Goal: Information Seeking & Learning: Learn about a topic

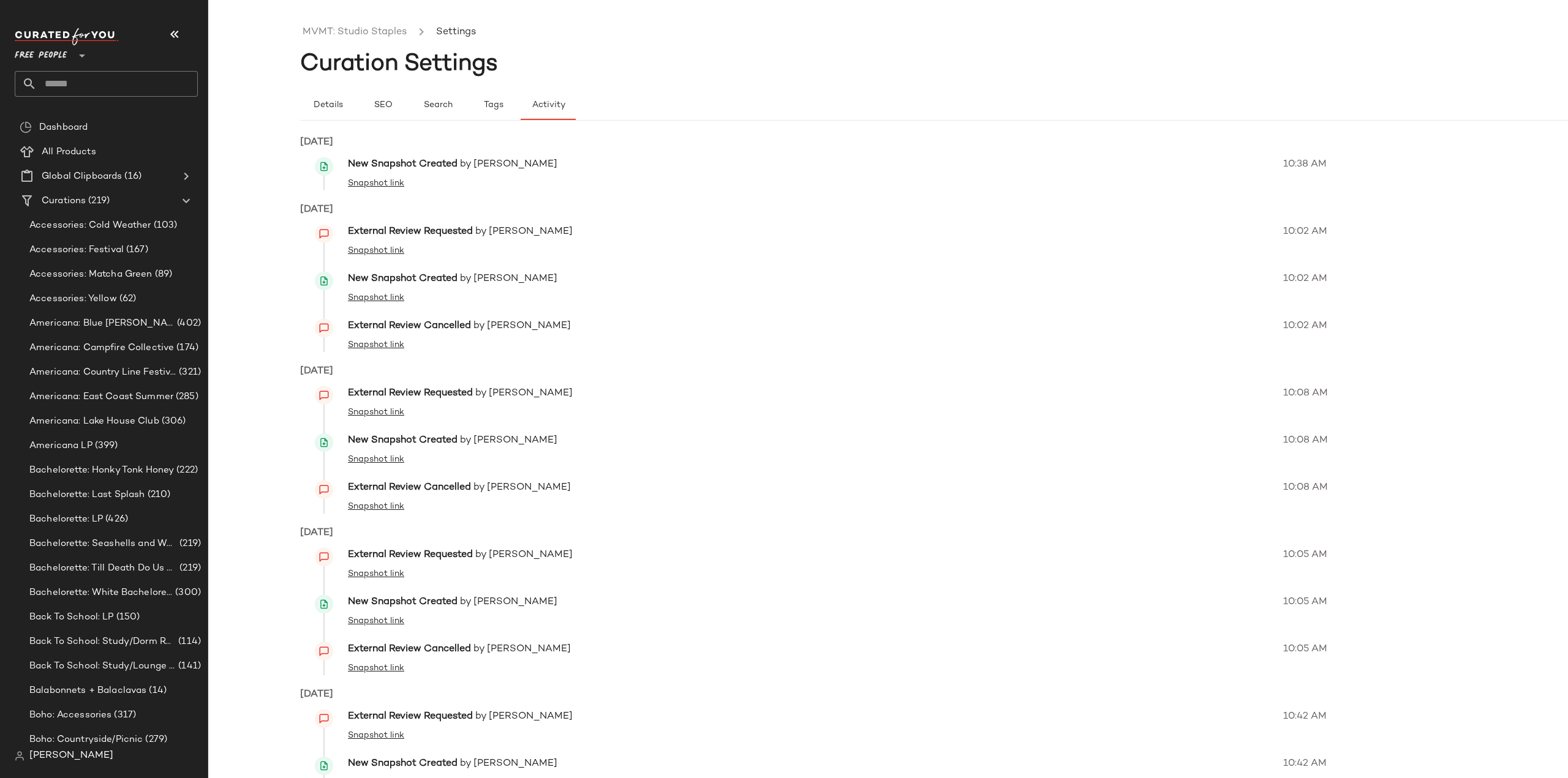
scroll to position [2507, 0]
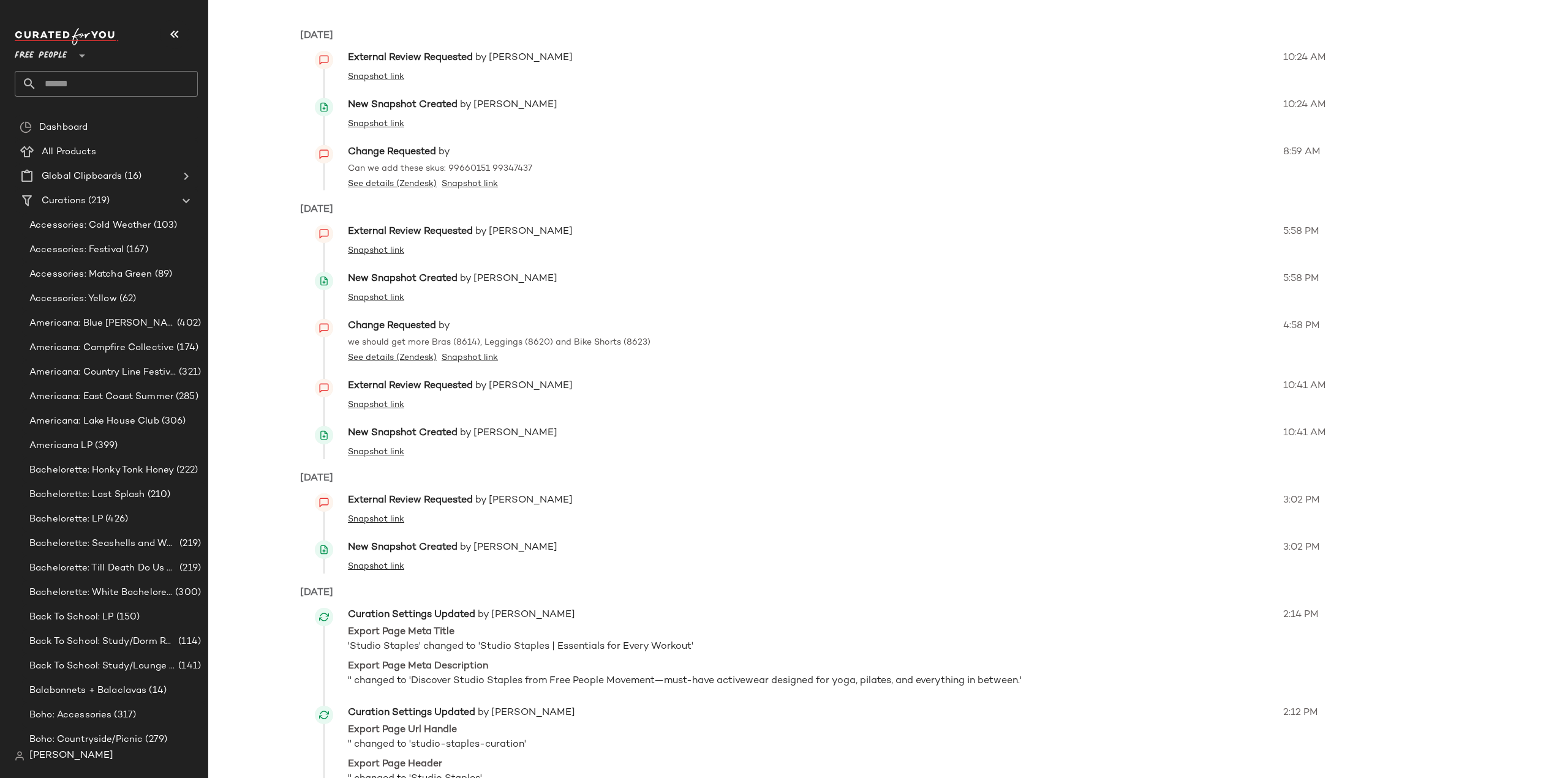
click at [57, 43] on span "Free People" at bounding box center [41, 52] width 52 height 22
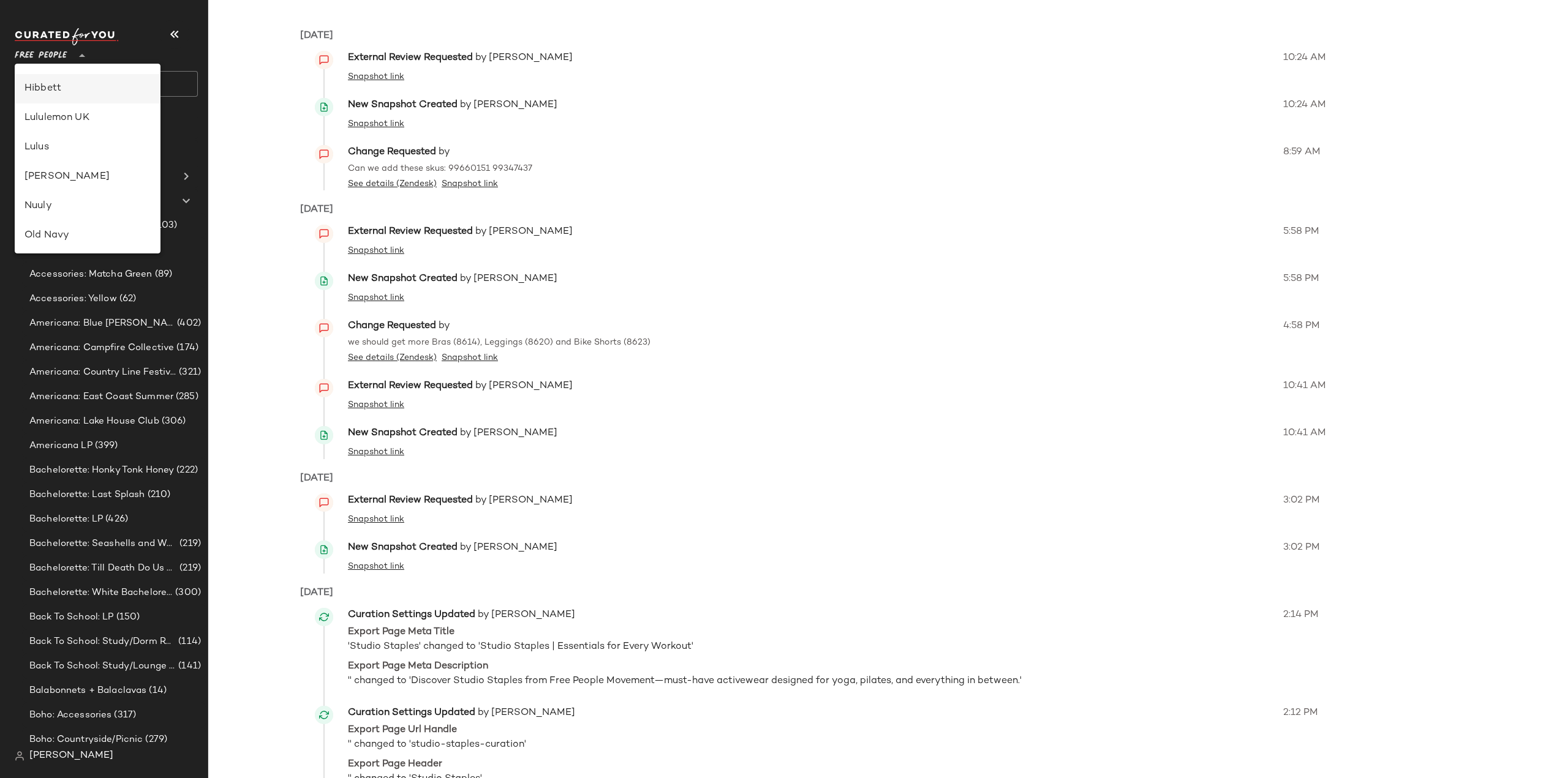
scroll to position [357, 0]
click at [40, 106] on div "Lulus" at bounding box center [88, 108] width 126 height 15
type input "**"
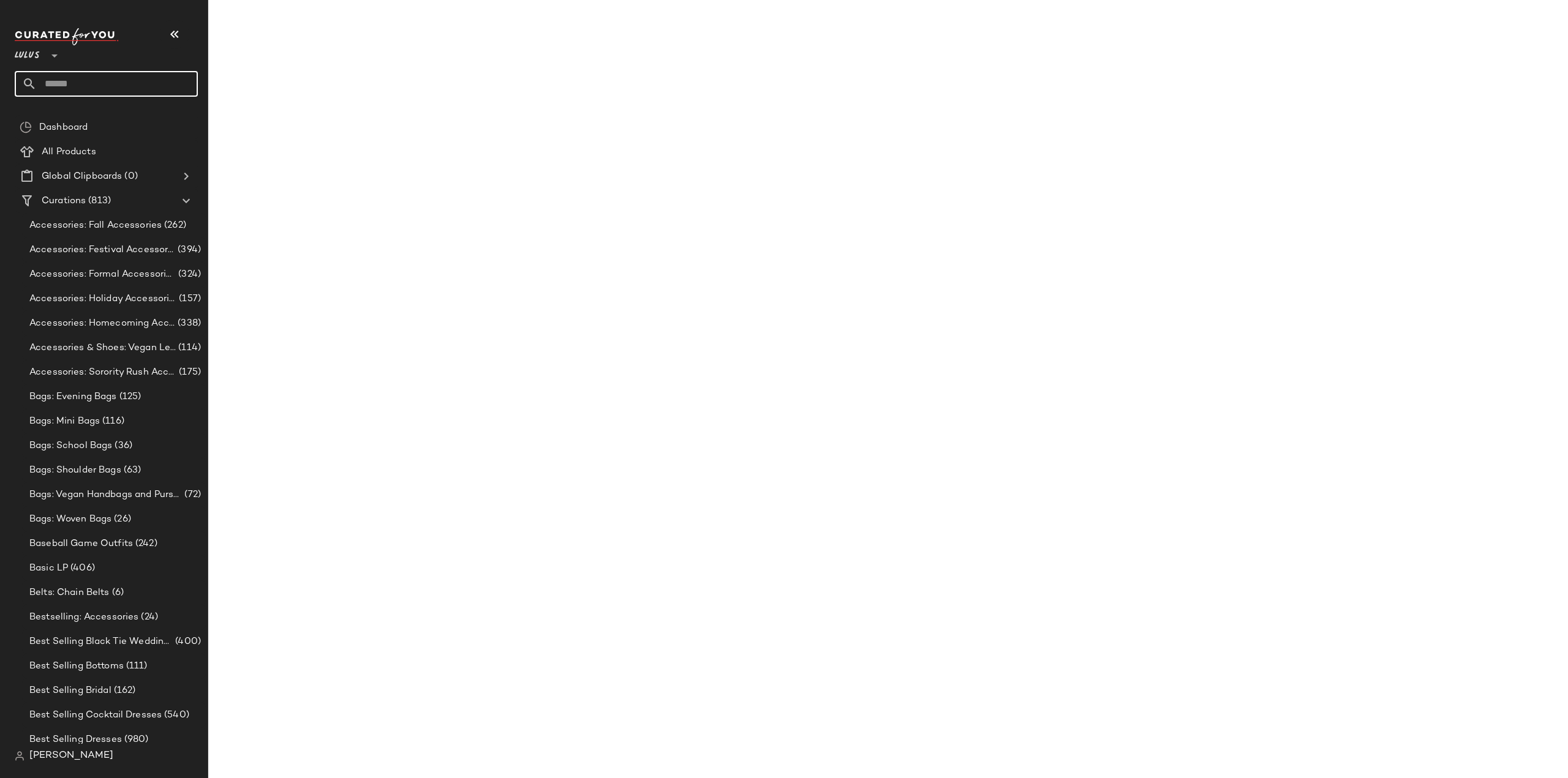
click at [98, 88] on input "text" at bounding box center [117, 84] width 161 height 25
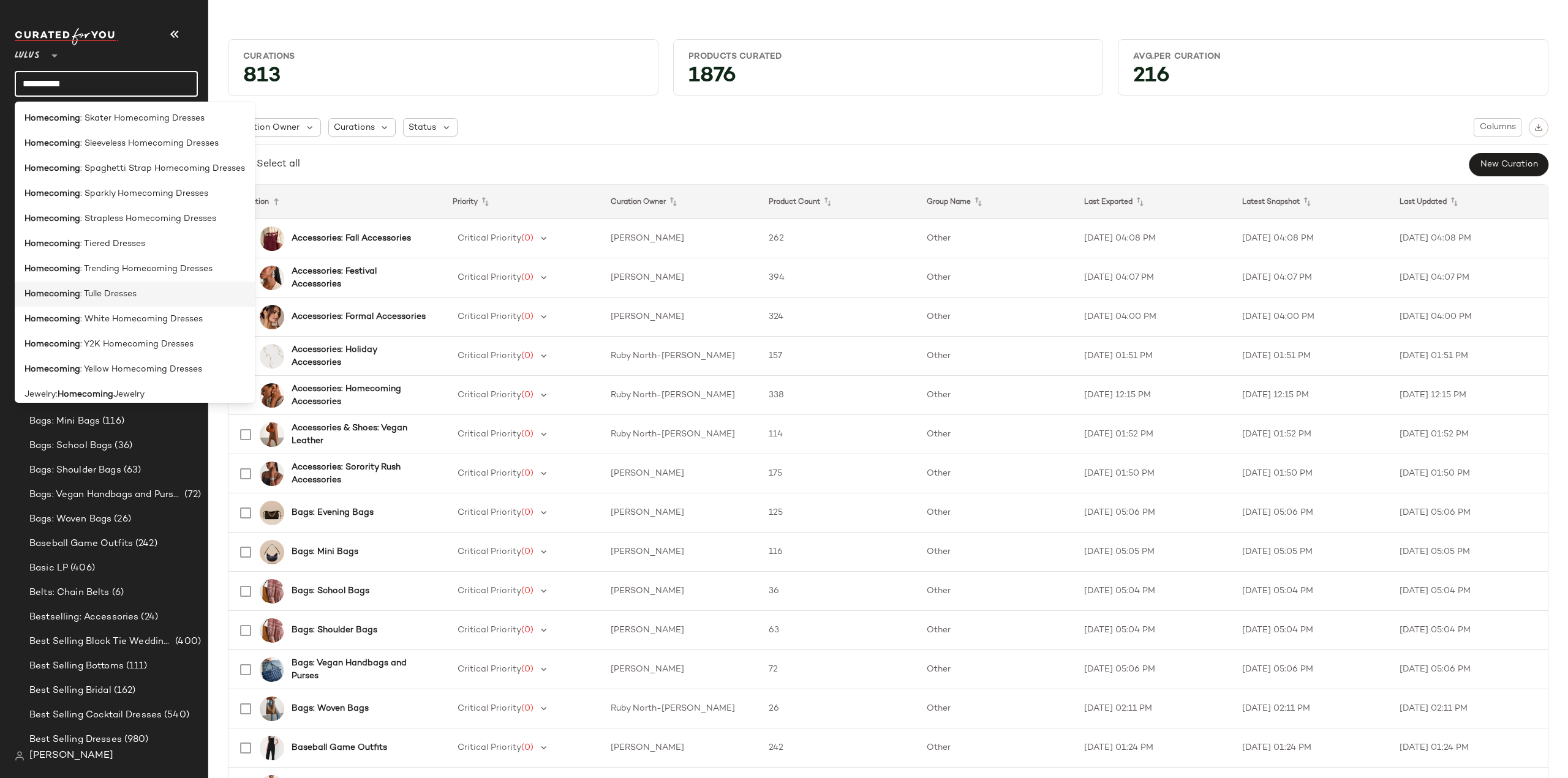
scroll to position [1014, 0]
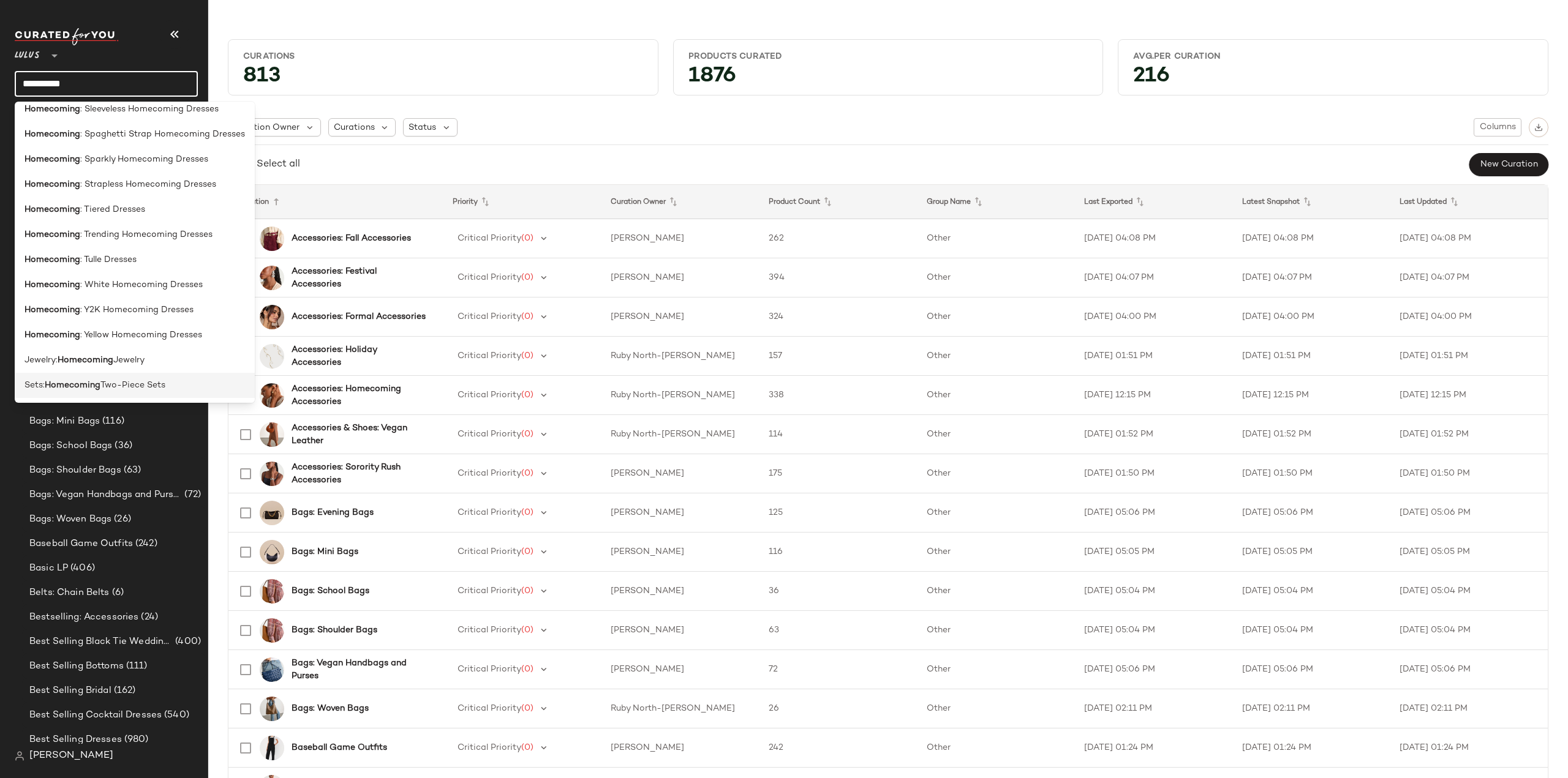
type input "**********"
click at [125, 391] on span "Two-Piece Sets" at bounding box center [133, 385] width 65 height 13
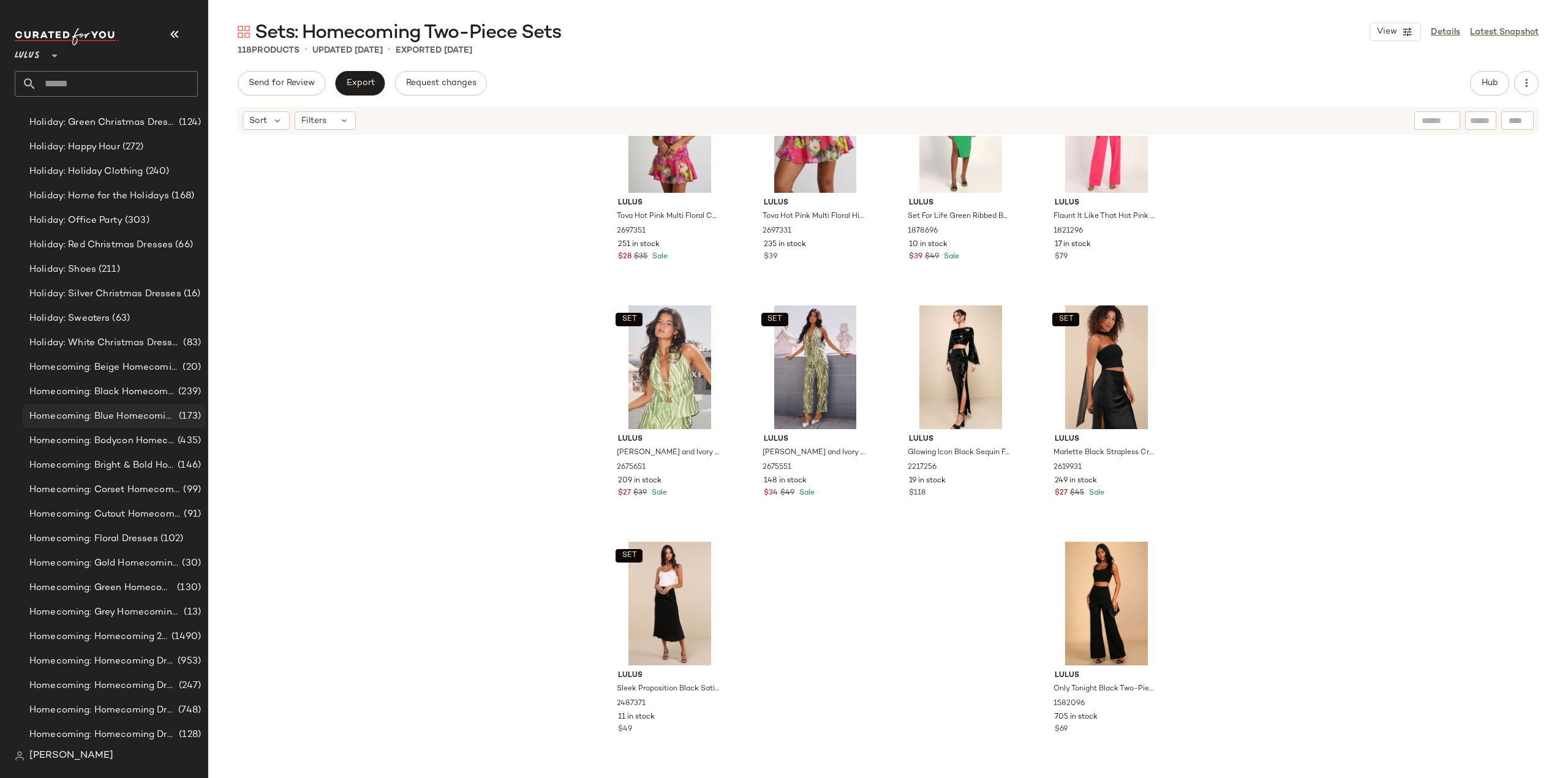
scroll to position [7271, 0]
click at [73, 353] on span "Homecoming: Beige Homecoming Dresses" at bounding box center [105, 350] width 151 height 14
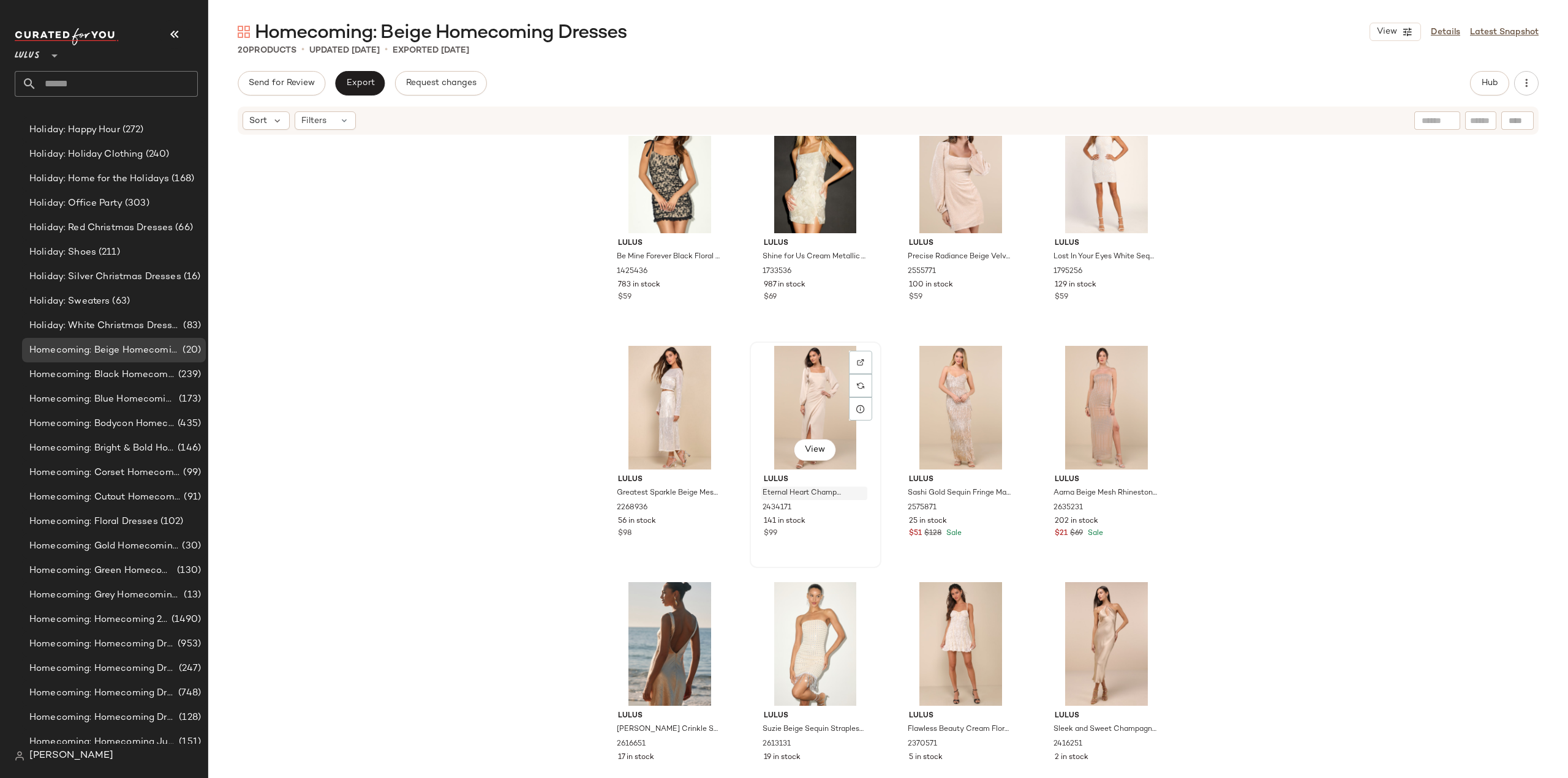
scroll to position [556, 0]
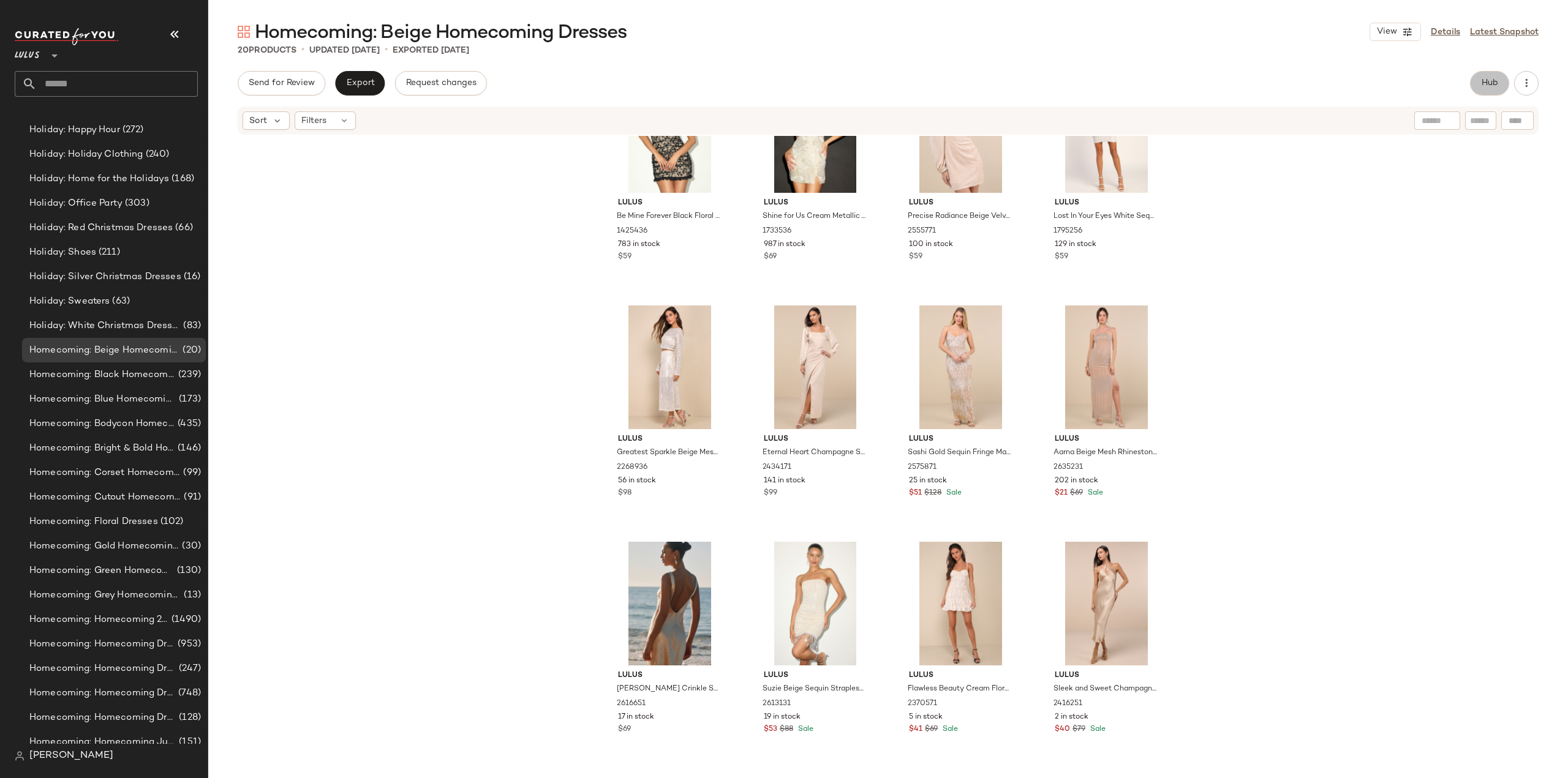
click at [1488, 86] on span "Hub" at bounding box center [1489, 84] width 17 height 10
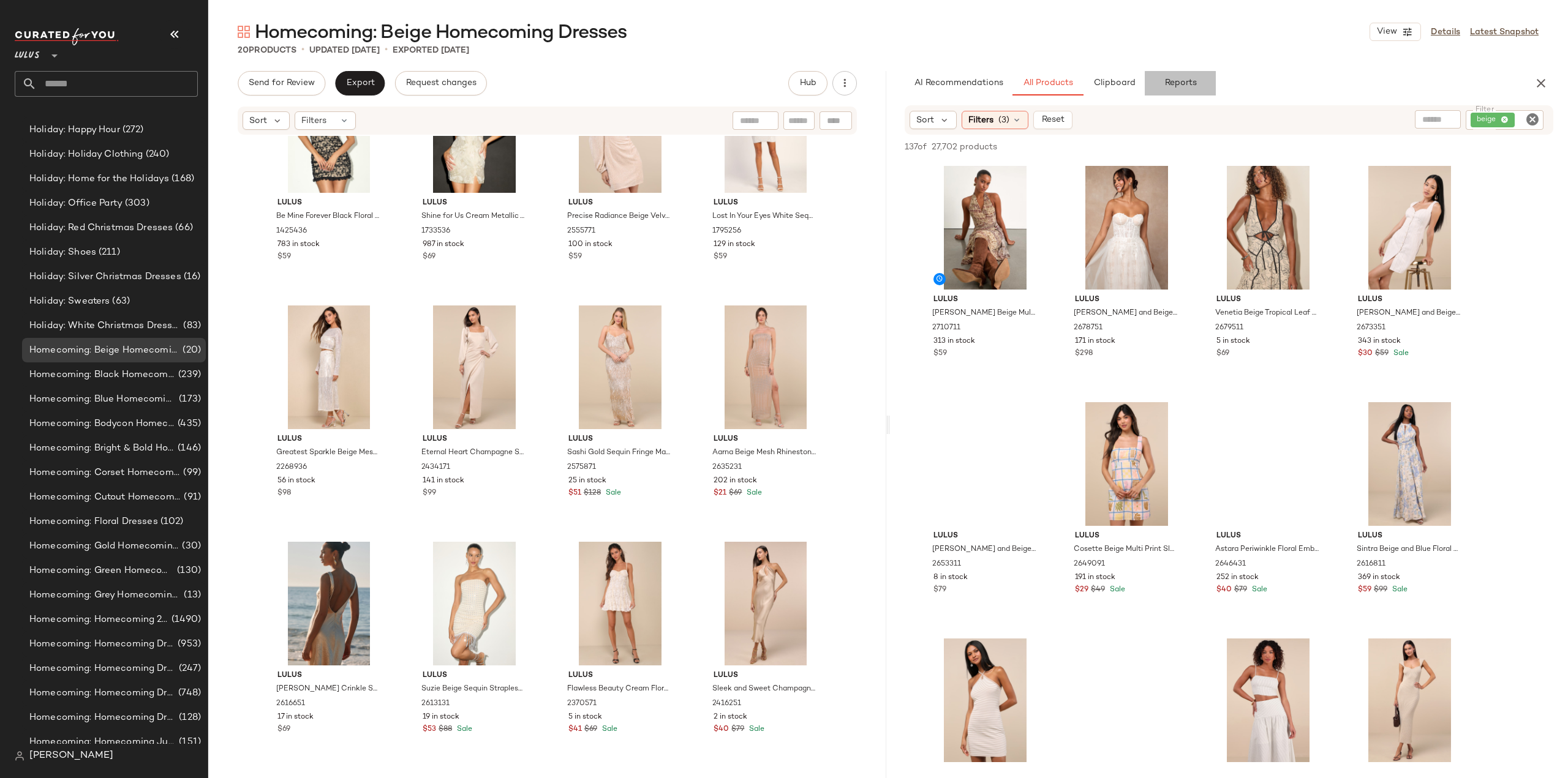
click at [1169, 84] on span "Reports" at bounding box center [1180, 84] width 33 height 10
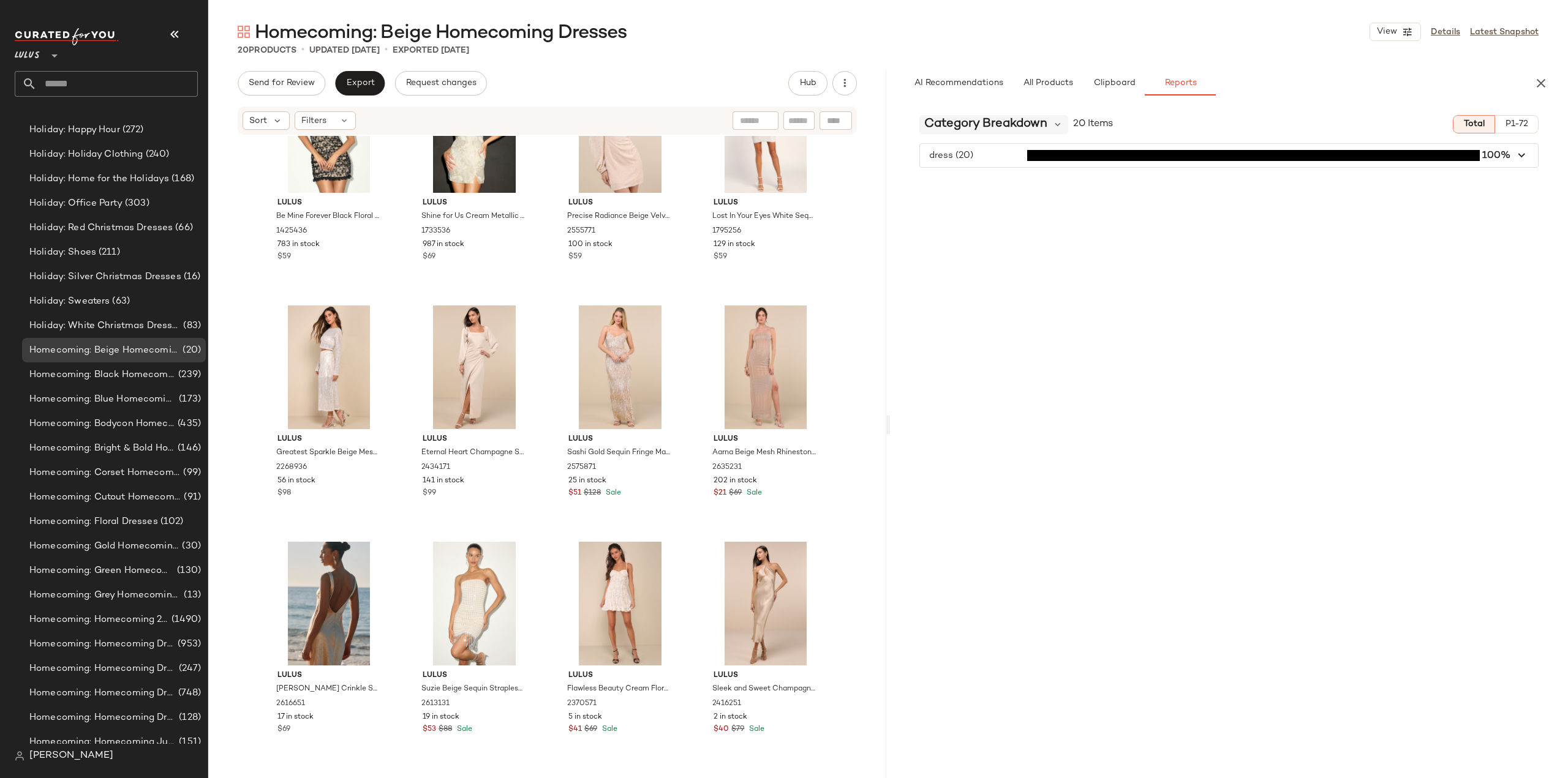
click at [1015, 128] on span "Category Breakdown" at bounding box center [986, 125] width 123 height 18
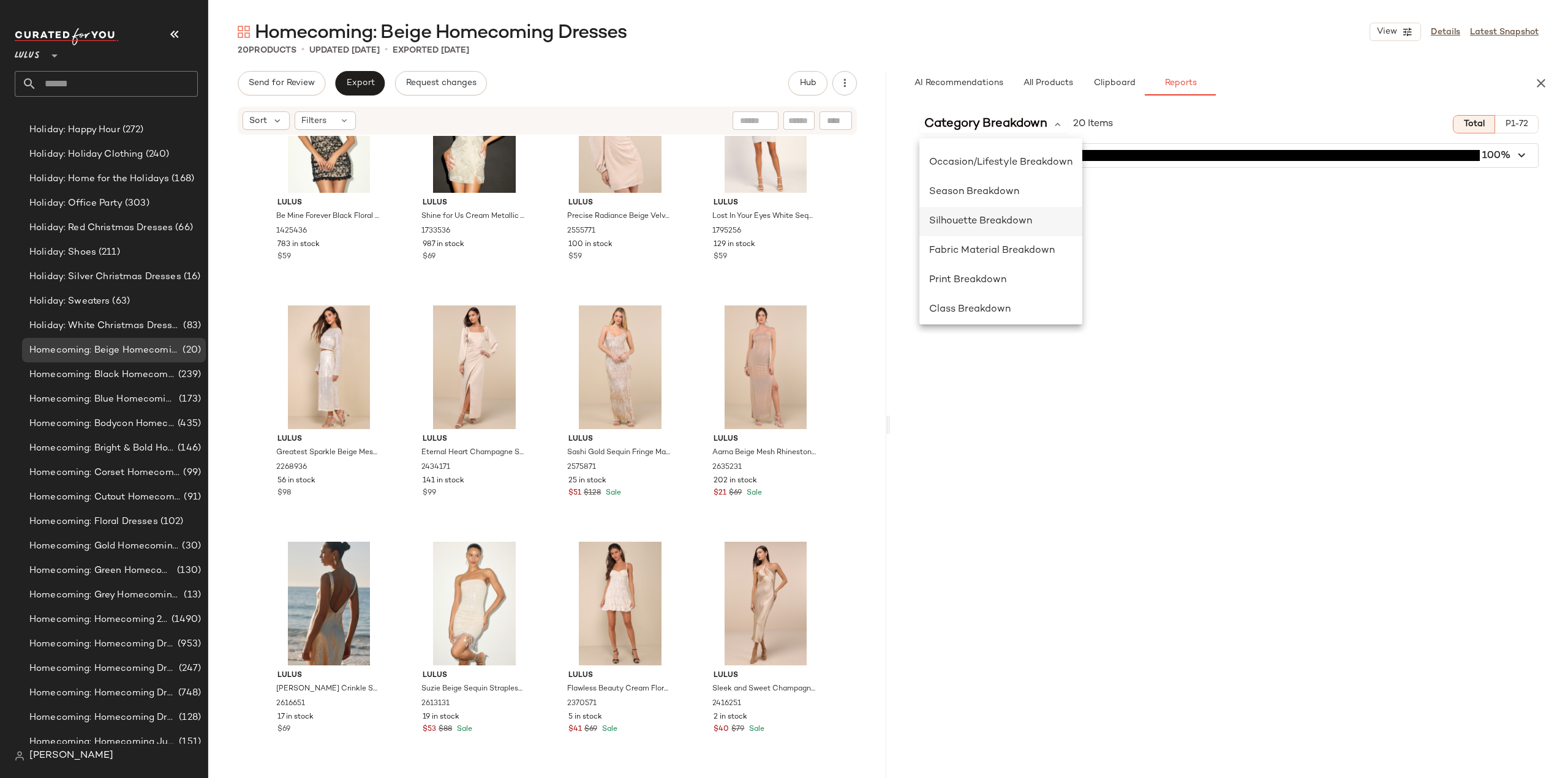
scroll to position [238, 0]
click at [958, 248] on span "Fabric Material Breakdown" at bounding box center [992, 246] width 125 height 11
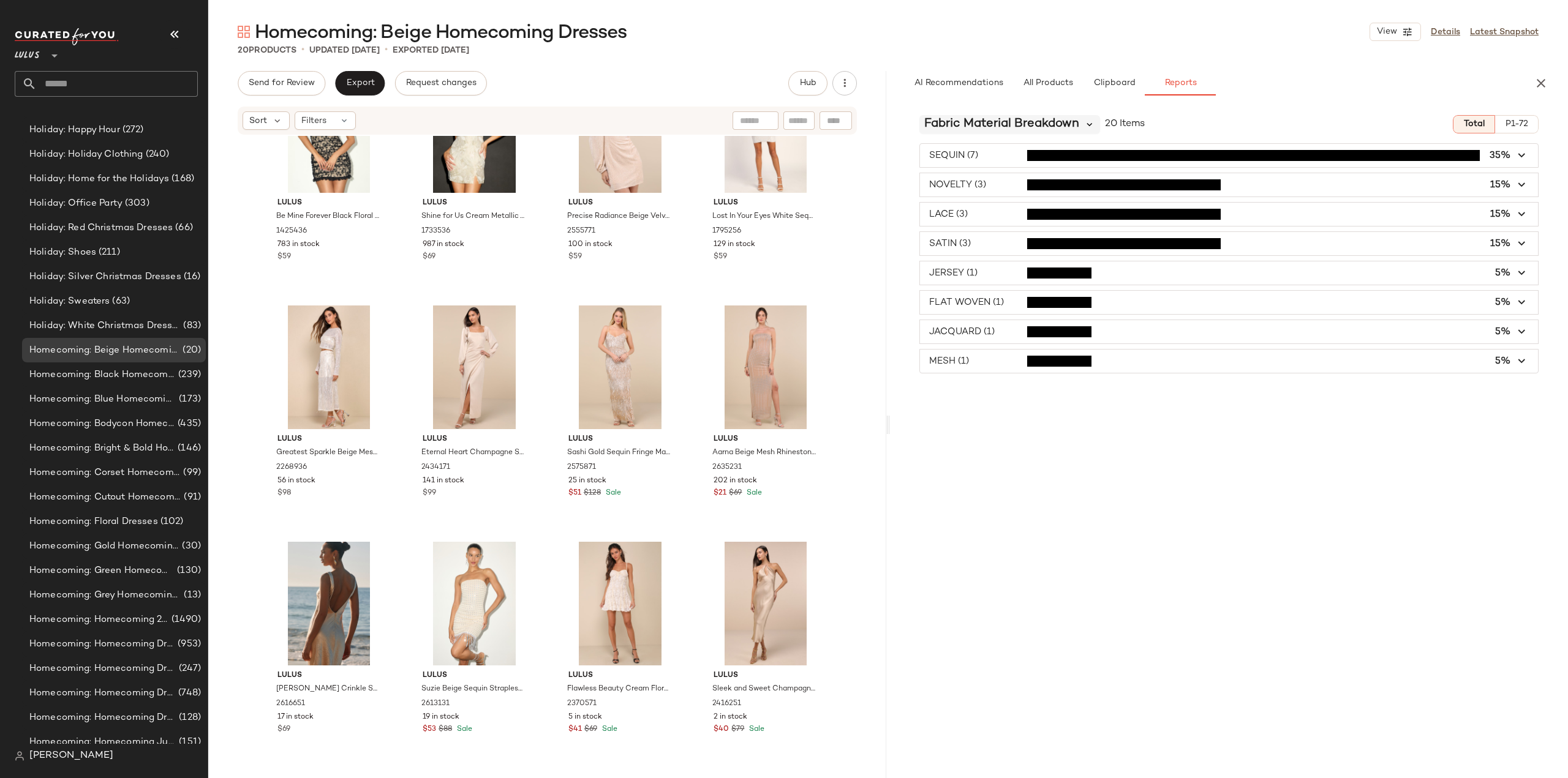
click at [1085, 125] on icon at bounding box center [1090, 125] width 11 height 11
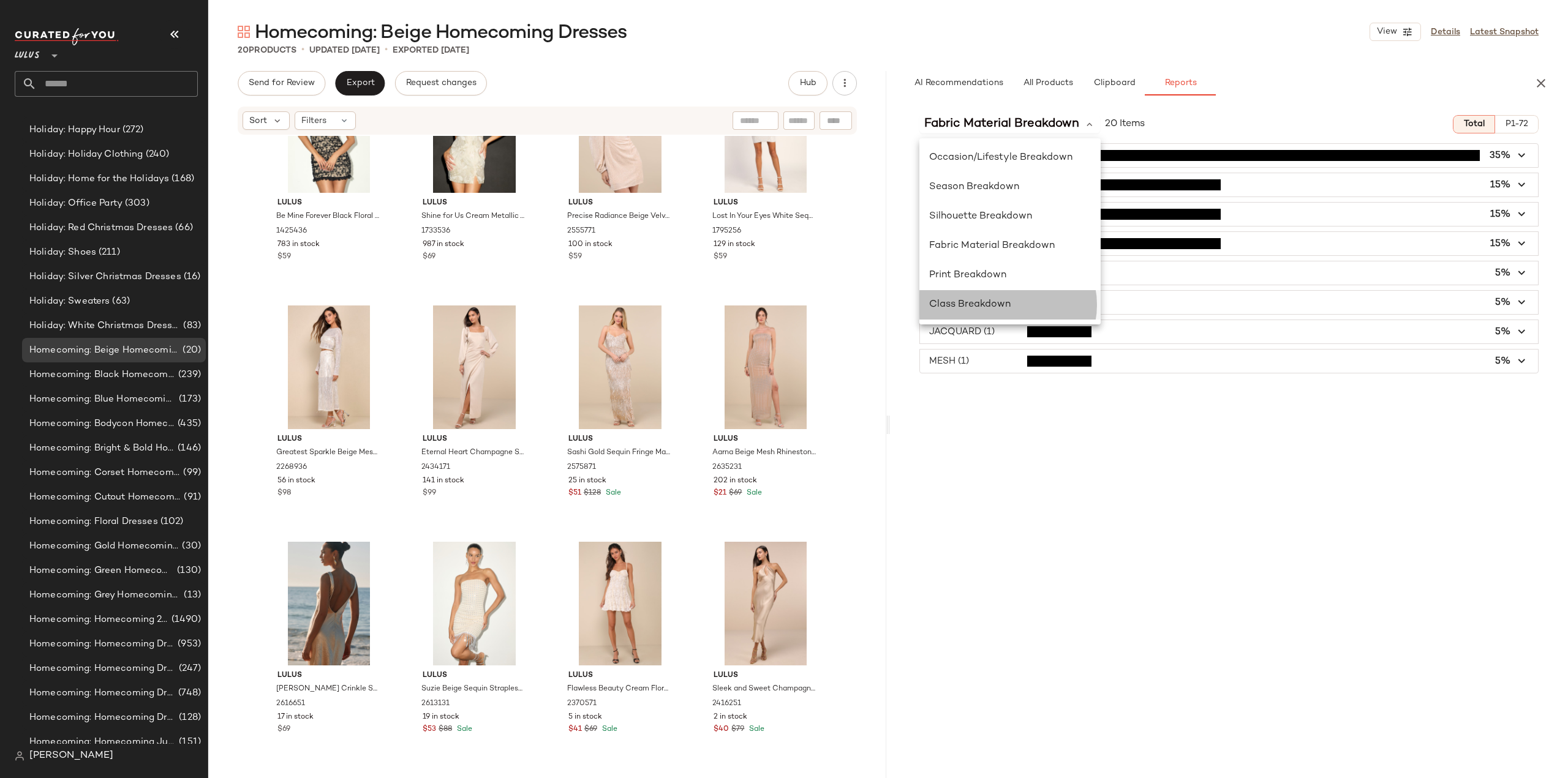
click at [955, 304] on span "Class Breakdown" at bounding box center [970, 304] width 81 height 11
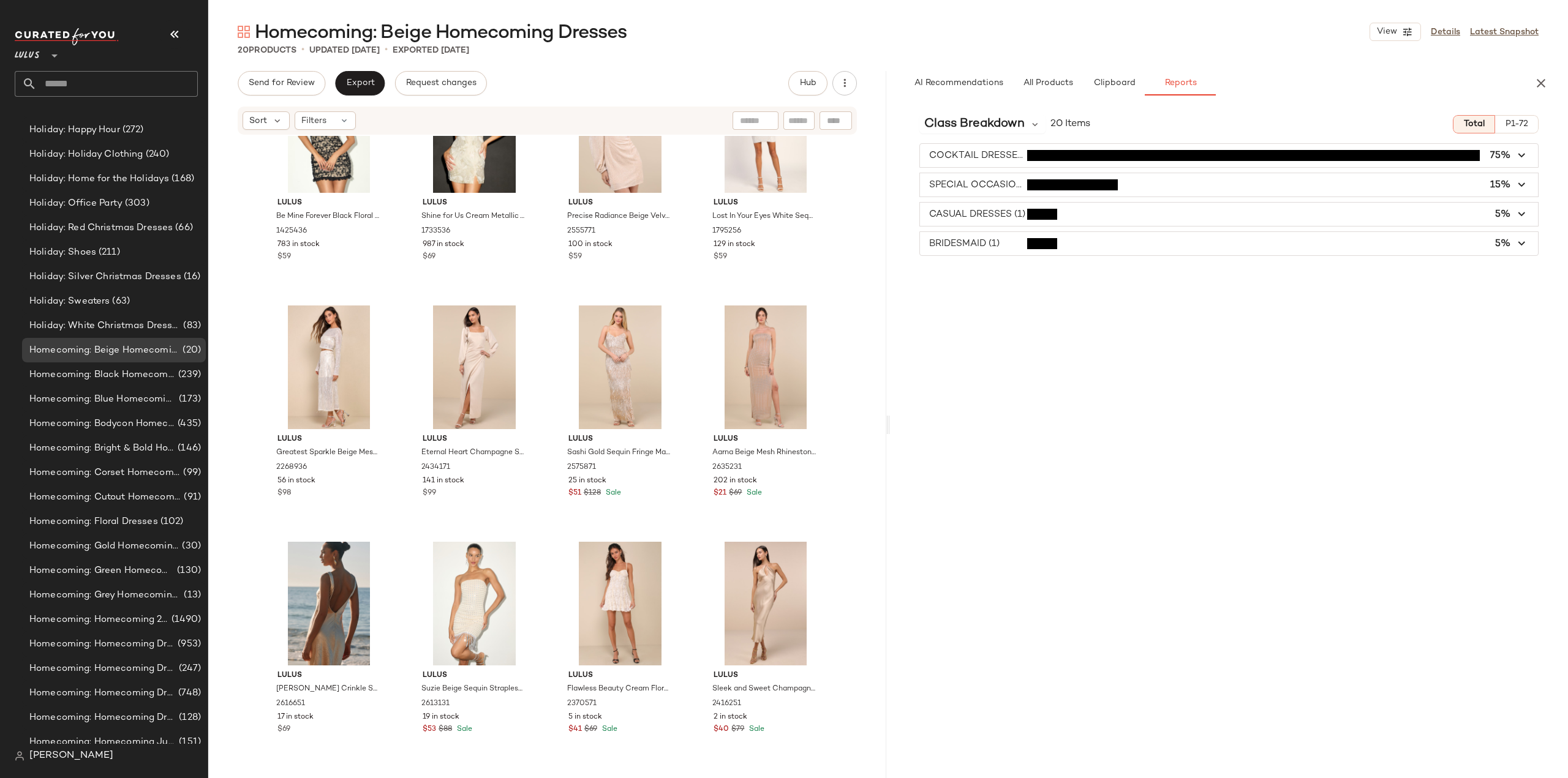
click at [963, 217] on span "button" at bounding box center [1229, 214] width 618 height 23
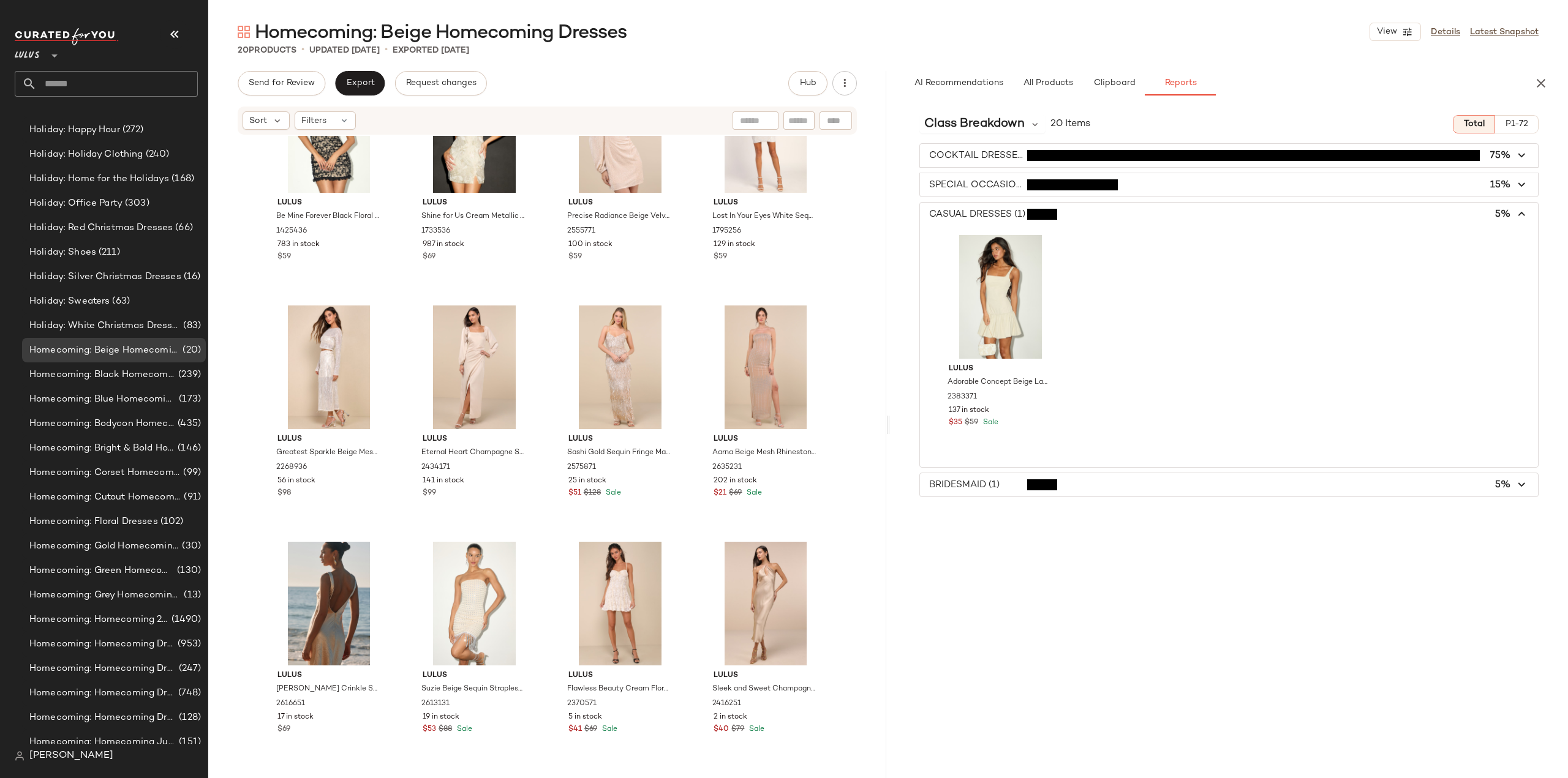
click at [955, 490] on span "button" at bounding box center [1229, 485] width 618 height 23
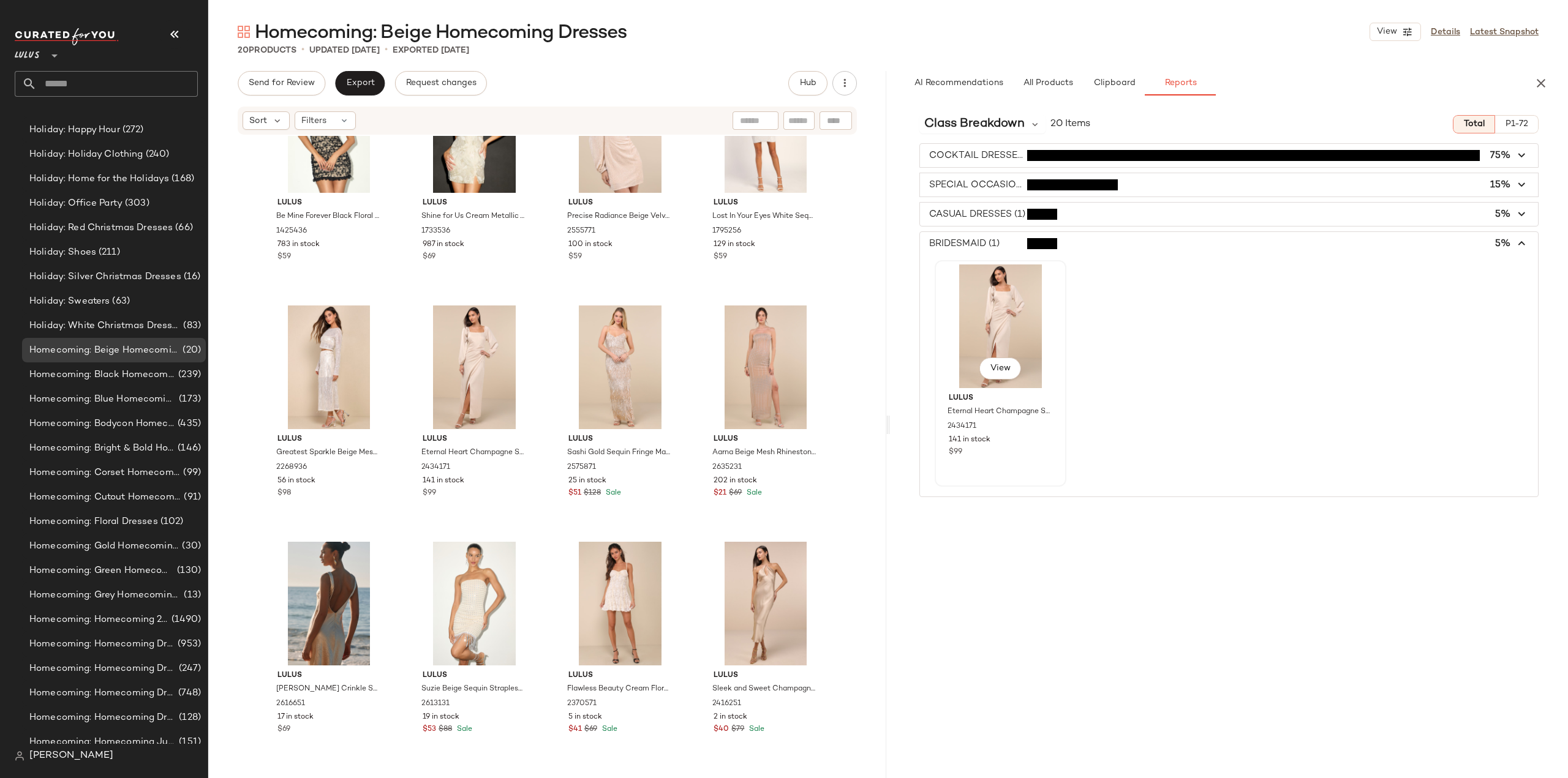
click at [1013, 333] on div "View" at bounding box center [1001, 326] width 123 height 124
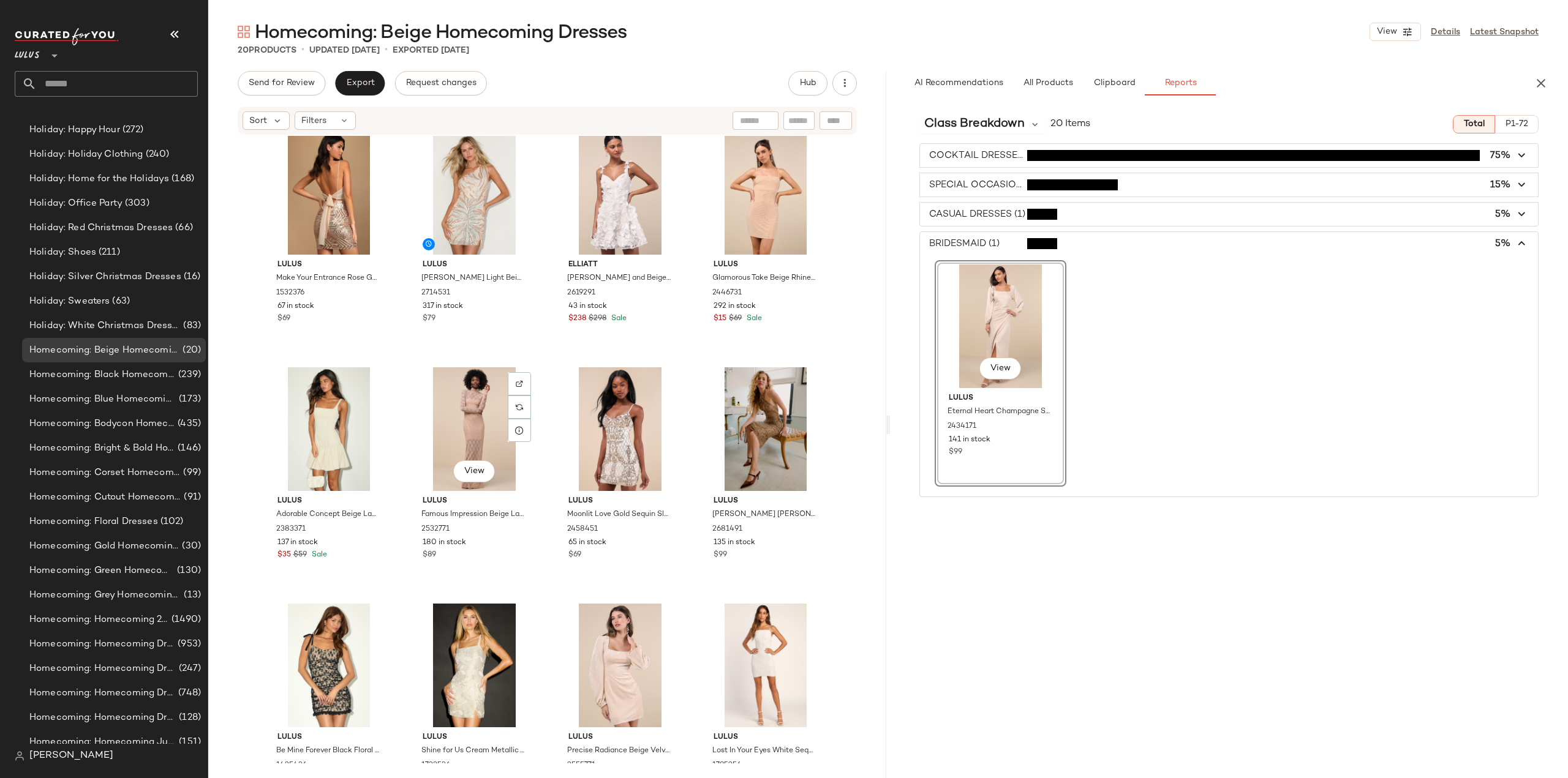
scroll to position [0, 0]
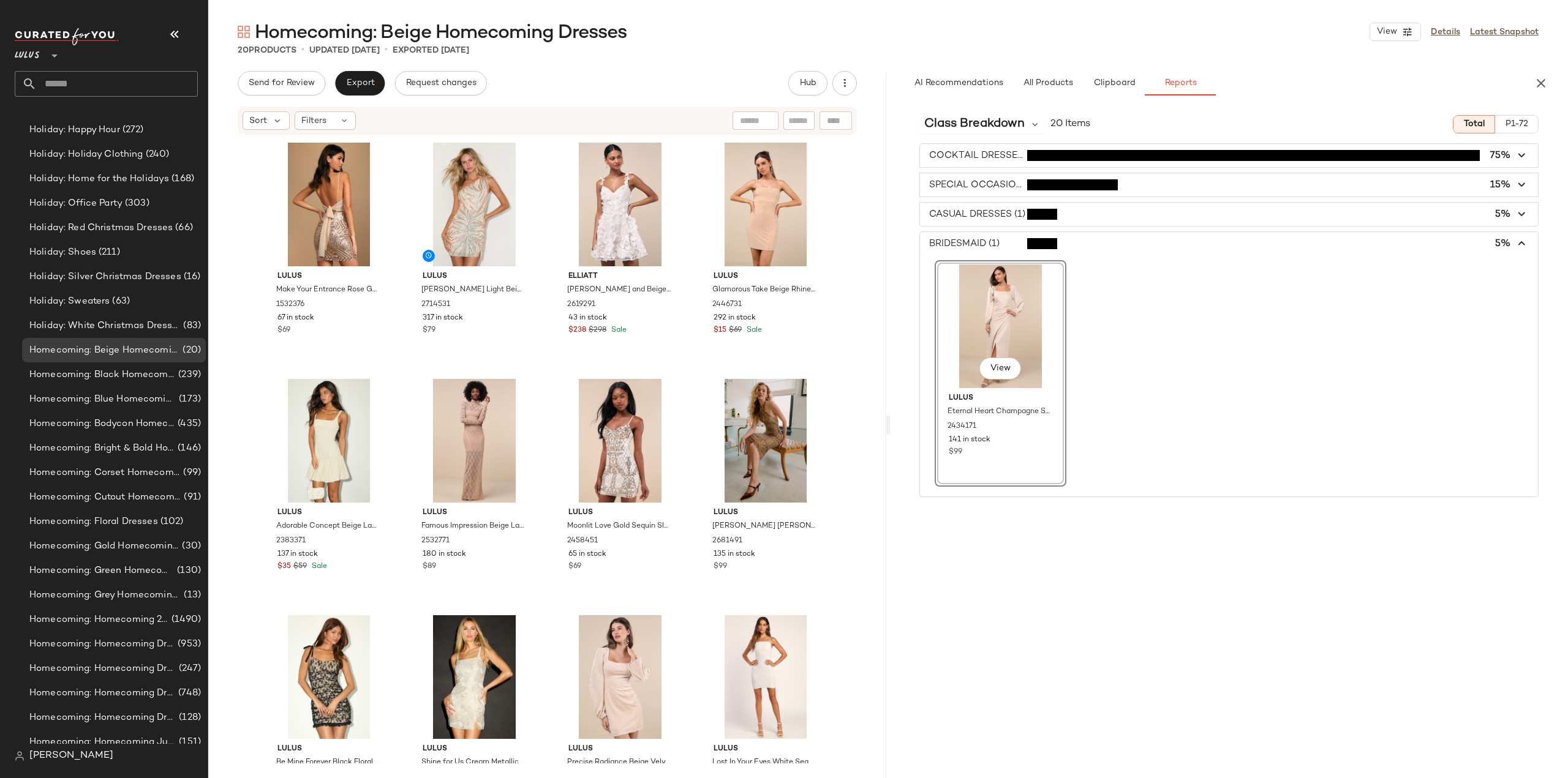
click at [1022, 572] on div "Class Breakdown 20 Items Total P1-72 COCKTAIL DRESSES (15) 75% SPECIAL OCCASION…" at bounding box center [1229, 442] width 678 height 673
click at [57, 375] on span "Homecoming: Black Homecoming Dresses" at bounding box center [103, 375] width 147 height 14
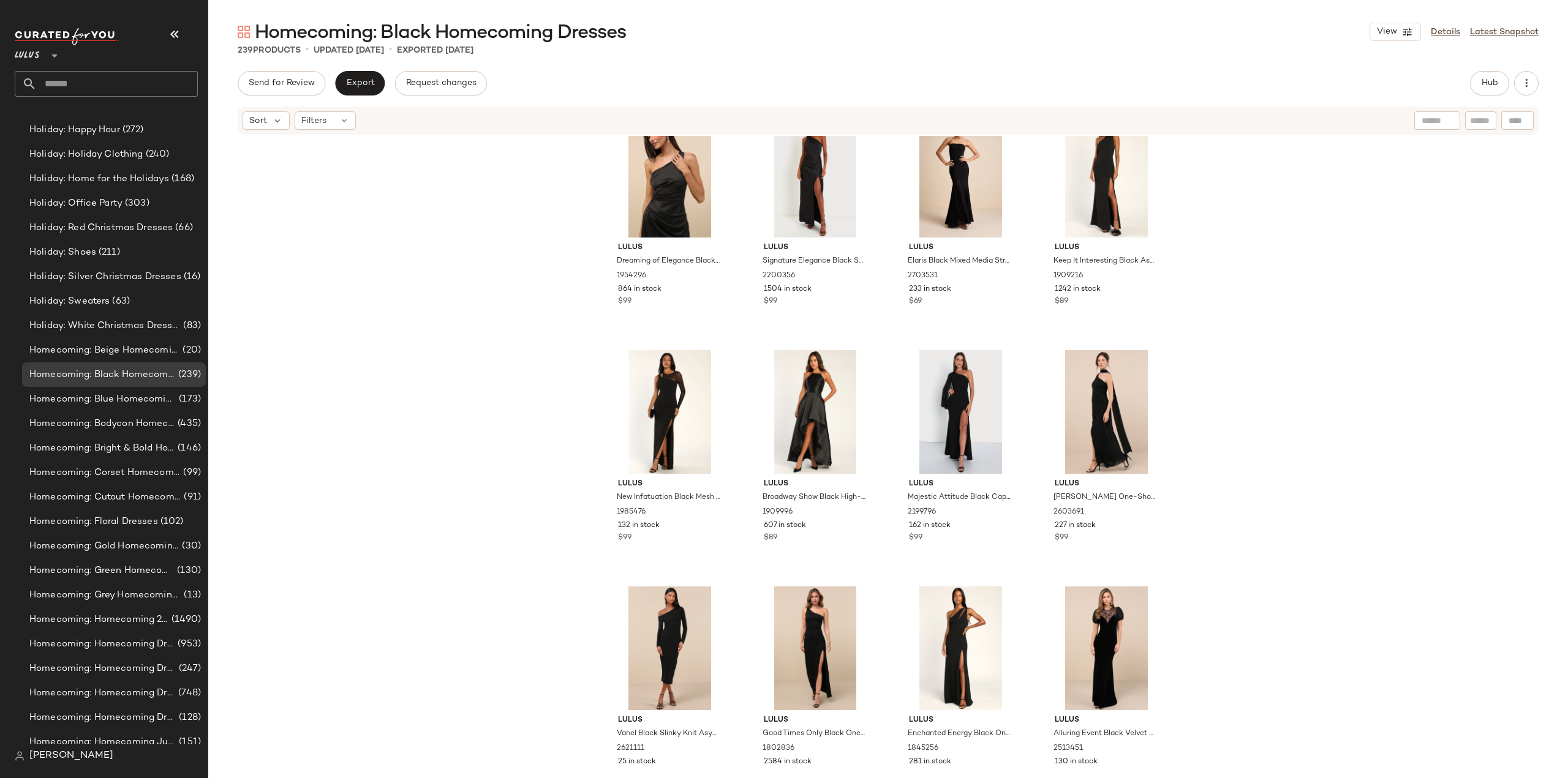
scroll to position [6255, 0]
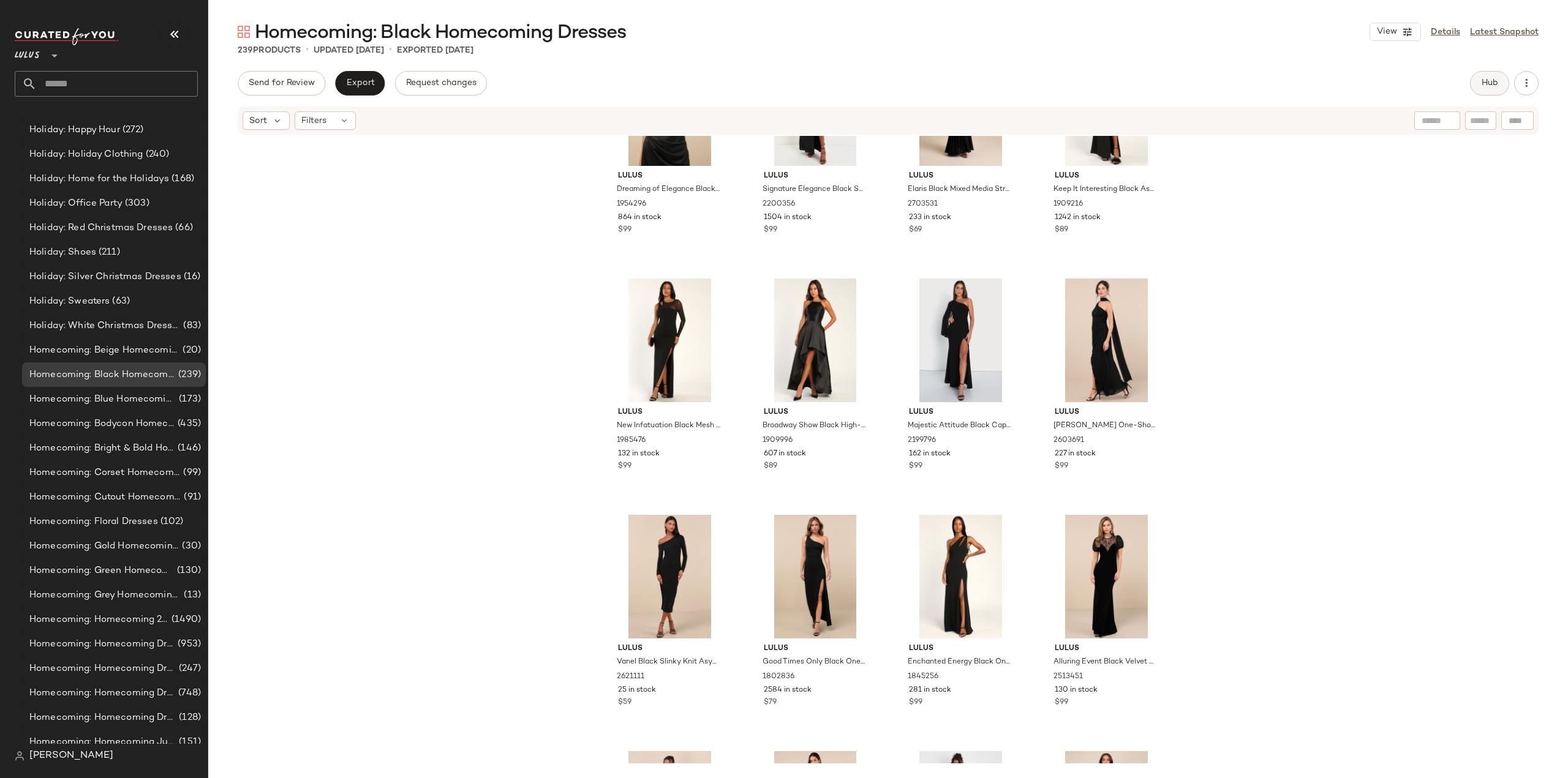
click at [1482, 86] on span "Hub" at bounding box center [1489, 84] width 17 height 10
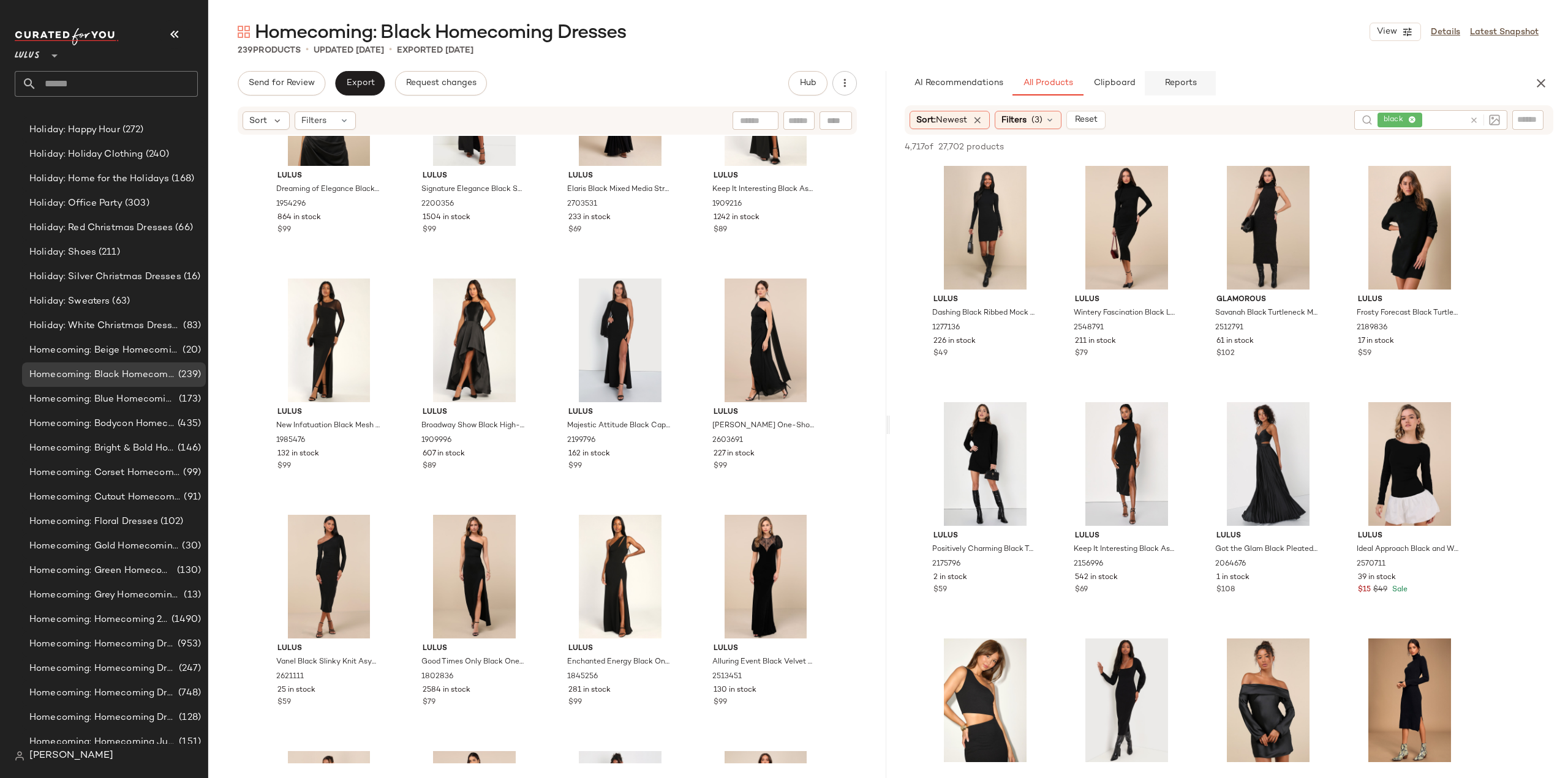
click at [1180, 77] on button "Reports" at bounding box center [1180, 83] width 71 height 25
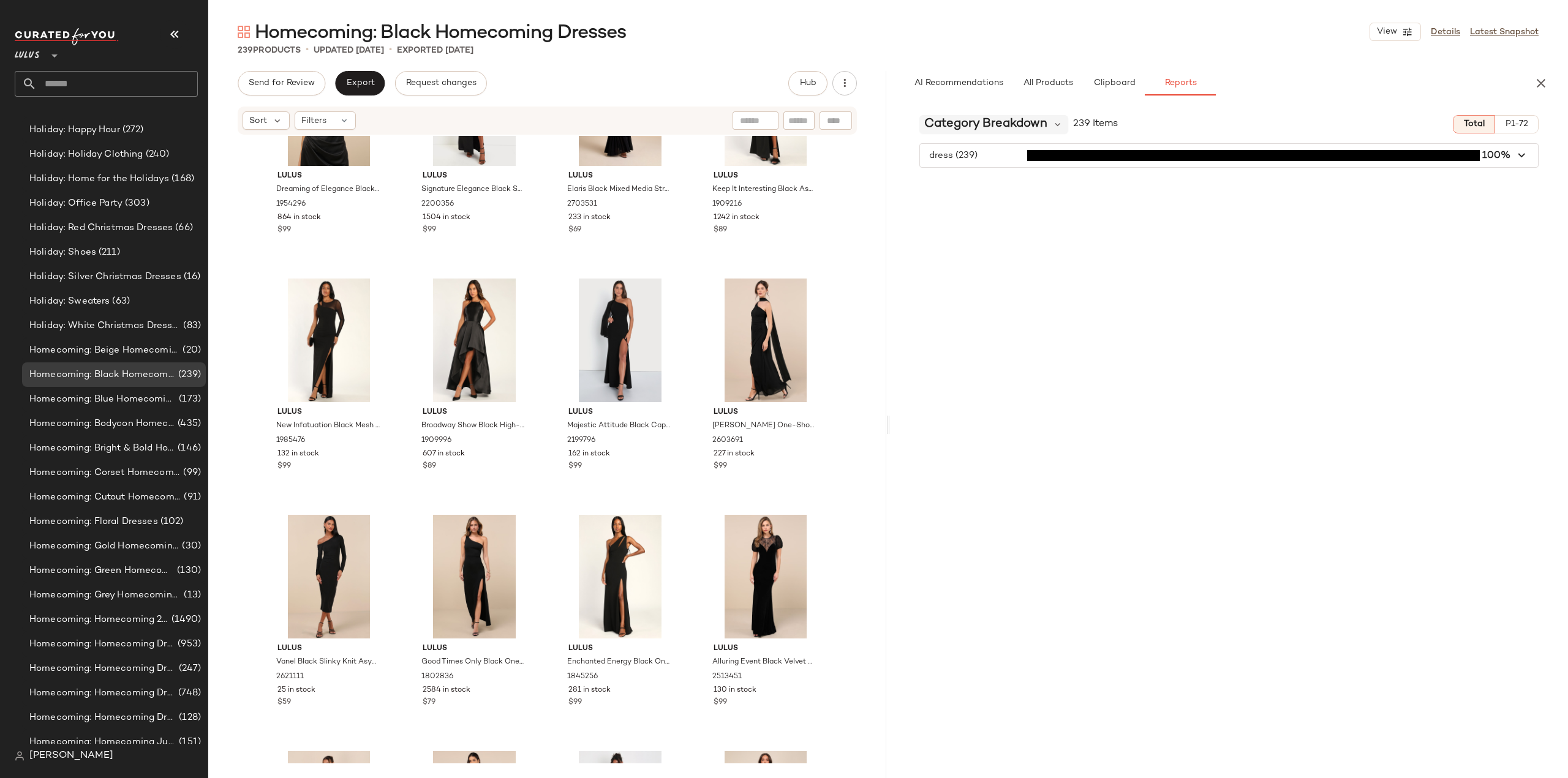
click at [1027, 122] on span "Category Breakdown" at bounding box center [986, 125] width 123 height 18
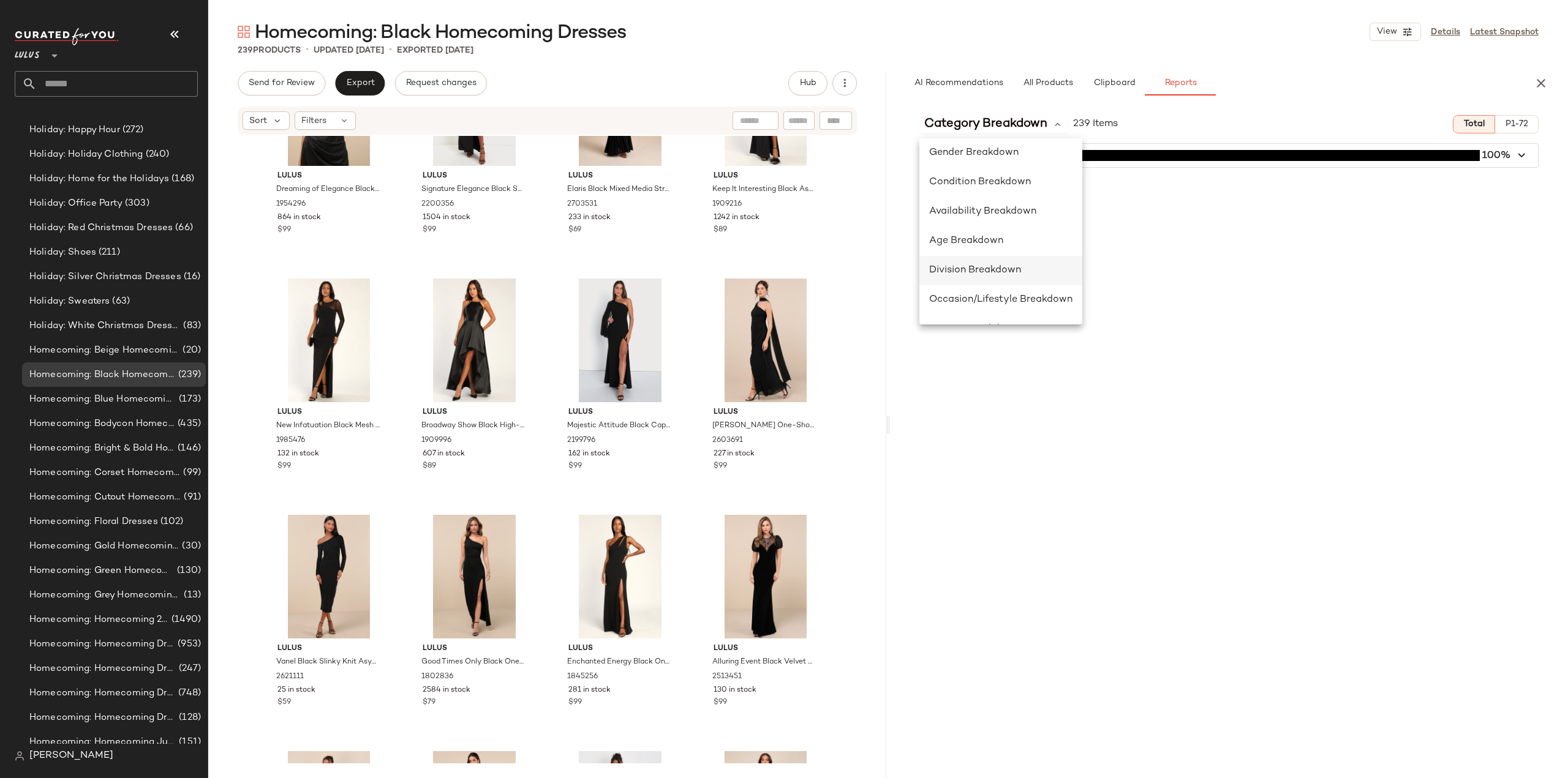
scroll to position [122, 0]
click at [949, 247] on span "Division Breakdown" at bounding box center [975, 243] width 92 height 11
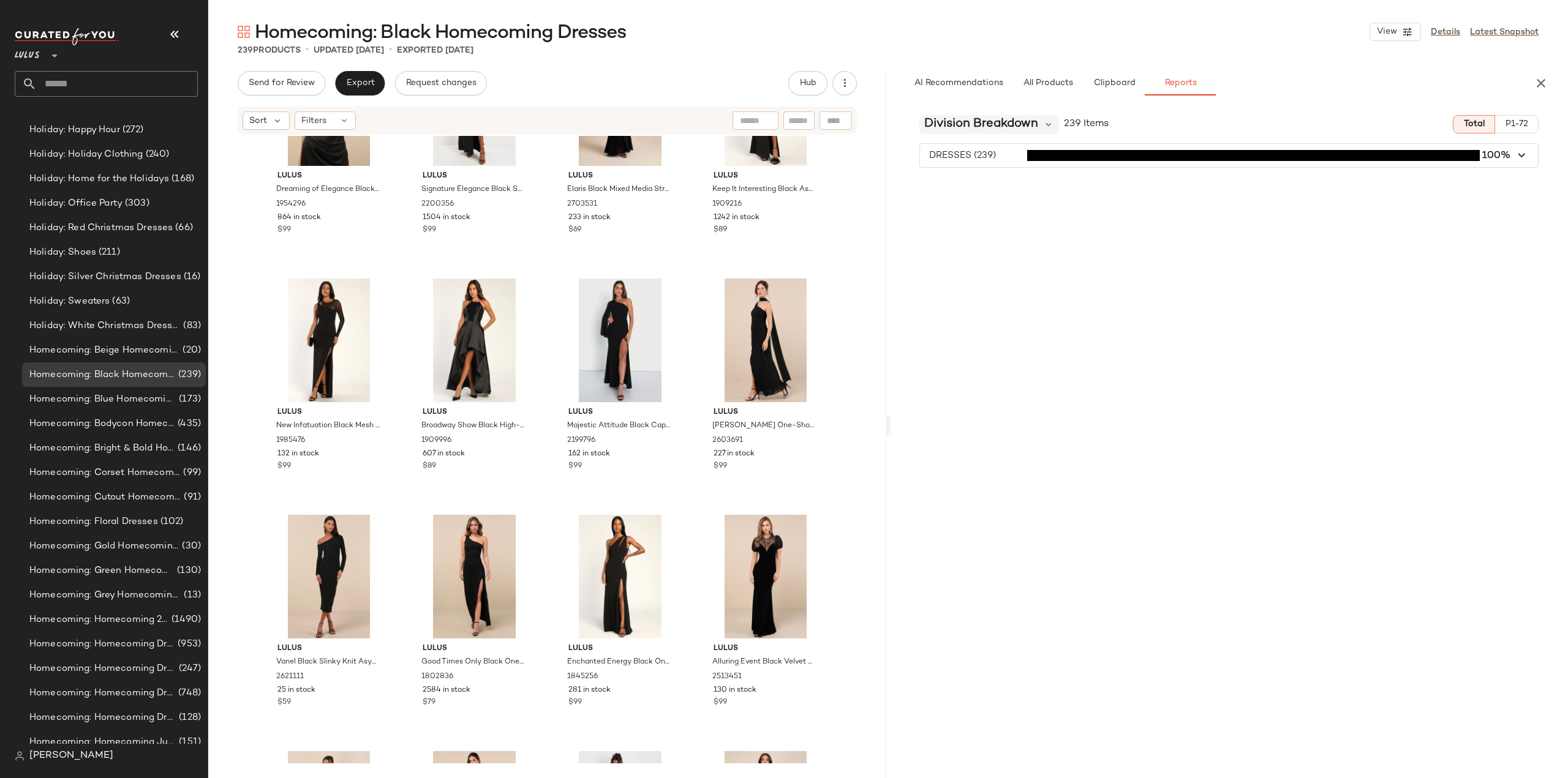
click at [1013, 121] on span "Division Breakdown" at bounding box center [981, 125] width 114 height 18
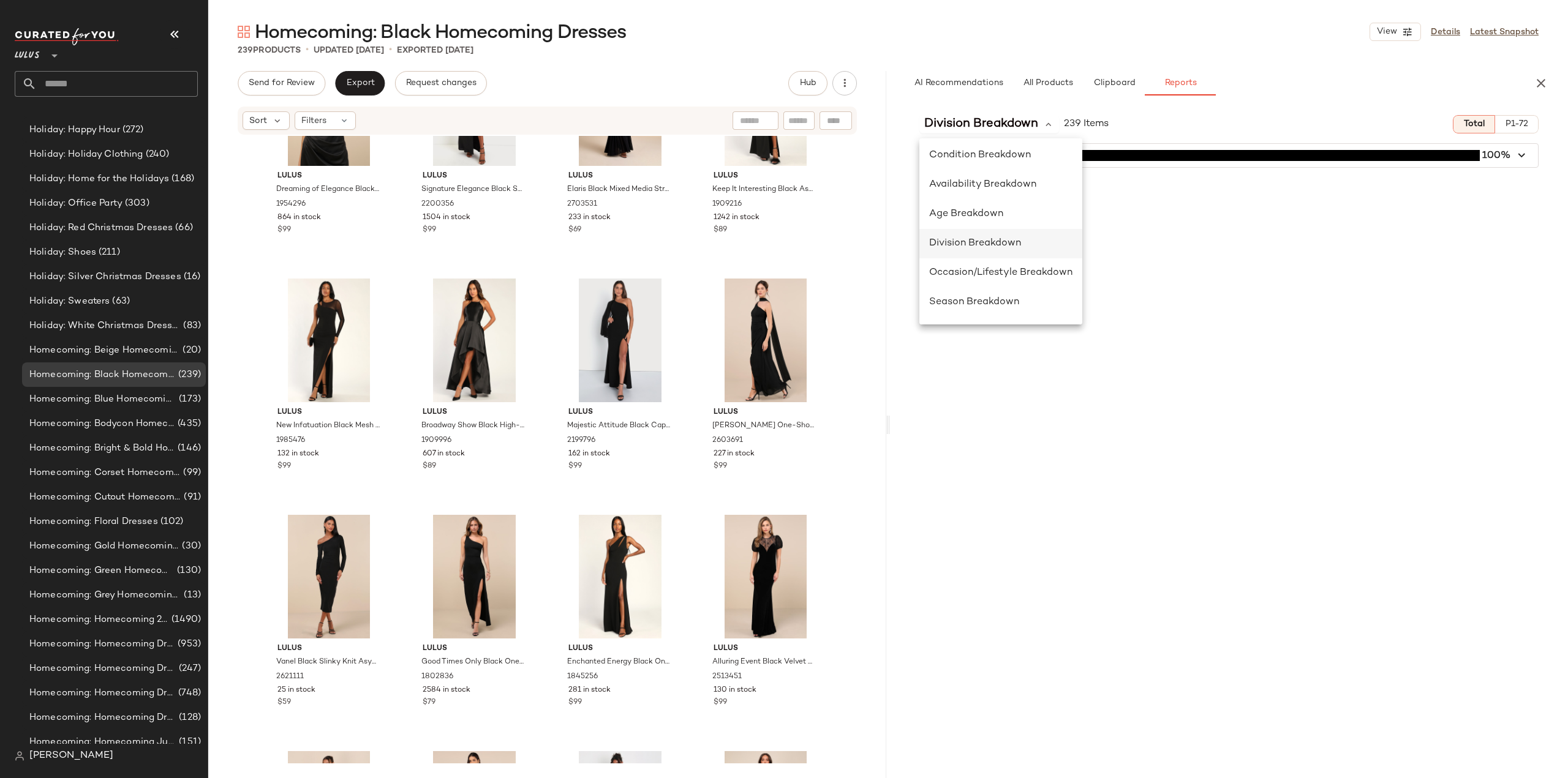
scroll to position [183, 0]
click at [961, 214] on span "Occasion/Lifestyle Breakdown" at bounding box center [1001, 211] width 143 height 11
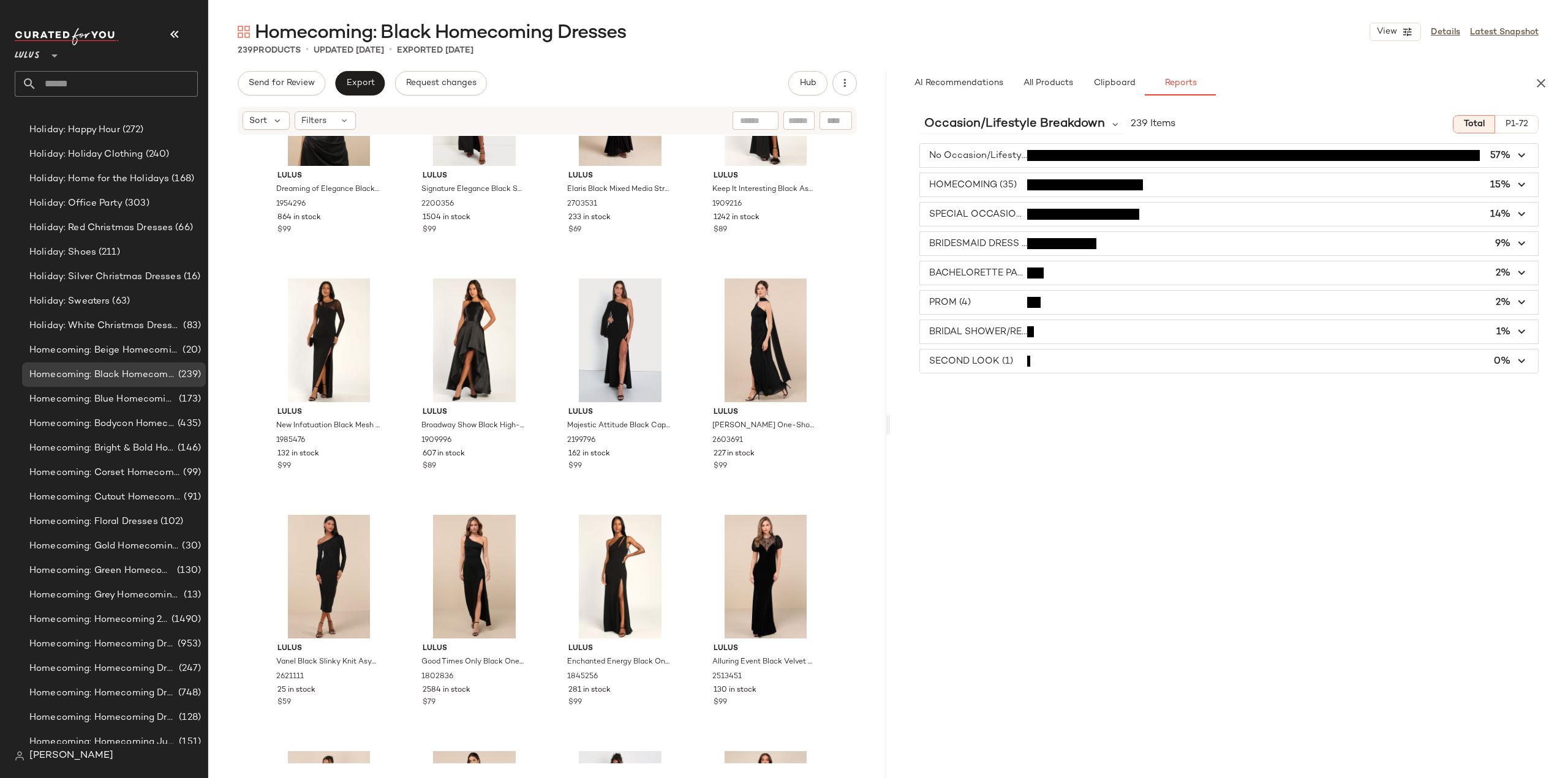
click at [945, 243] on span "button" at bounding box center [1229, 244] width 618 height 23
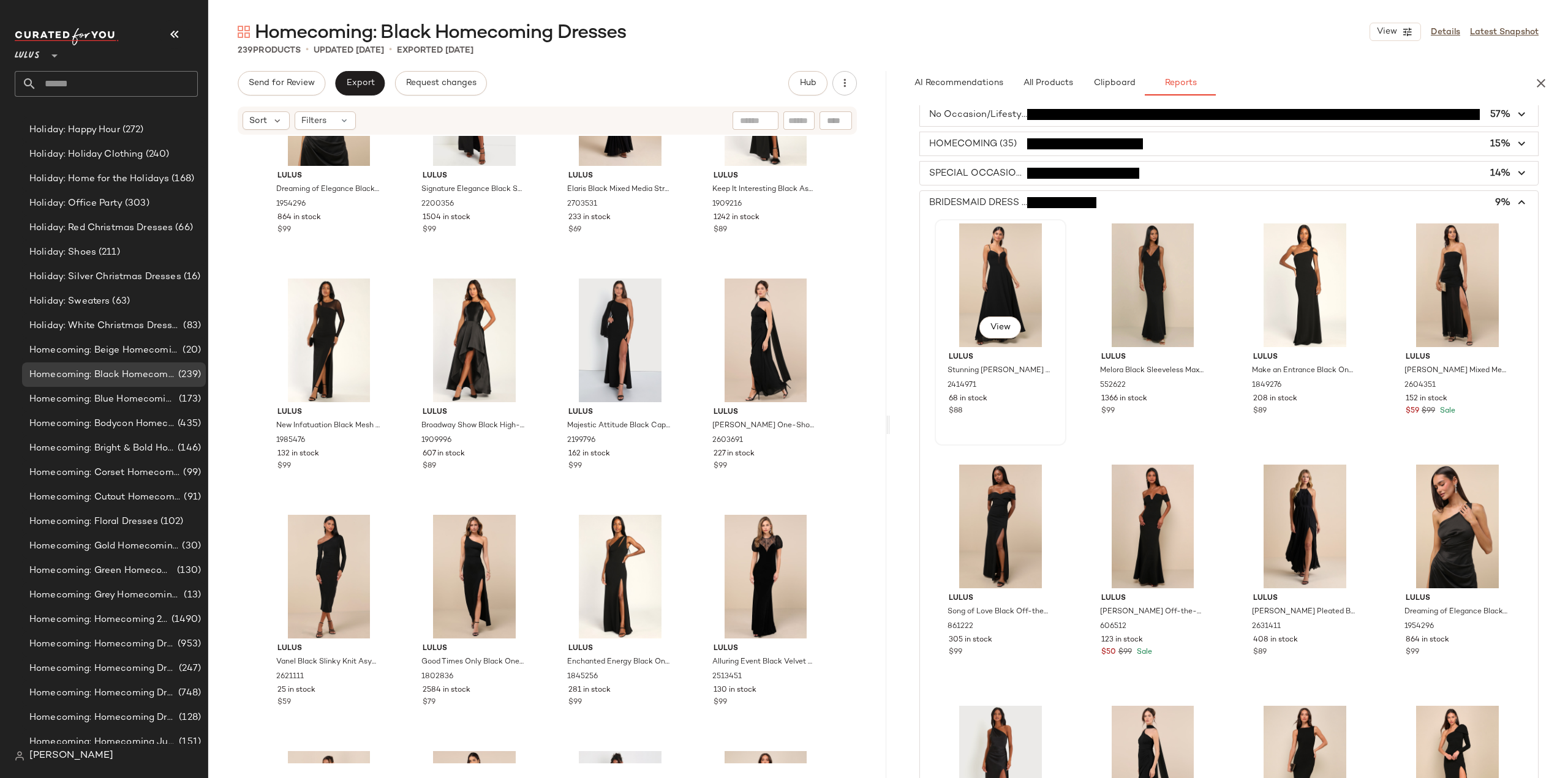
scroll to position [0, 0]
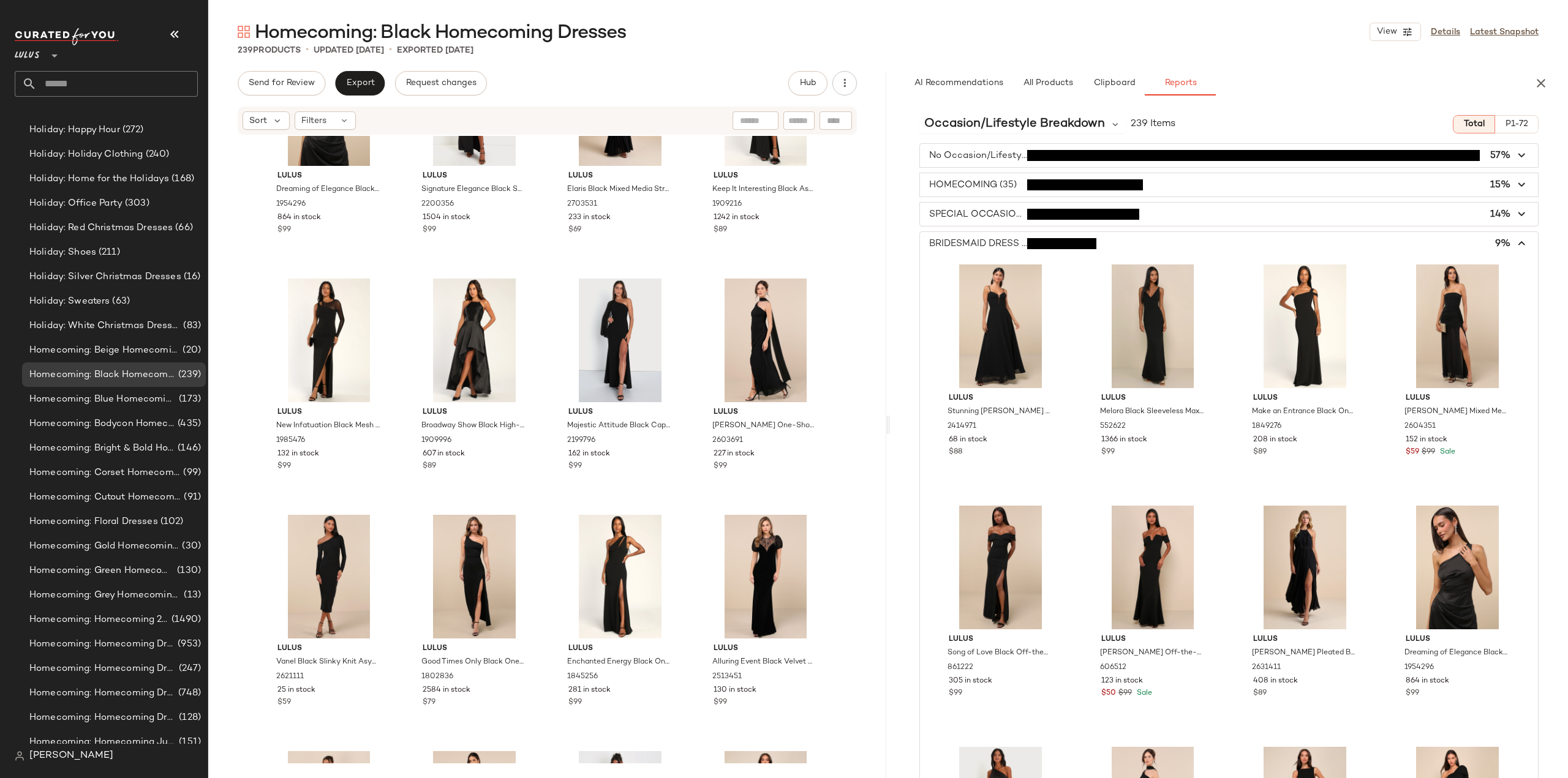
click at [963, 155] on span "button" at bounding box center [1229, 155] width 618 height 23
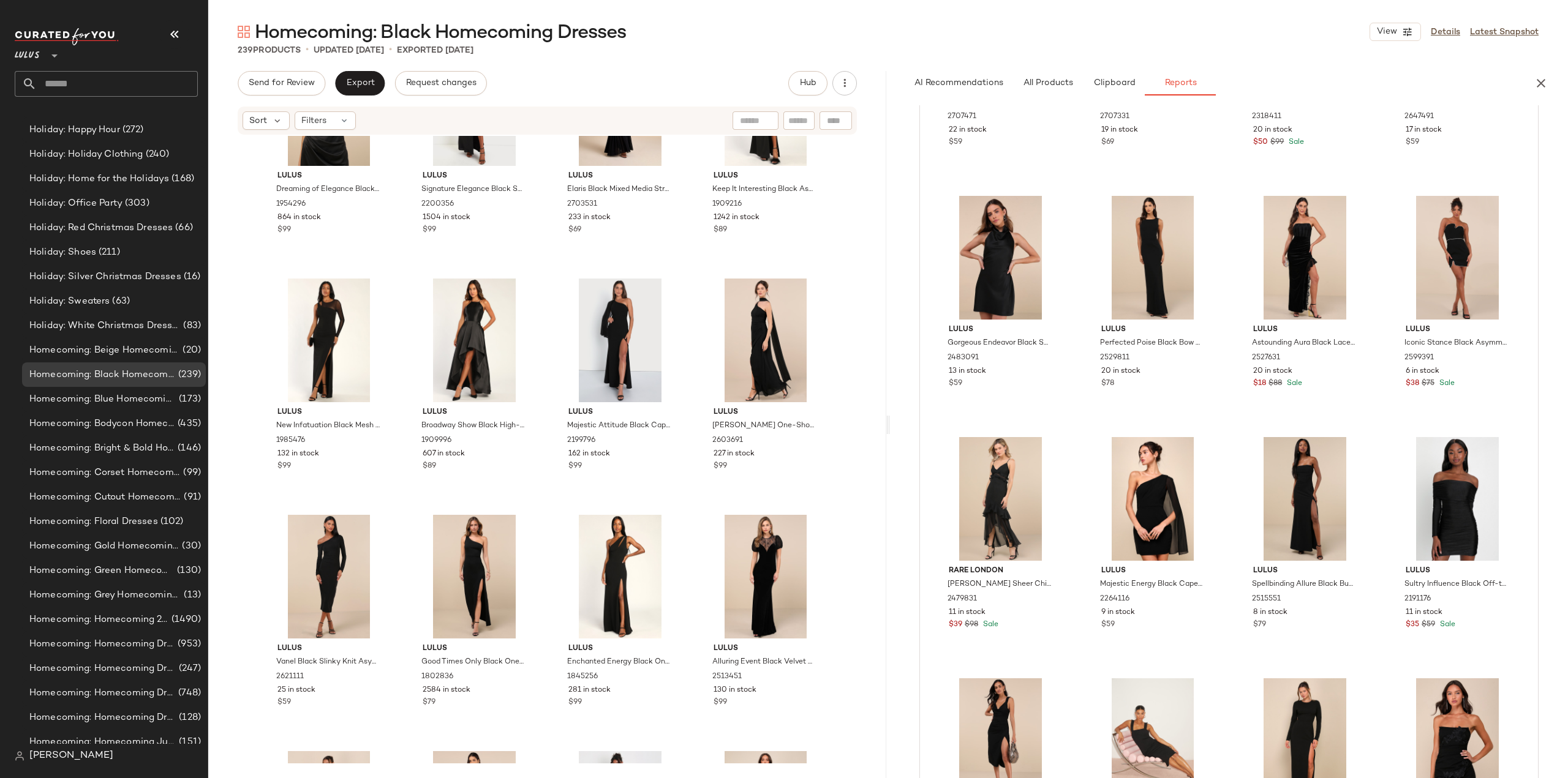
scroll to position [6980, 0]
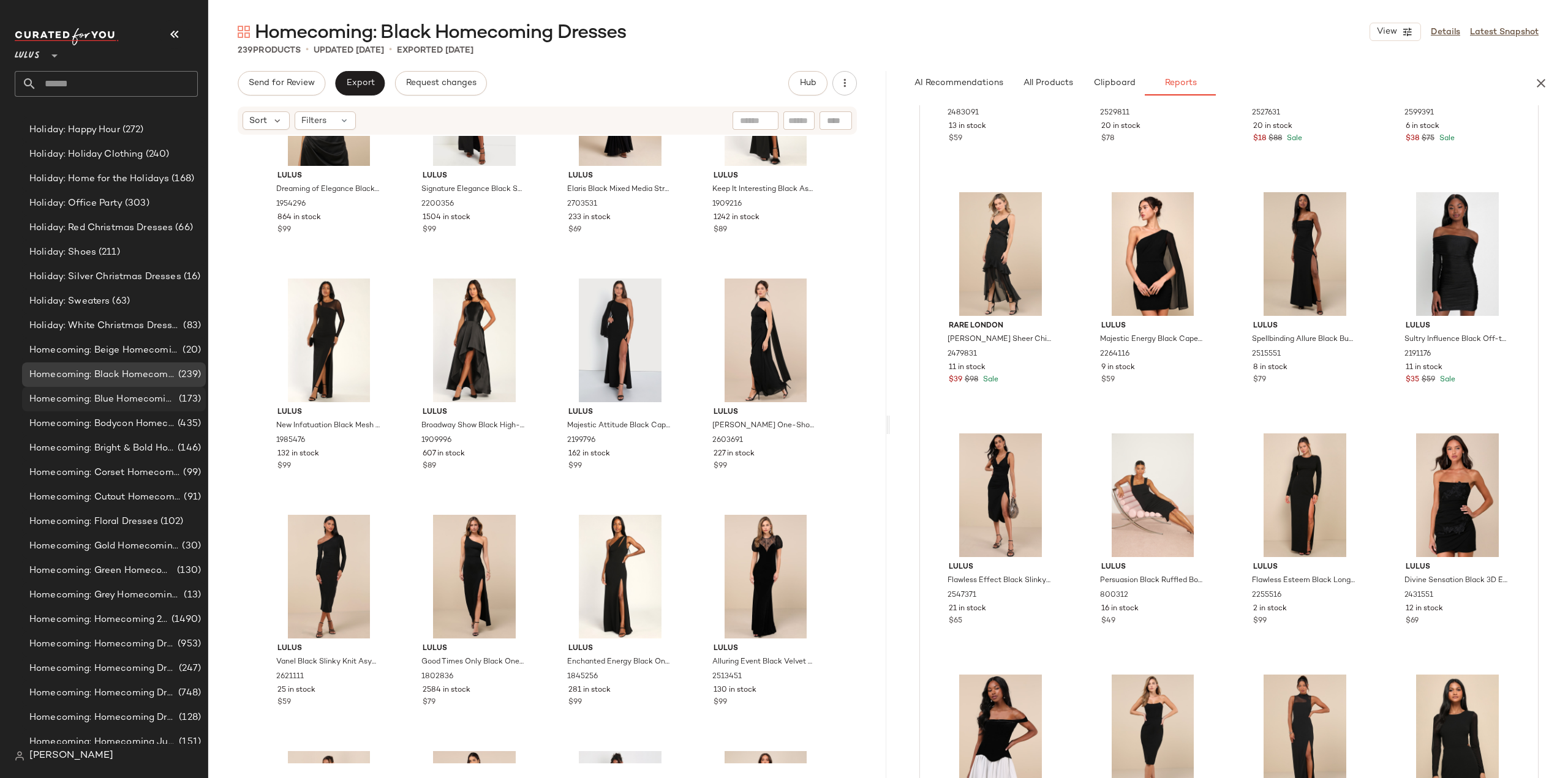
click at [62, 399] on span "Homecoming: Blue Homecoming Dresses" at bounding box center [103, 399] width 147 height 14
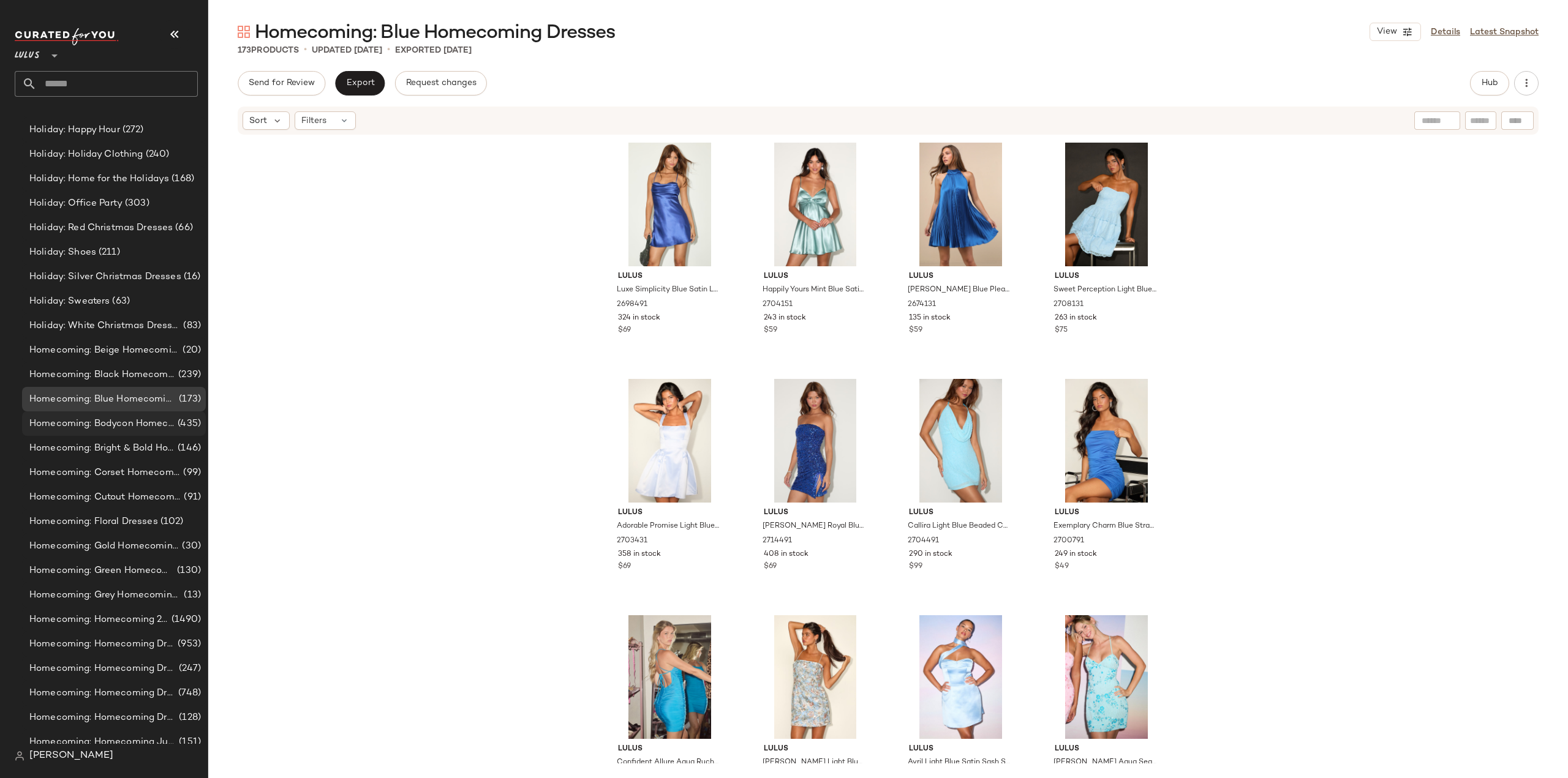
click at [87, 424] on span "Homecoming: Bodycon Homecoming Dresses" at bounding box center [103, 424] width 146 height 14
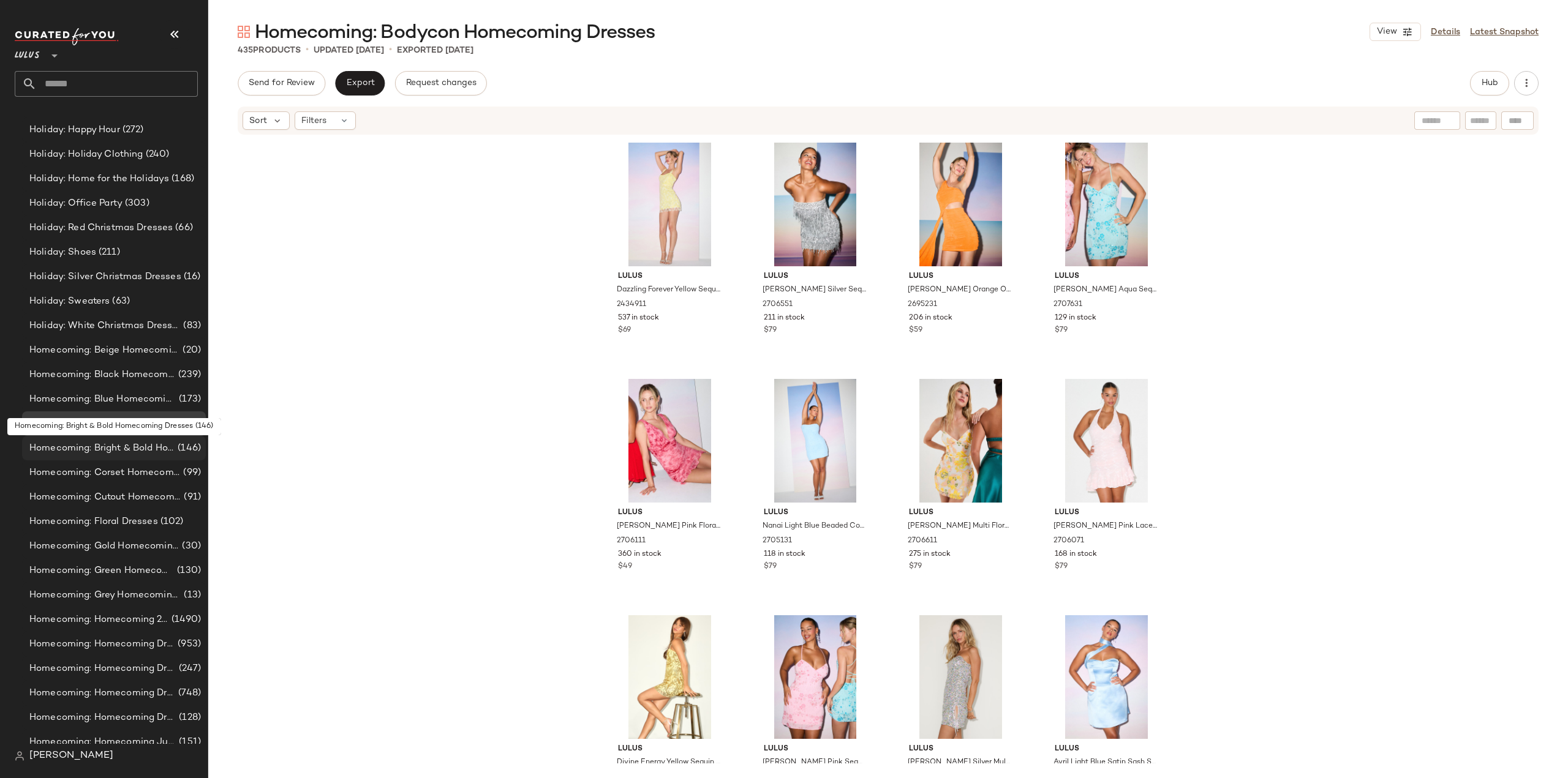
click at [86, 443] on span "Homecoming: Bright & Bold Homecoming Dresses" at bounding box center [103, 449] width 146 height 14
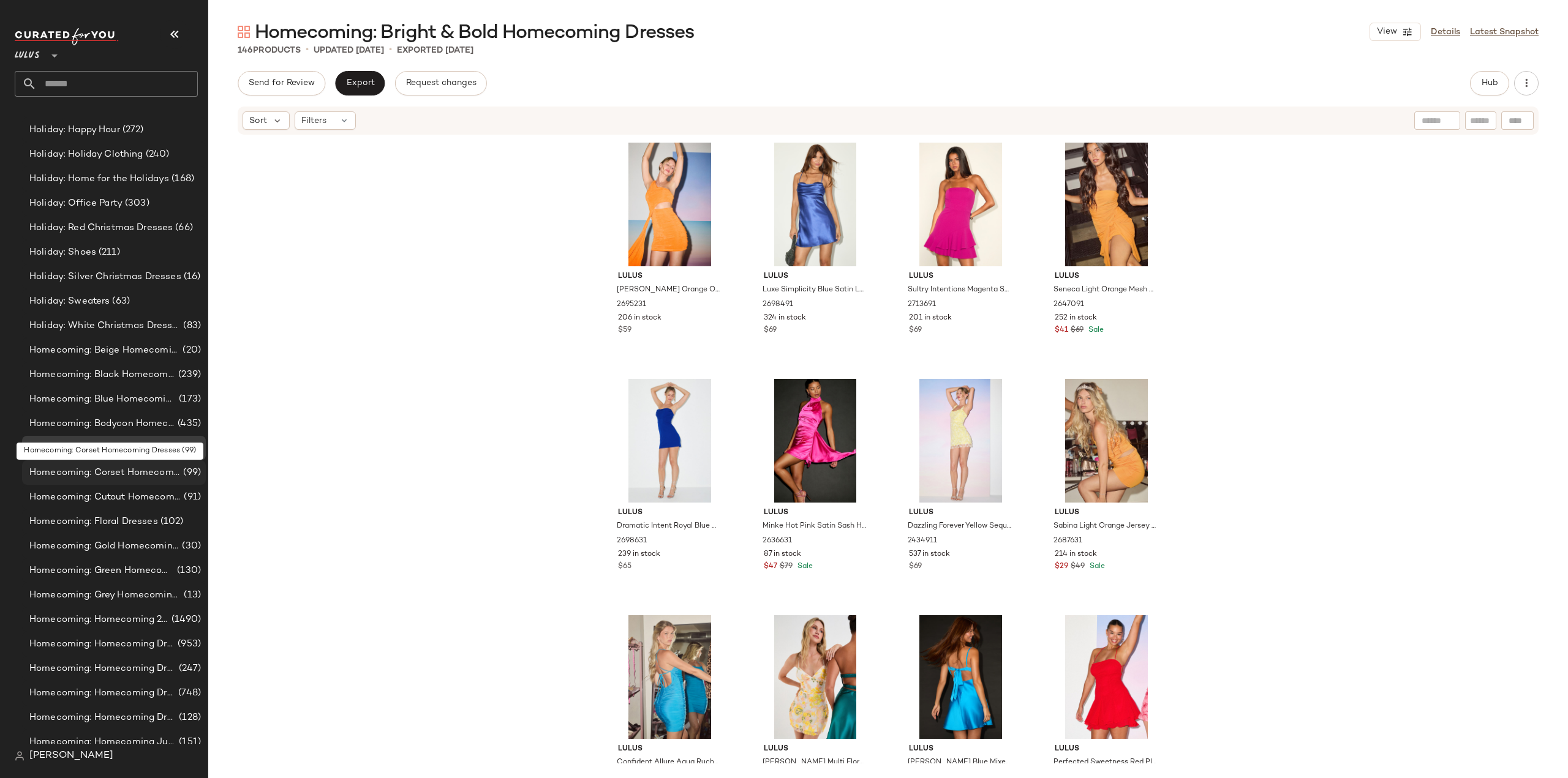
click at [77, 470] on span "Homecoming: Corset Homecoming Dresses" at bounding box center [106, 473] width 152 height 14
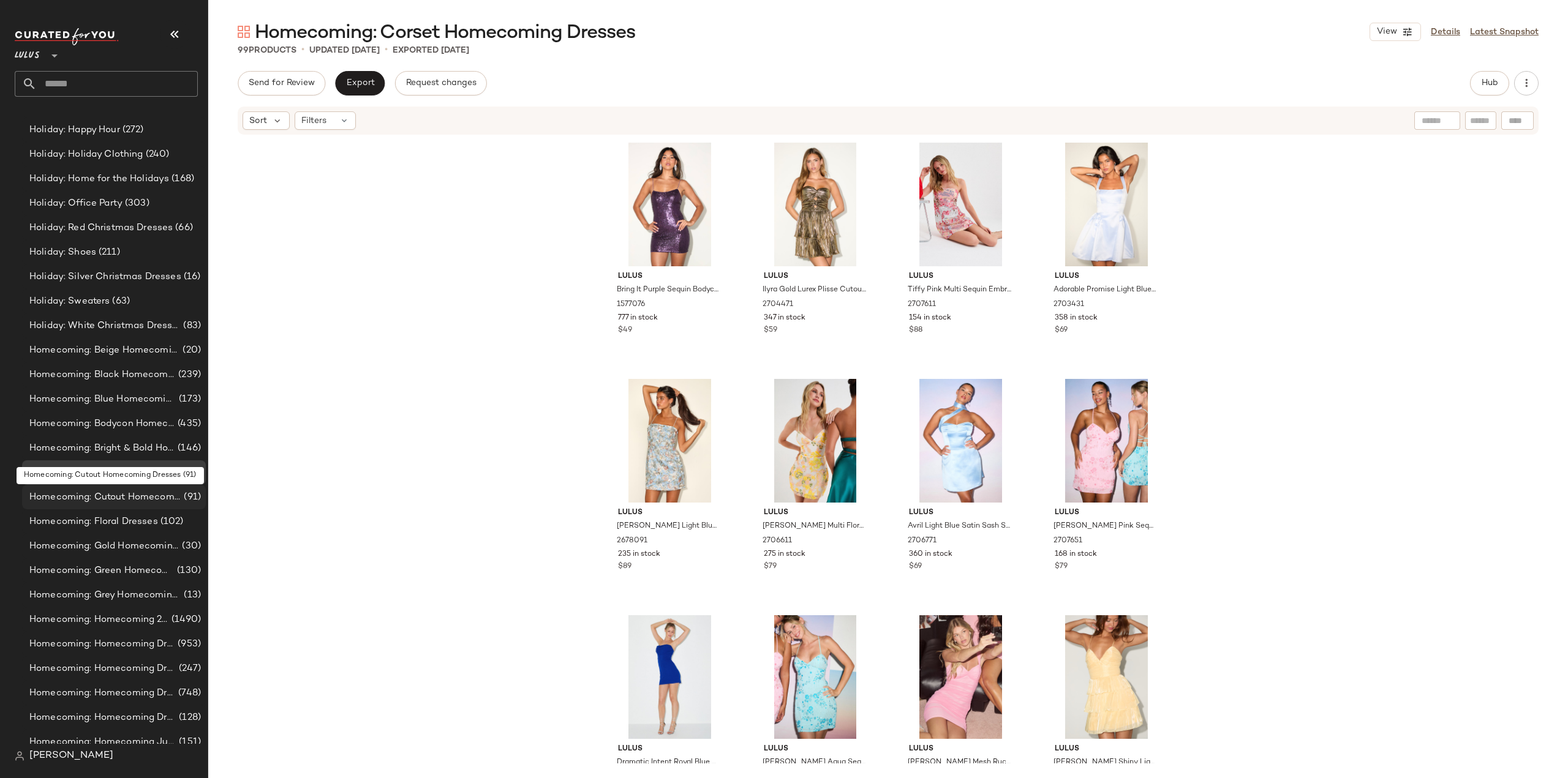
click at [67, 500] on span "Homecoming: Cutout Homecoming Dresses" at bounding box center [106, 498] width 152 height 14
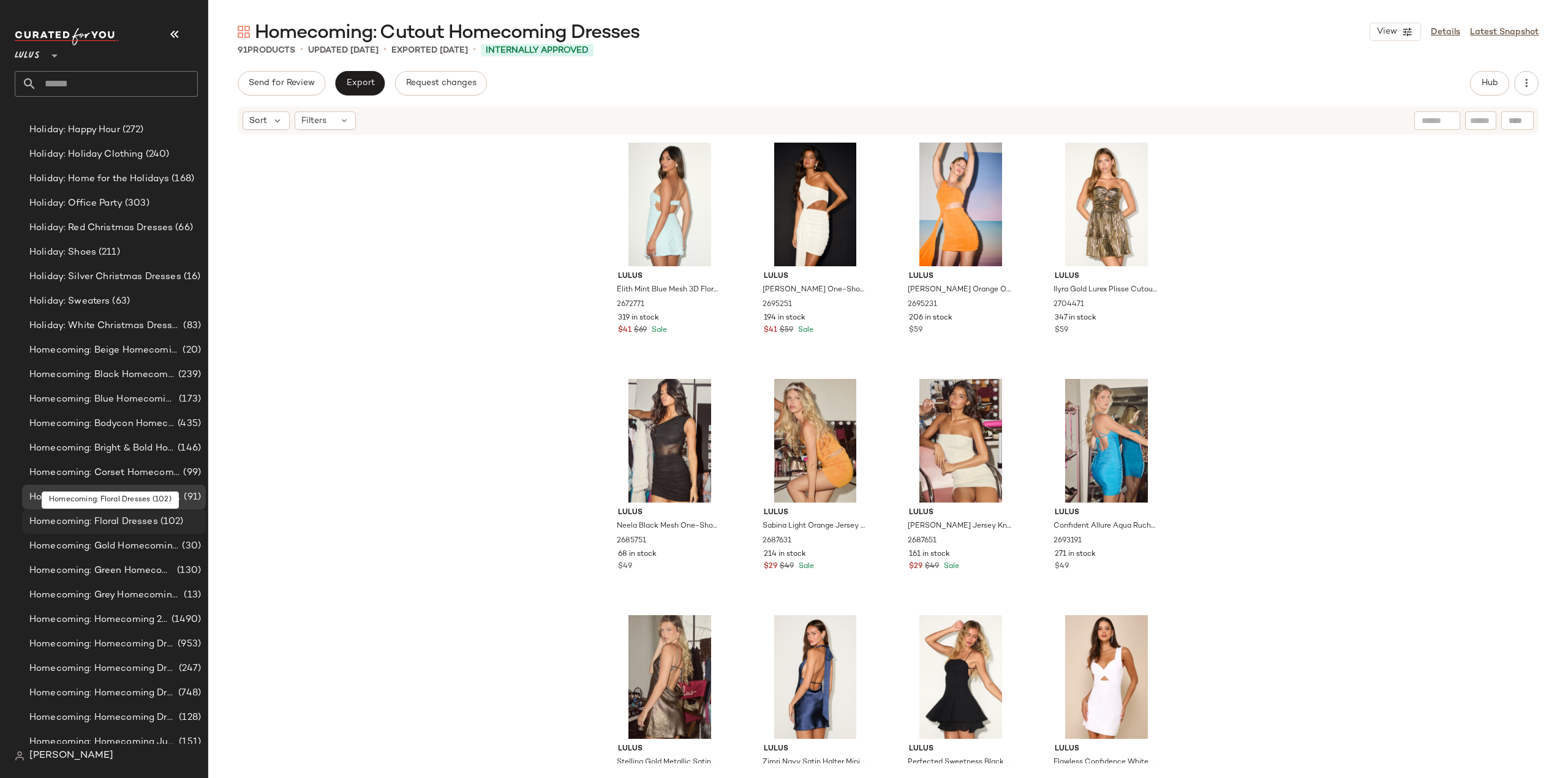
click at [60, 525] on span "Homecoming: Floral Dresses" at bounding box center [94, 522] width 129 height 14
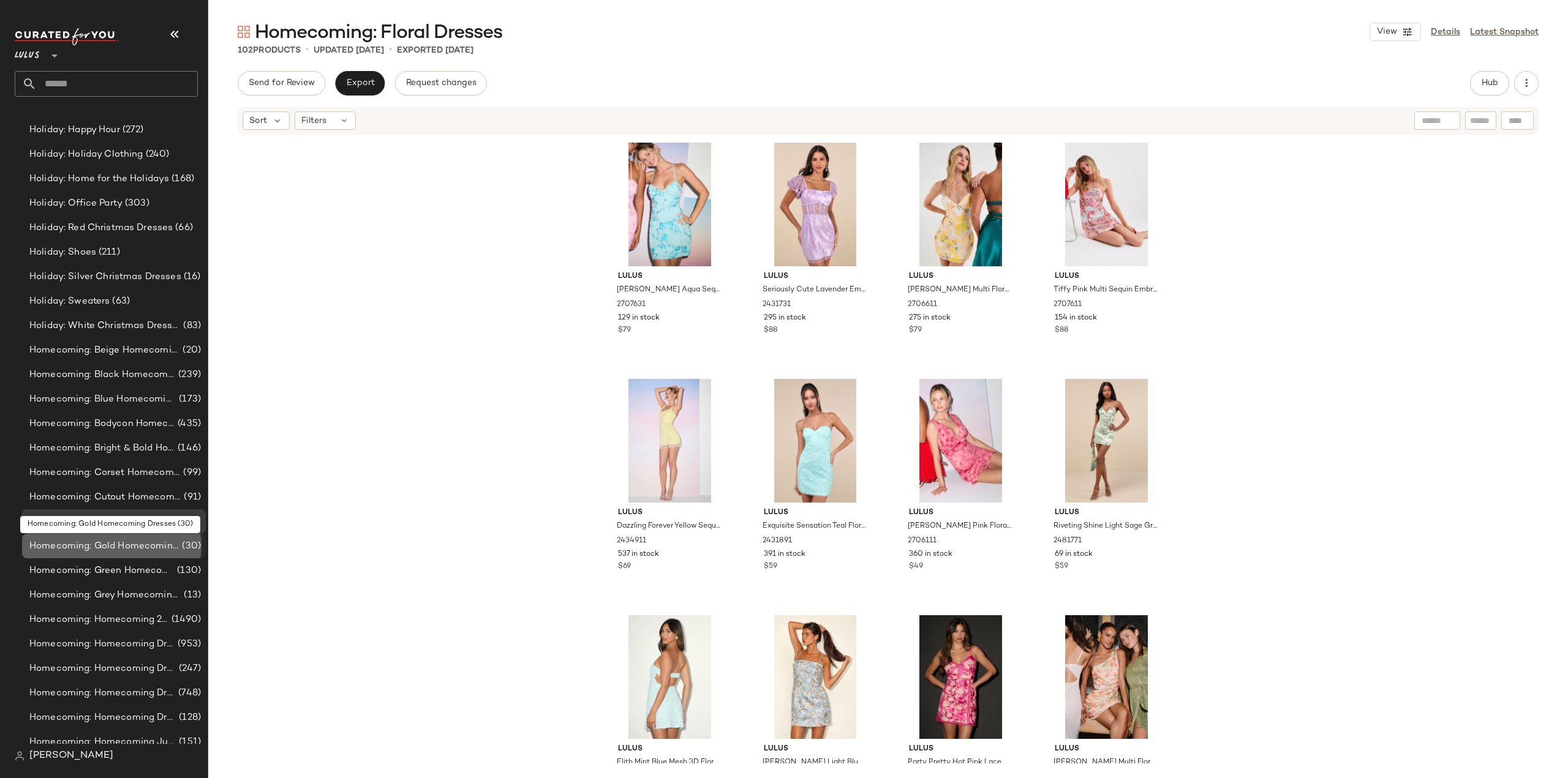
click at [61, 546] on span "Homecoming: Gold Homecoming Dresses" at bounding box center [105, 547] width 150 height 14
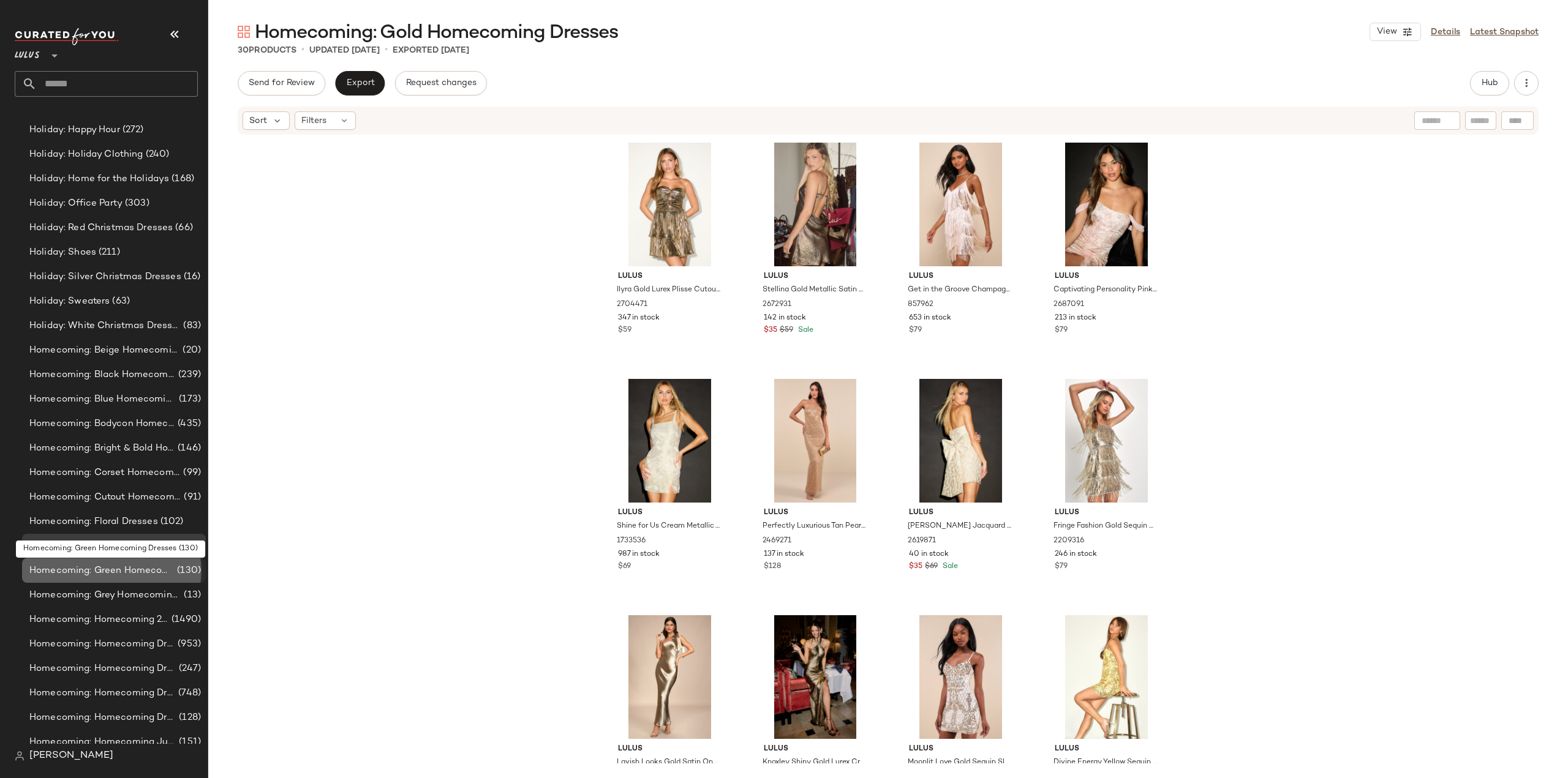
click at [63, 568] on span "Homecoming: Green Homecoming Dresses" at bounding box center [102, 571] width 145 height 14
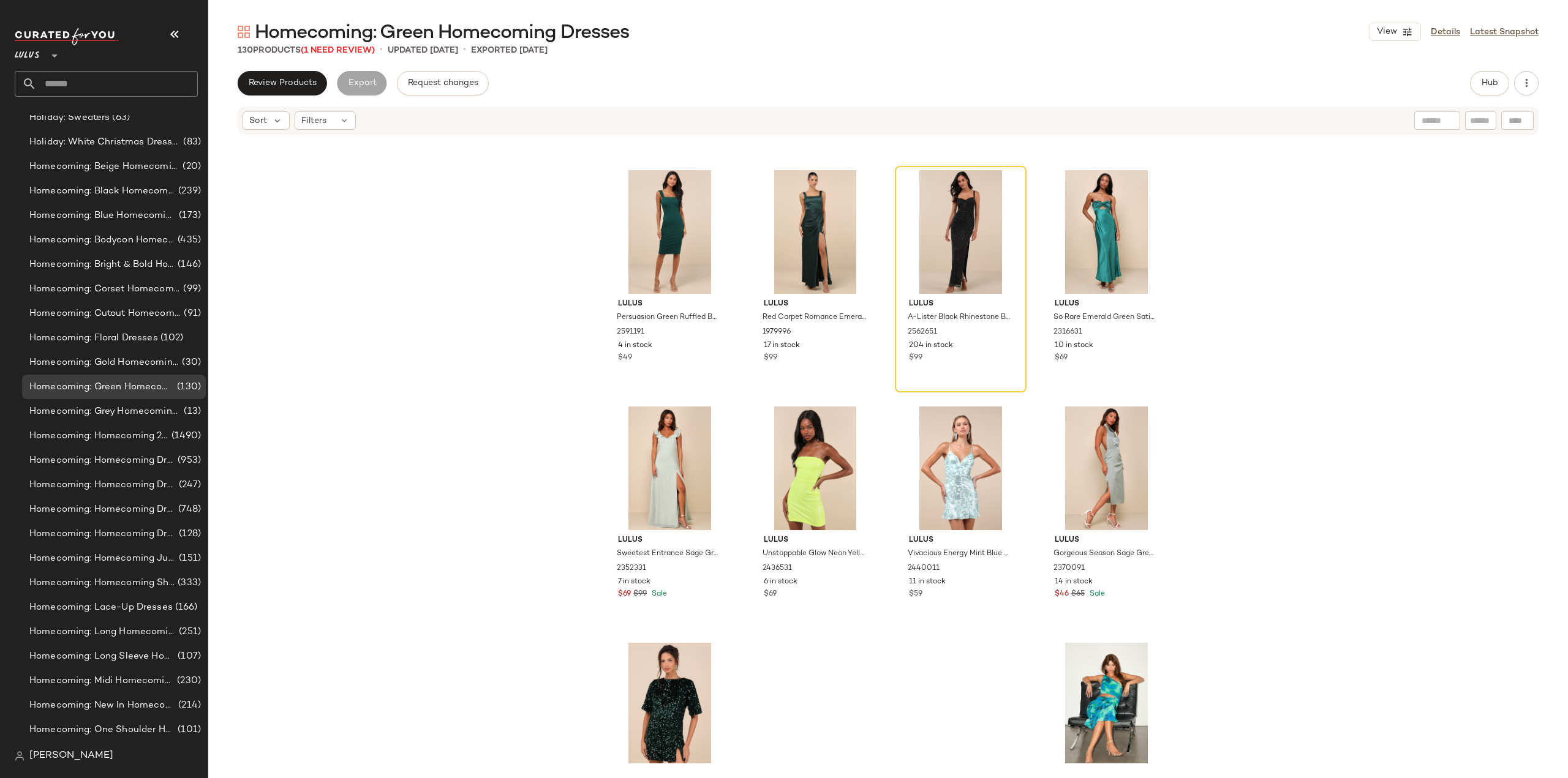
scroll to position [7173, 0]
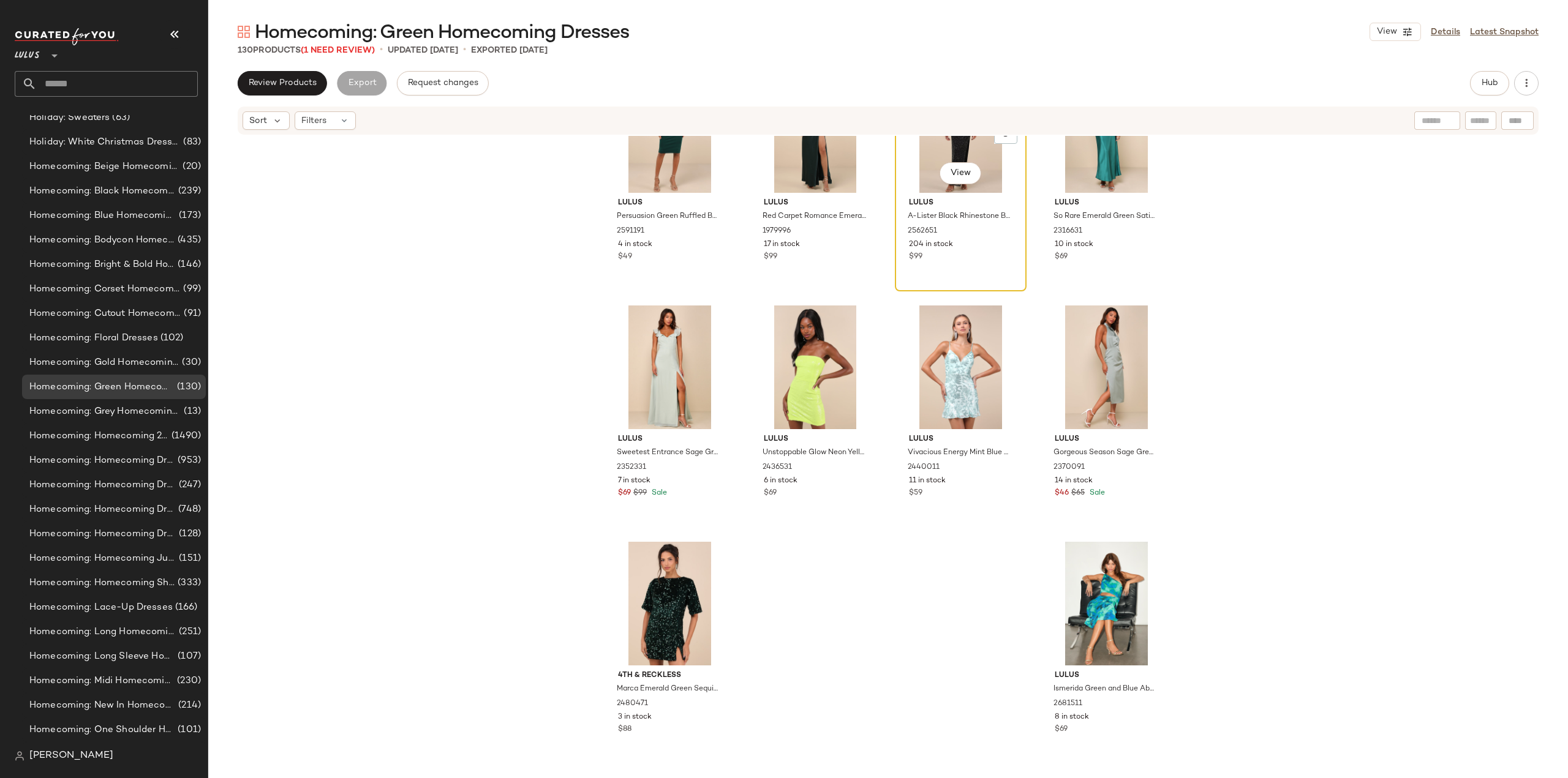
click at [991, 263] on div "Lulus A-Lister Black Rhinestone Bustier Maxi Dress 2562651 204 in stock $99" at bounding box center [961, 228] width 123 height 71
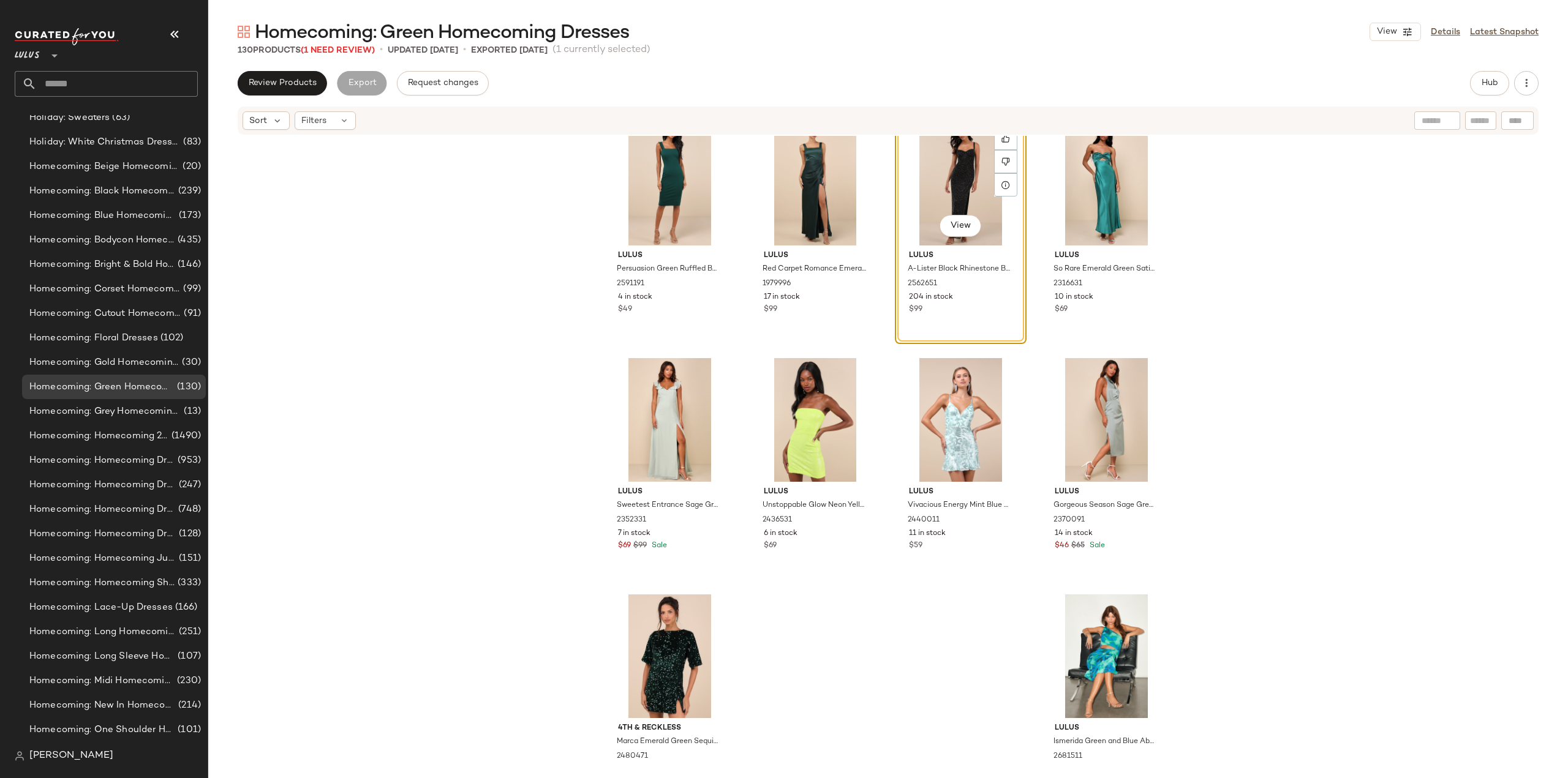
scroll to position [7051, 0]
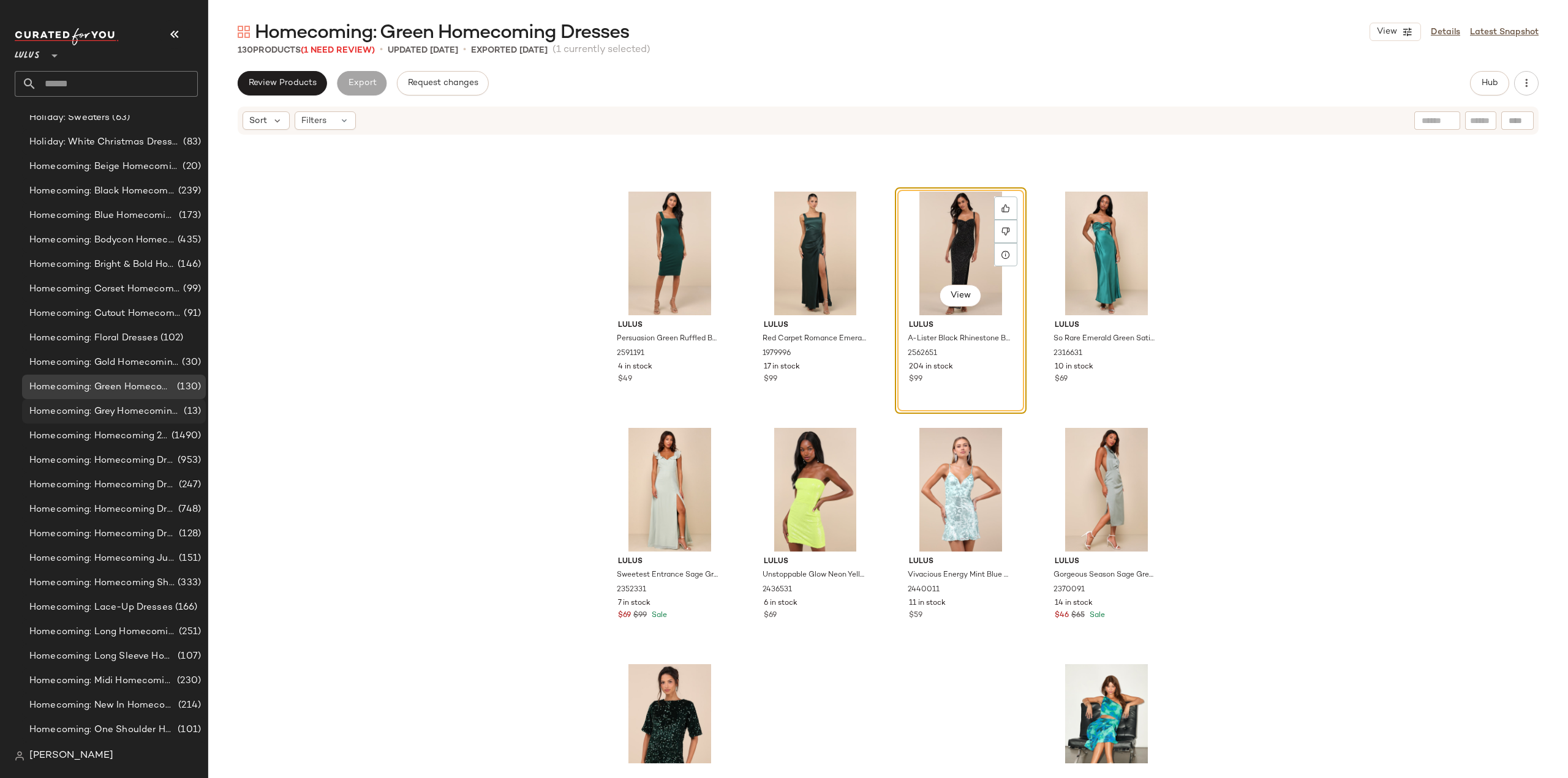
click at [89, 411] on span "Homecoming: Grey Homecoming Dresses" at bounding box center [106, 412] width 152 height 14
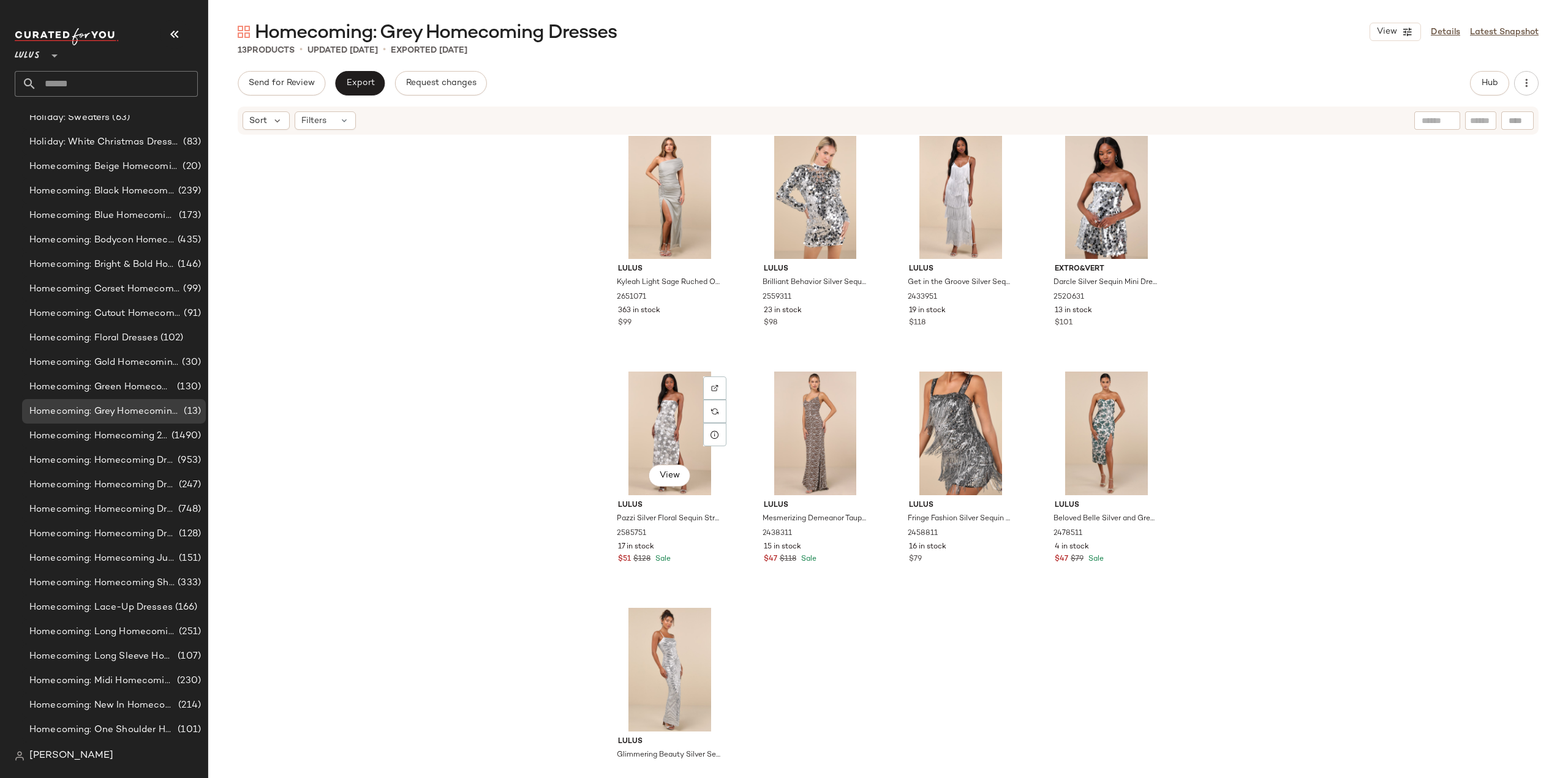
scroll to position [319, 0]
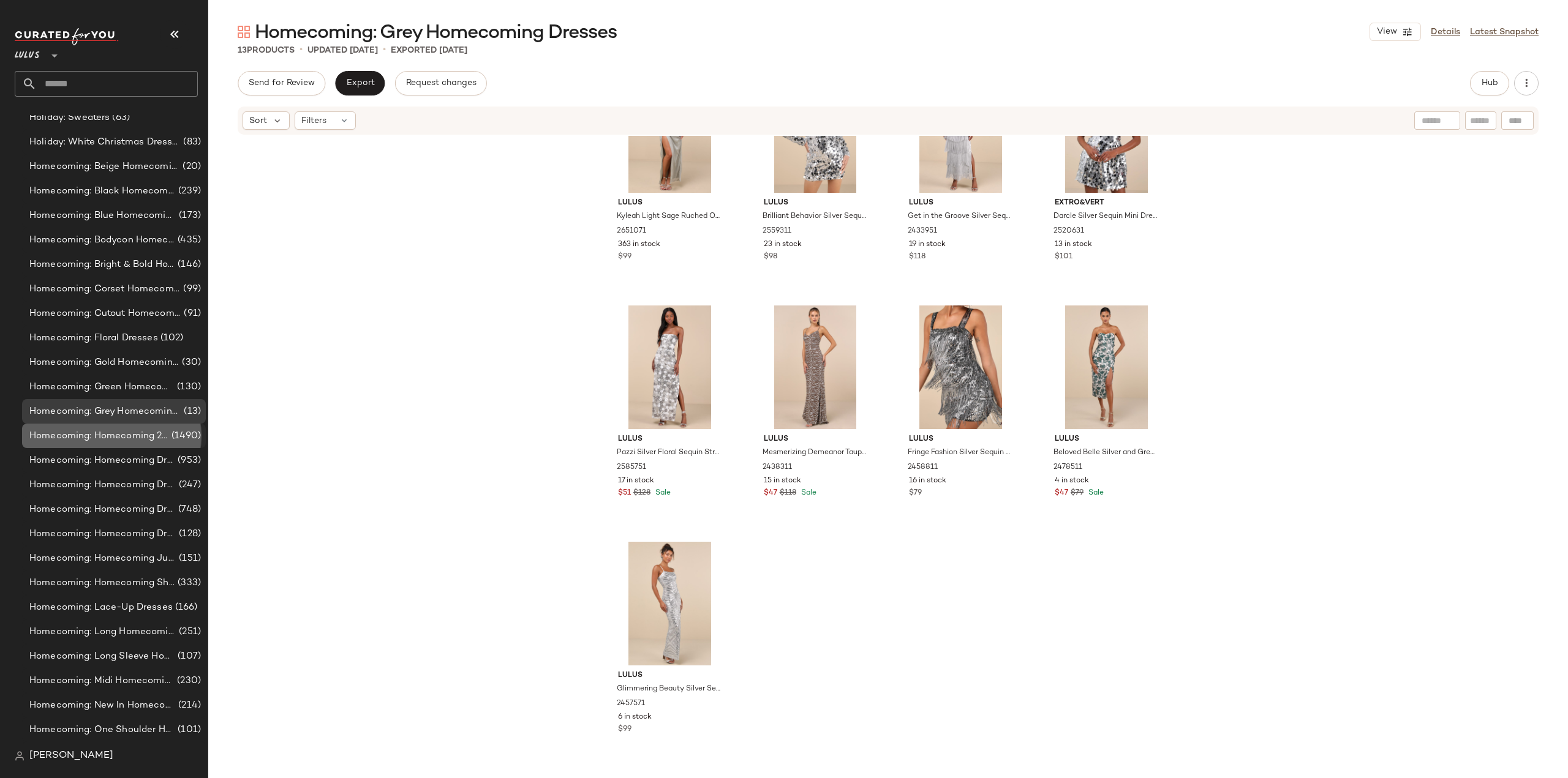
click at [89, 437] on span "Homecoming: Homecoming 2025" at bounding box center [99, 436] width 140 height 14
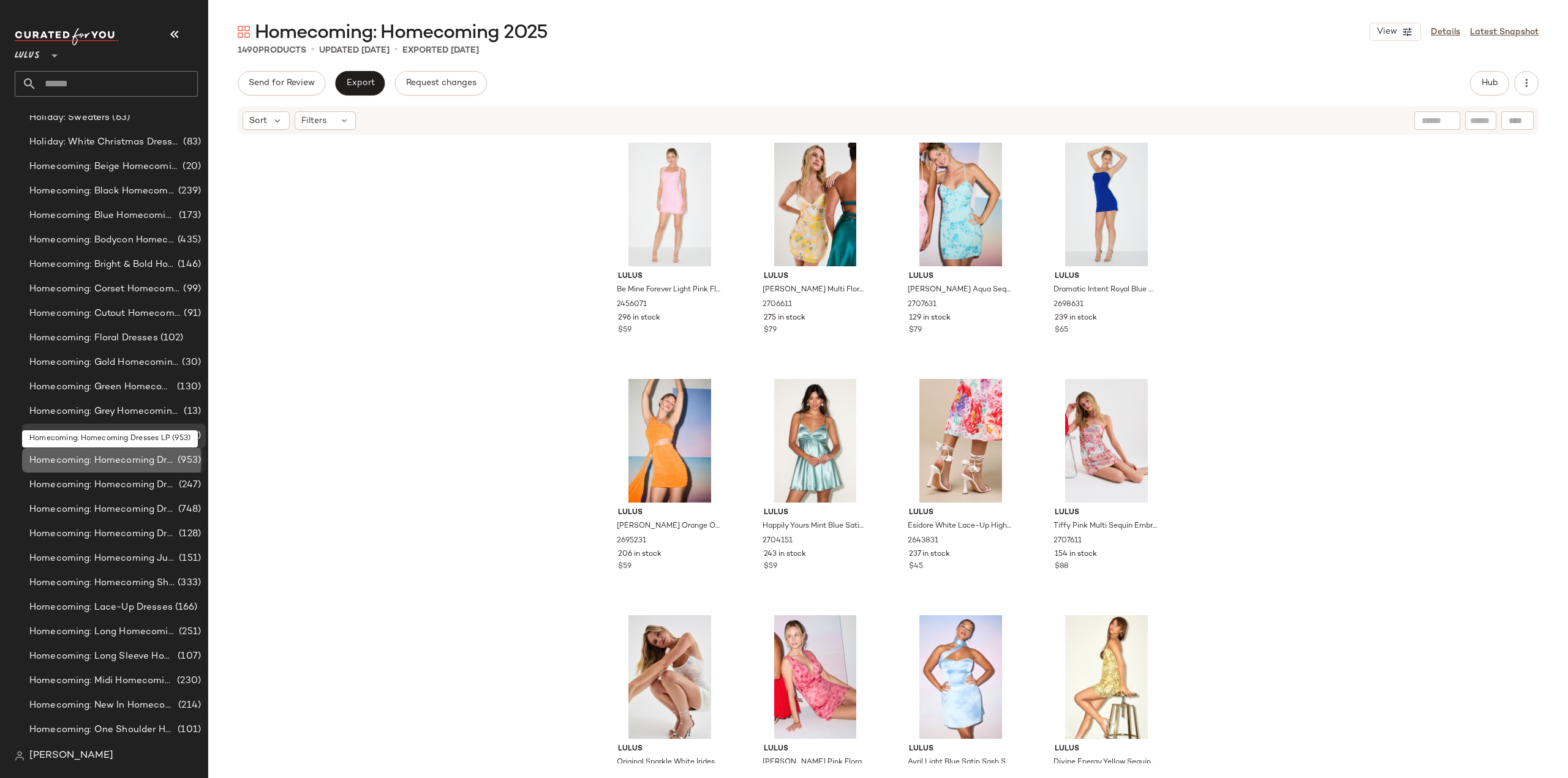
click at [93, 460] on span "Homecoming: Homecoming Dresses LP" at bounding box center [103, 461] width 146 height 14
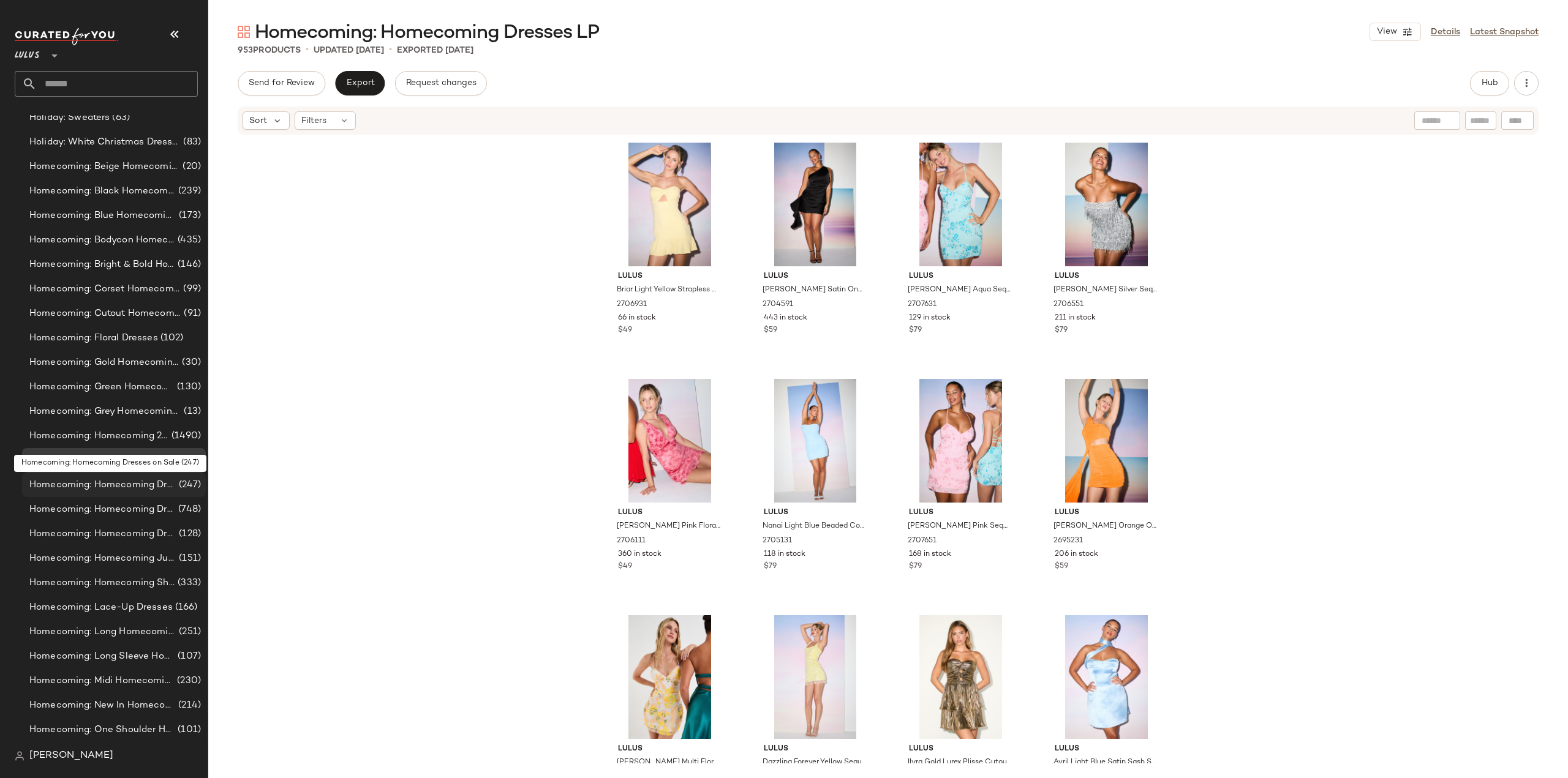
click at [98, 484] on span "Homecoming: Homecoming Dresses on Sale" at bounding box center [103, 485] width 147 height 14
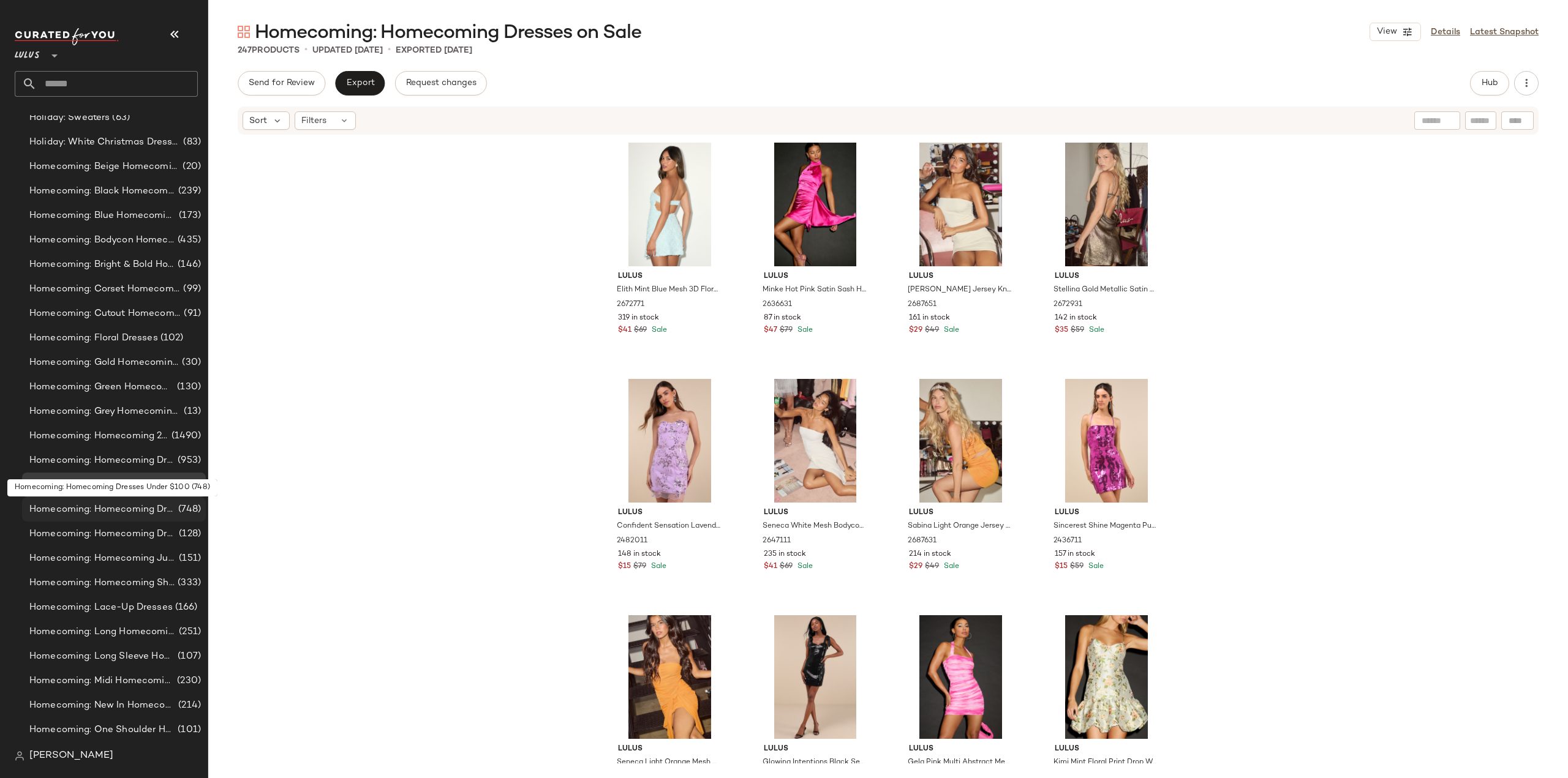
click at [84, 509] on span "Homecoming: Homecoming Dresses Under $100" at bounding box center [103, 510] width 147 height 14
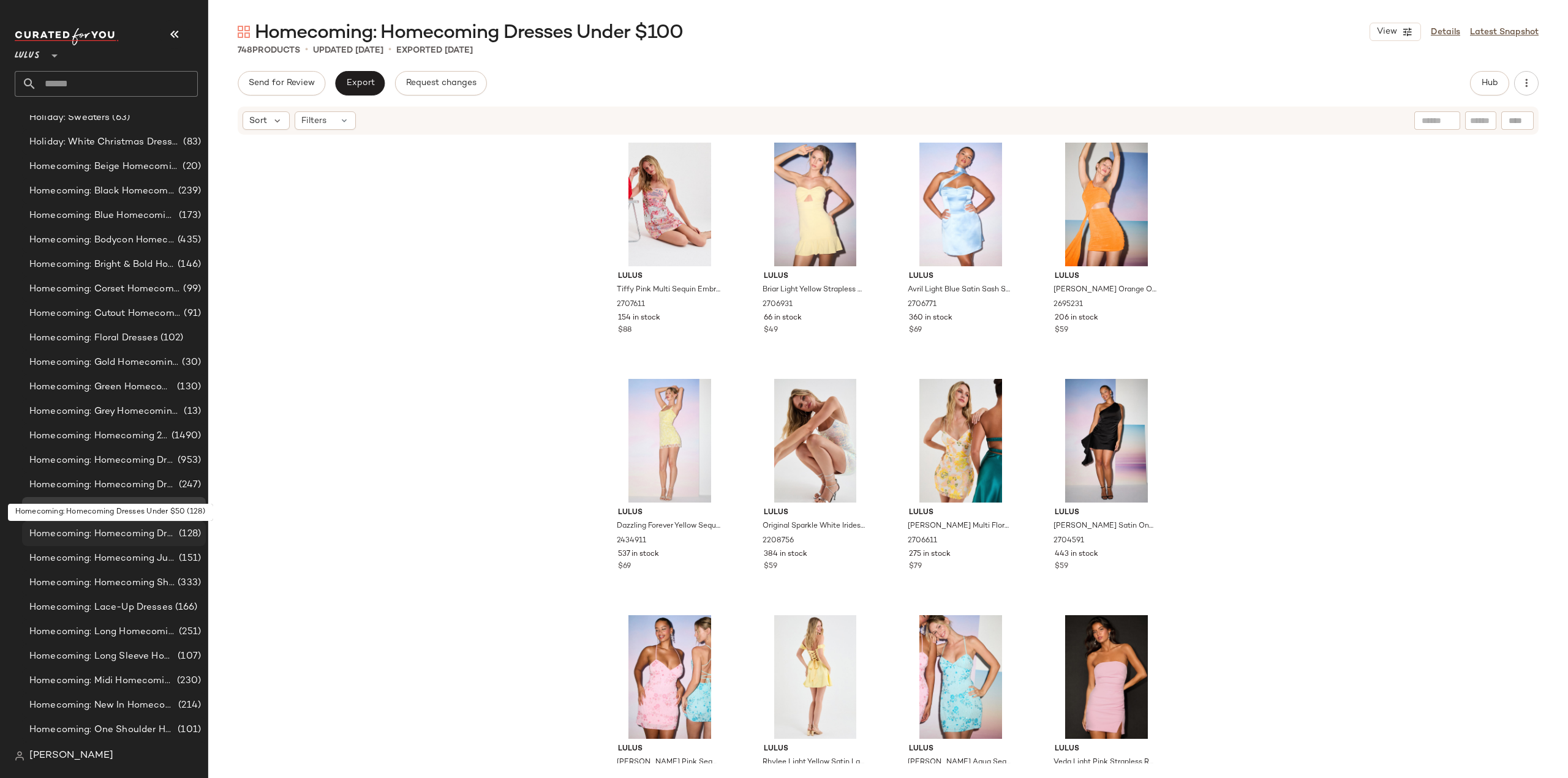
click at [66, 535] on span "Homecoming: Homecoming Dresses Under $50" at bounding box center [103, 534] width 147 height 14
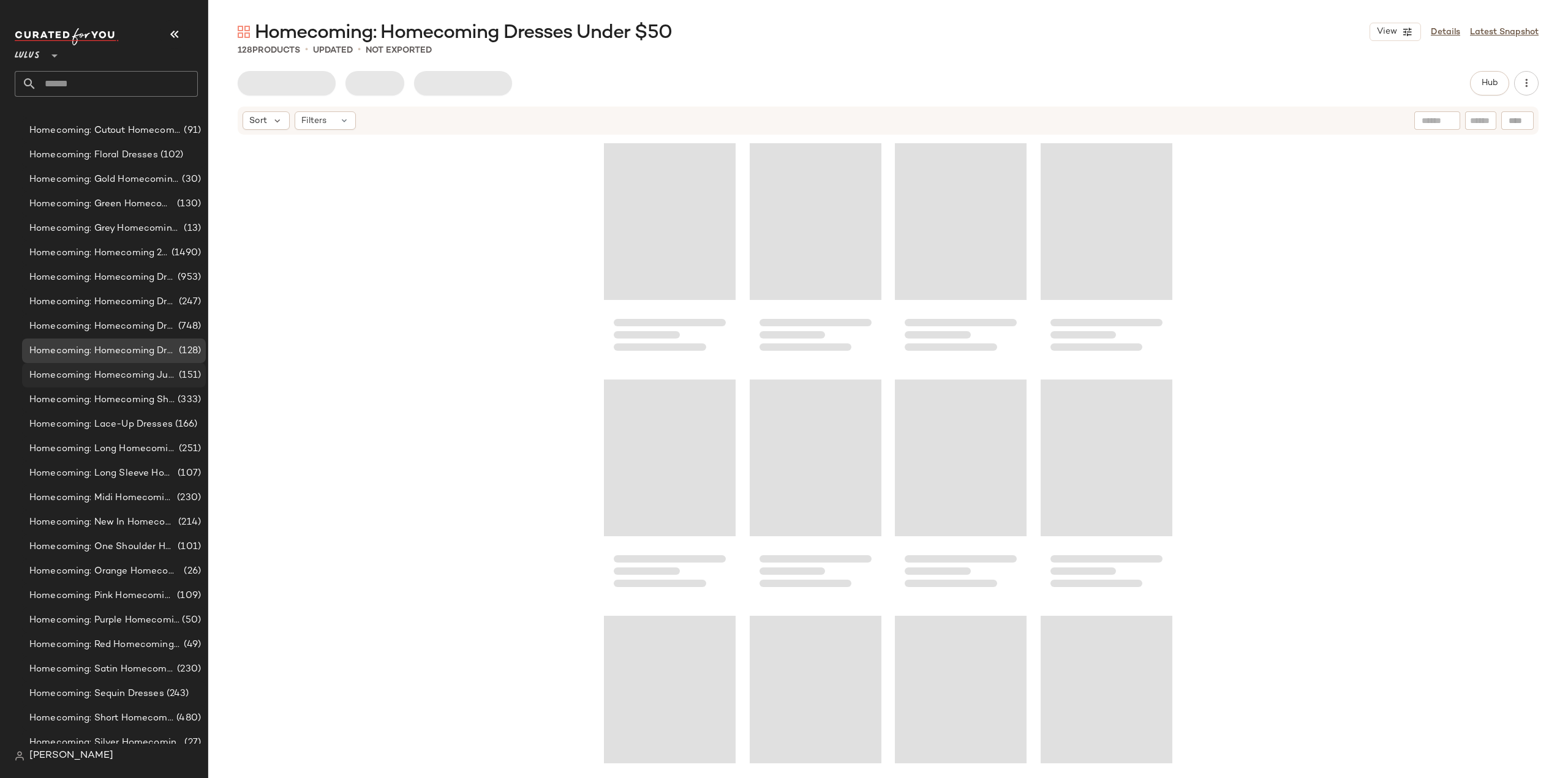
scroll to position [7638, 0]
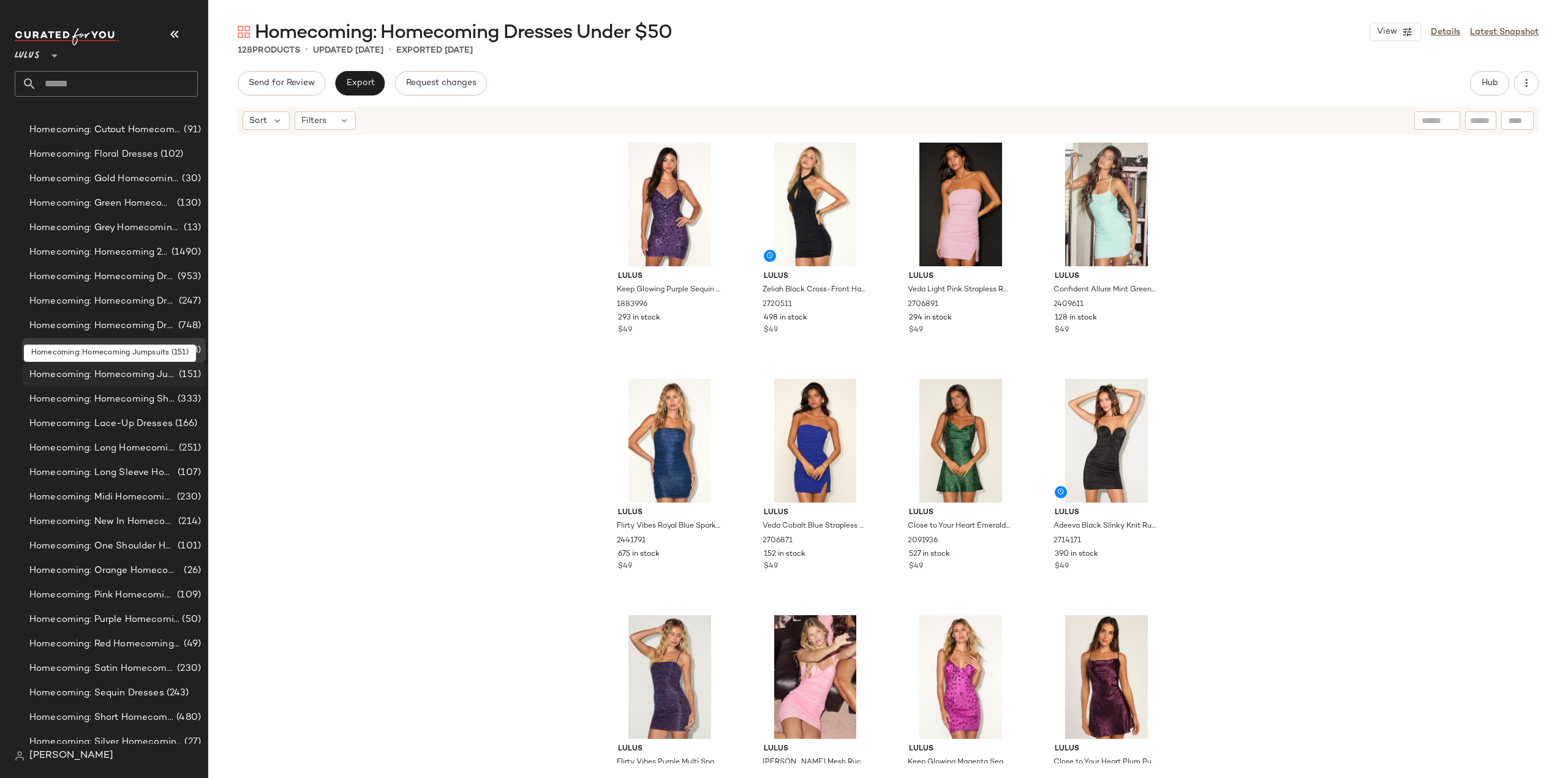
click at [86, 376] on span "Homecoming: Homecoming Jumpsuits" at bounding box center [103, 375] width 147 height 14
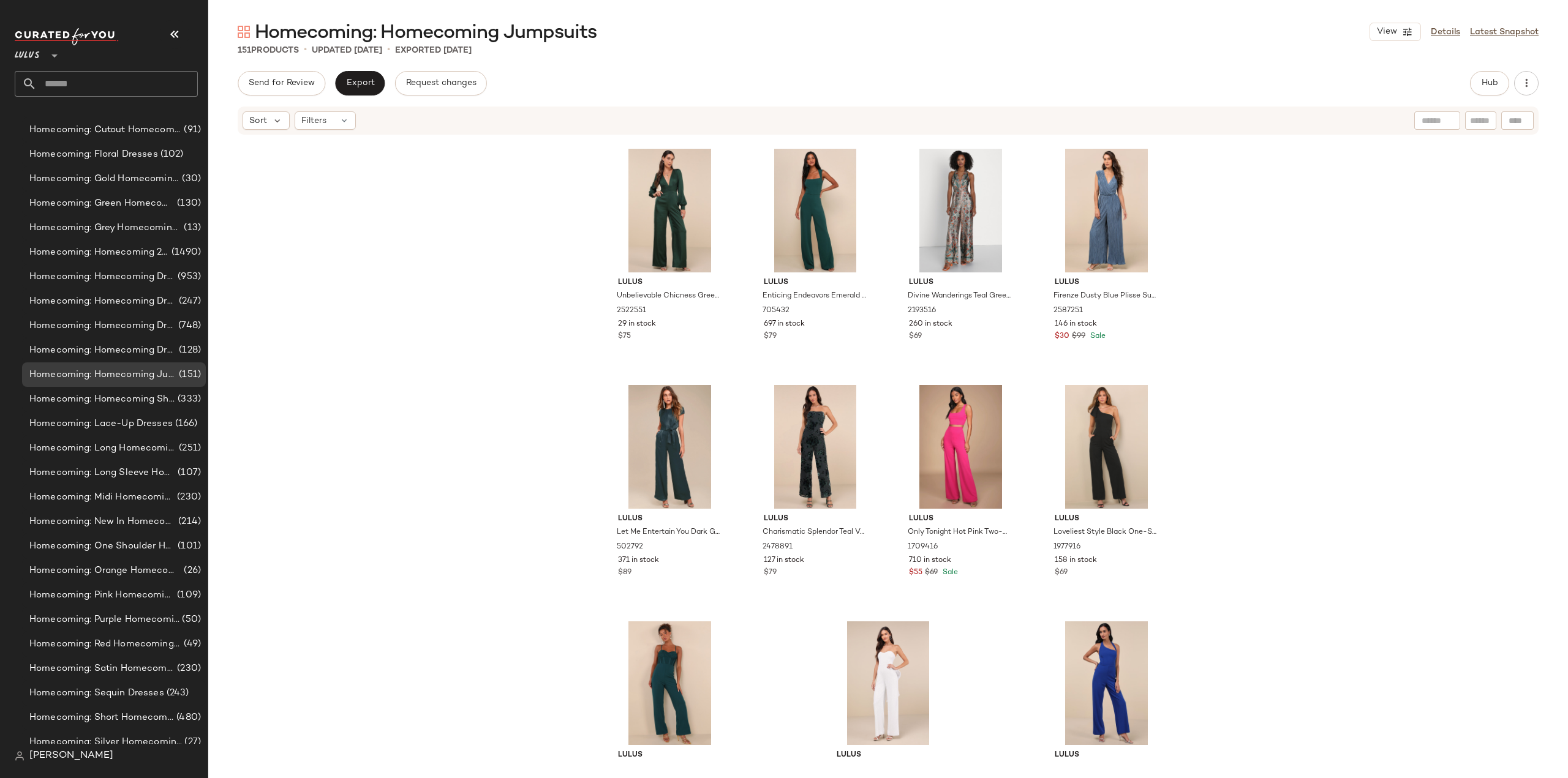
scroll to position [8355, 0]
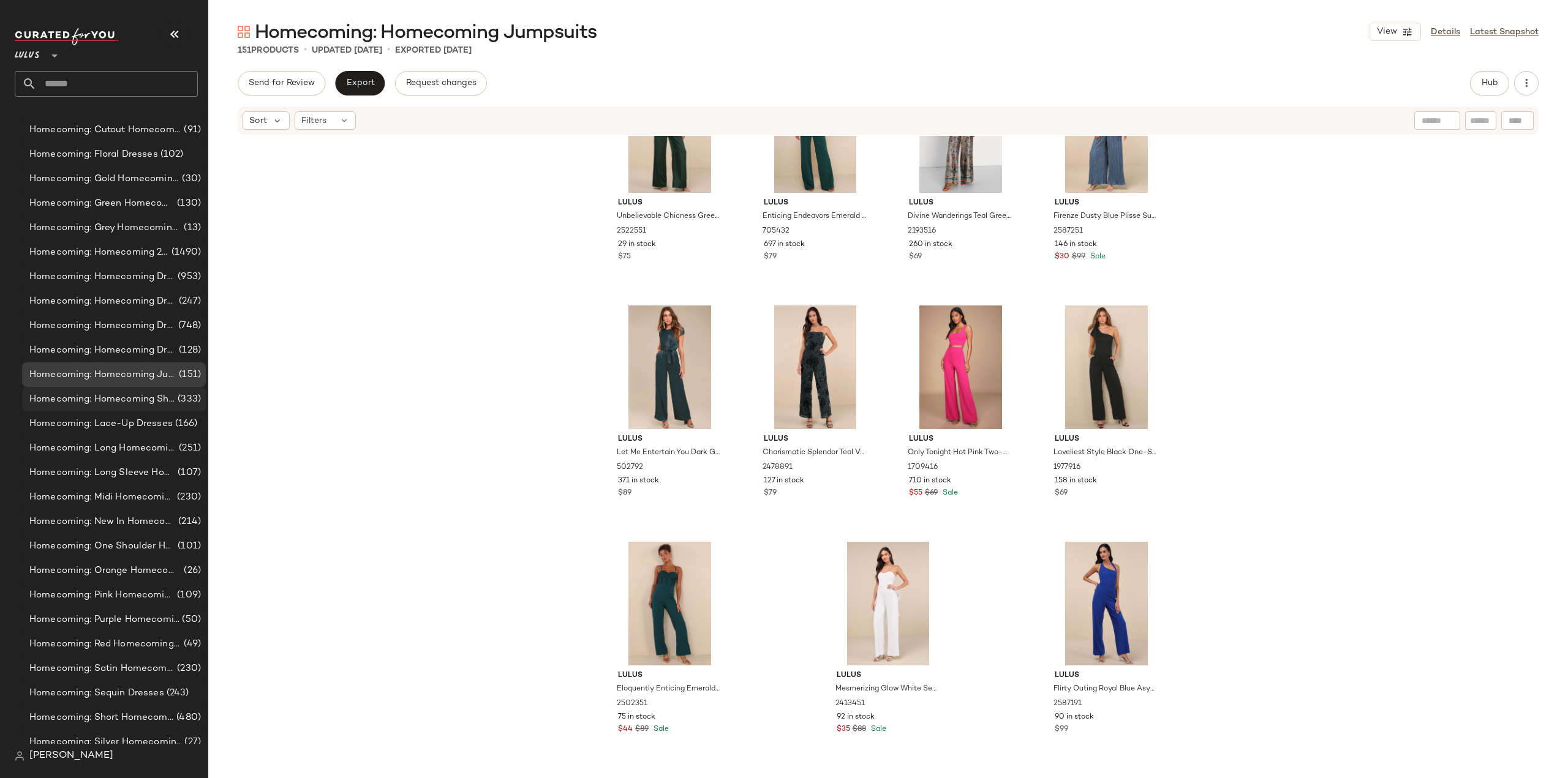
click at [106, 403] on span "Homecoming: Homecoming Shoes" at bounding box center [103, 399] width 146 height 14
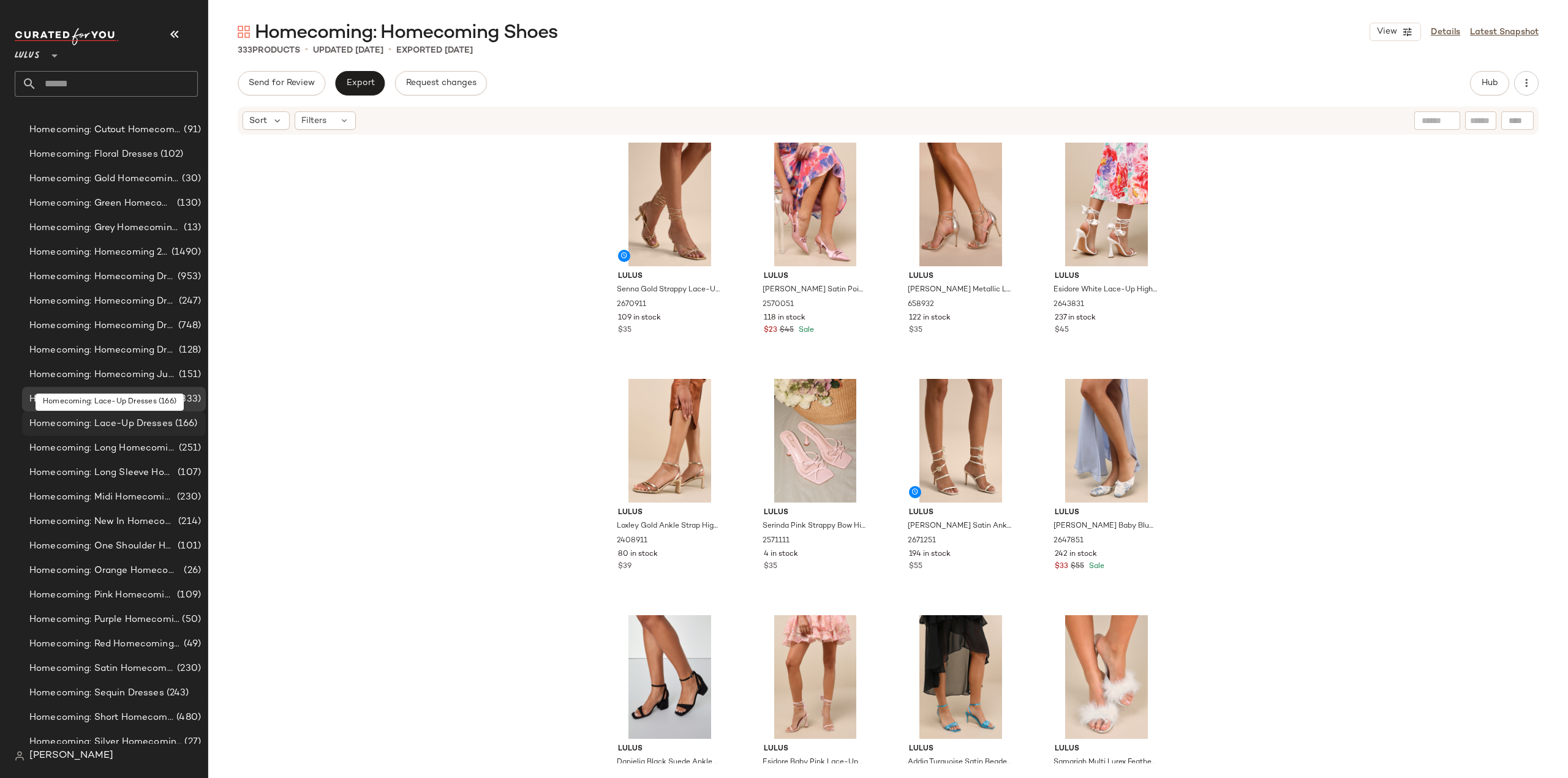
click at [102, 421] on span "Homecoming: Lace-Up Dresses" at bounding box center [101, 424] width 143 height 14
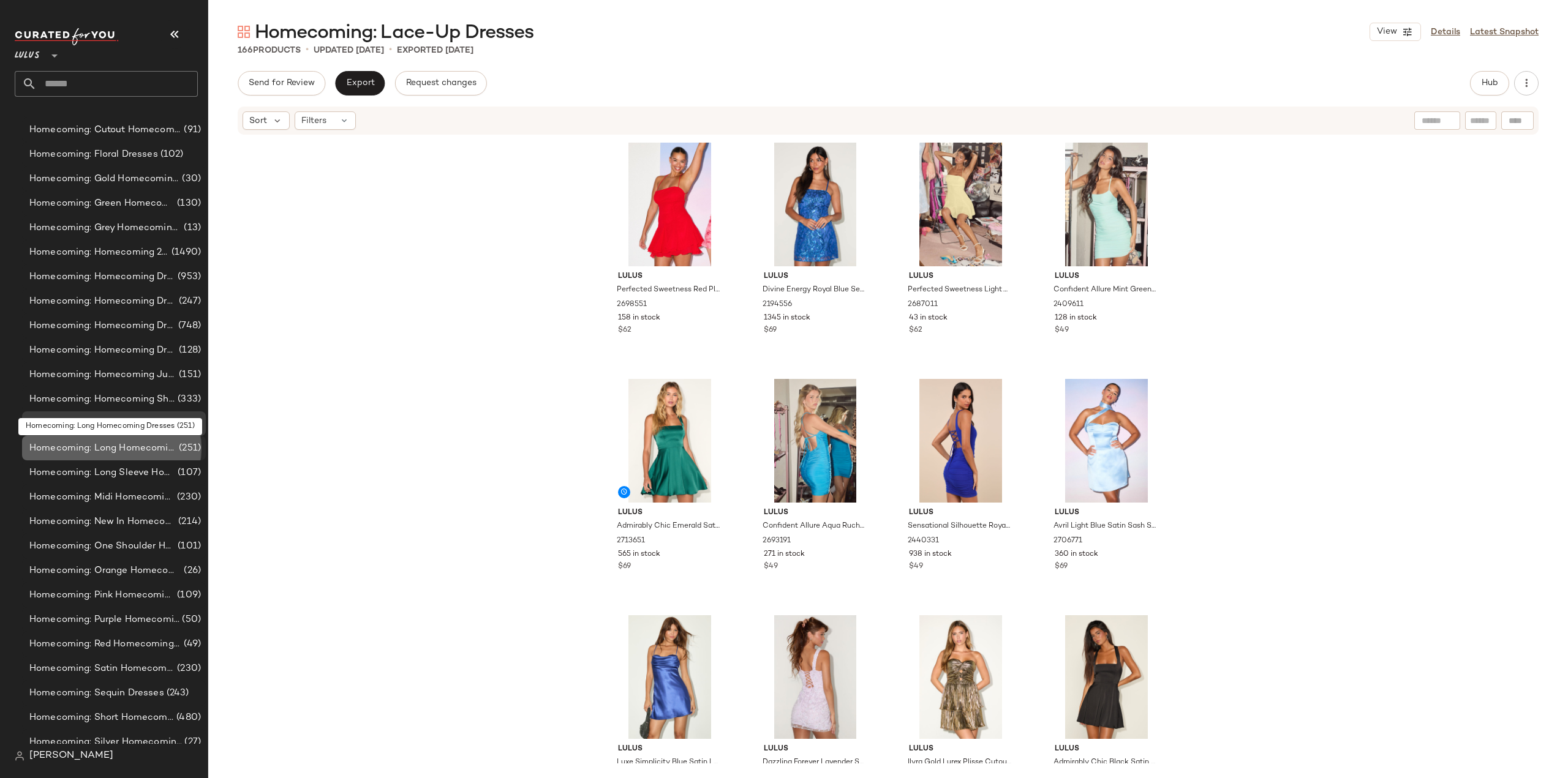
click at [89, 449] on span "Homecoming: Long Homecoming Dresses" at bounding box center [103, 449] width 147 height 14
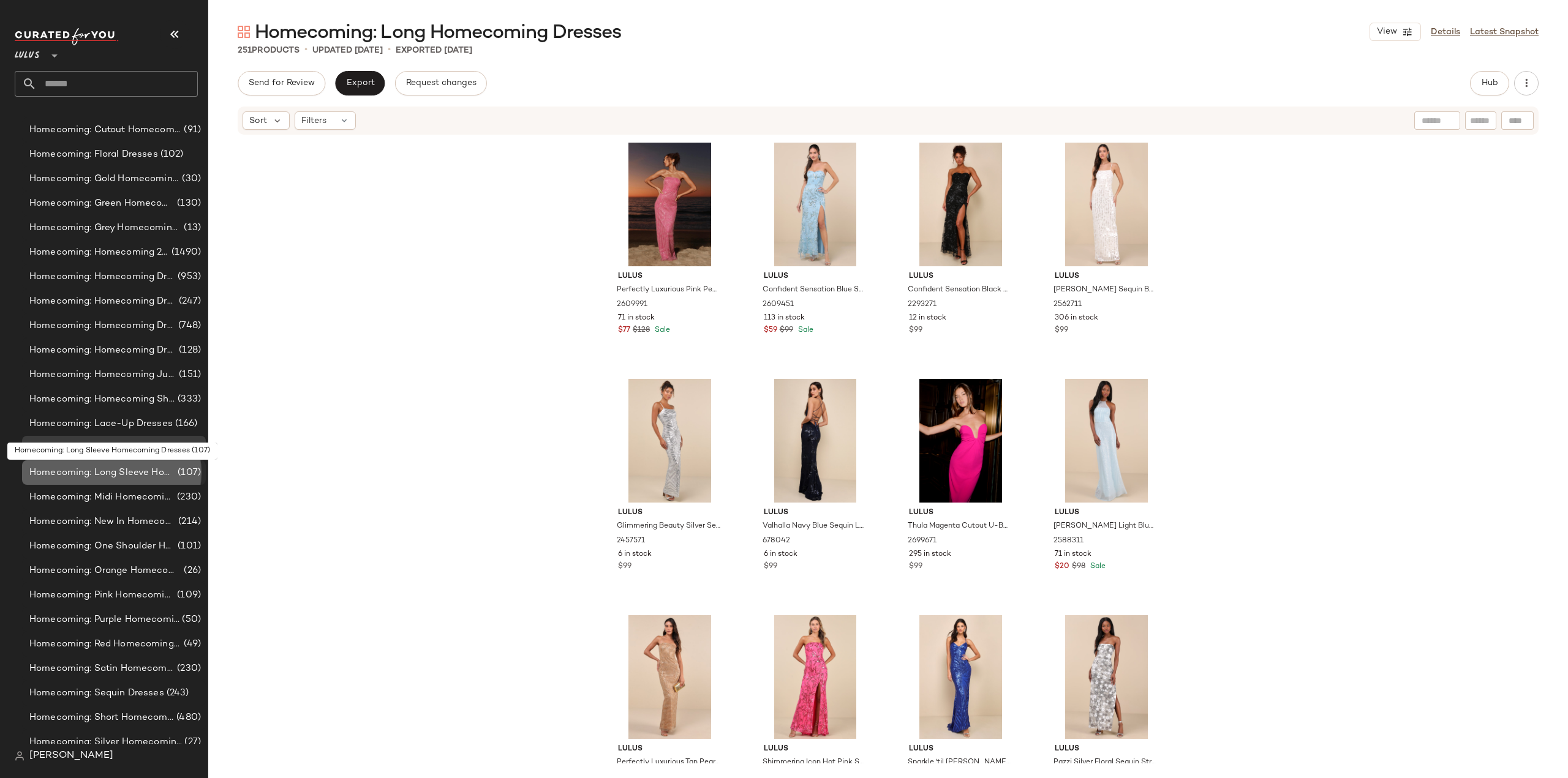
click at [89, 470] on span "Homecoming: Long Sleeve Homecoming Dresses" at bounding box center [103, 473] width 146 height 14
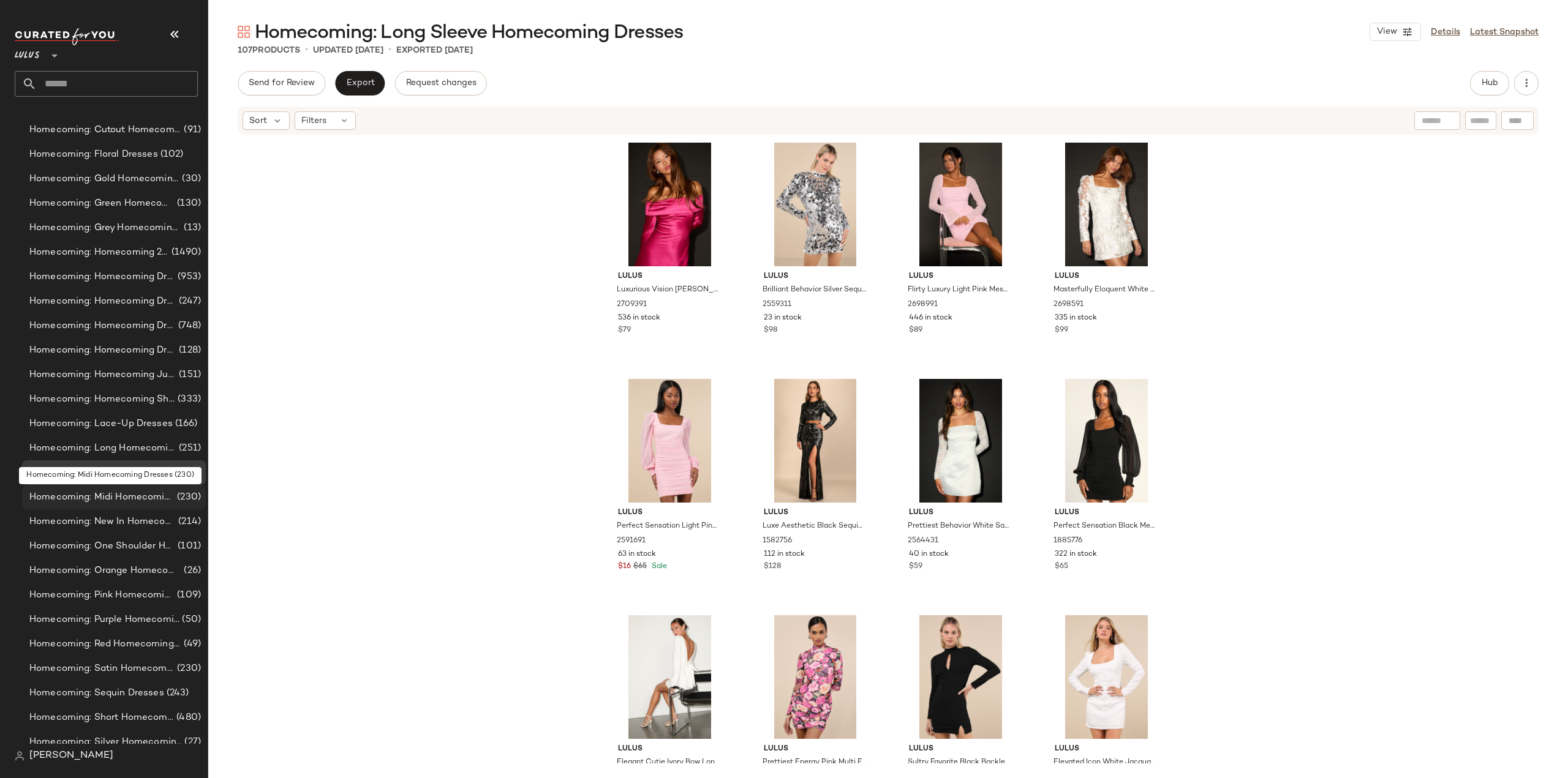
click at [75, 496] on span "Homecoming: Midi Homecoming Dresses" at bounding box center [102, 498] width 145 height 14
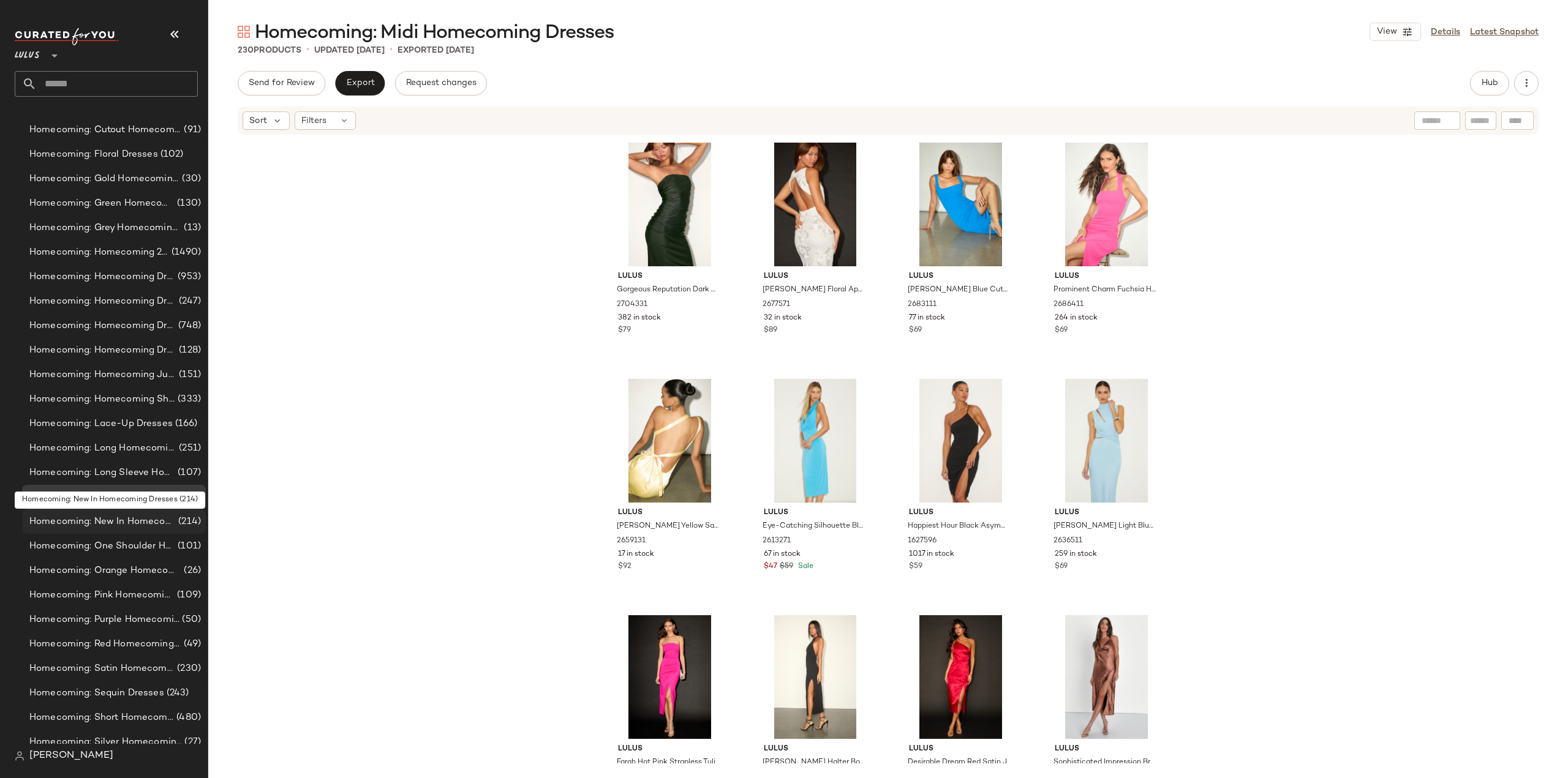
click at [79, 523] on span "Homecoming: New In Homecoming Dresses" at bounding box center [103, 522] width 147 height 14
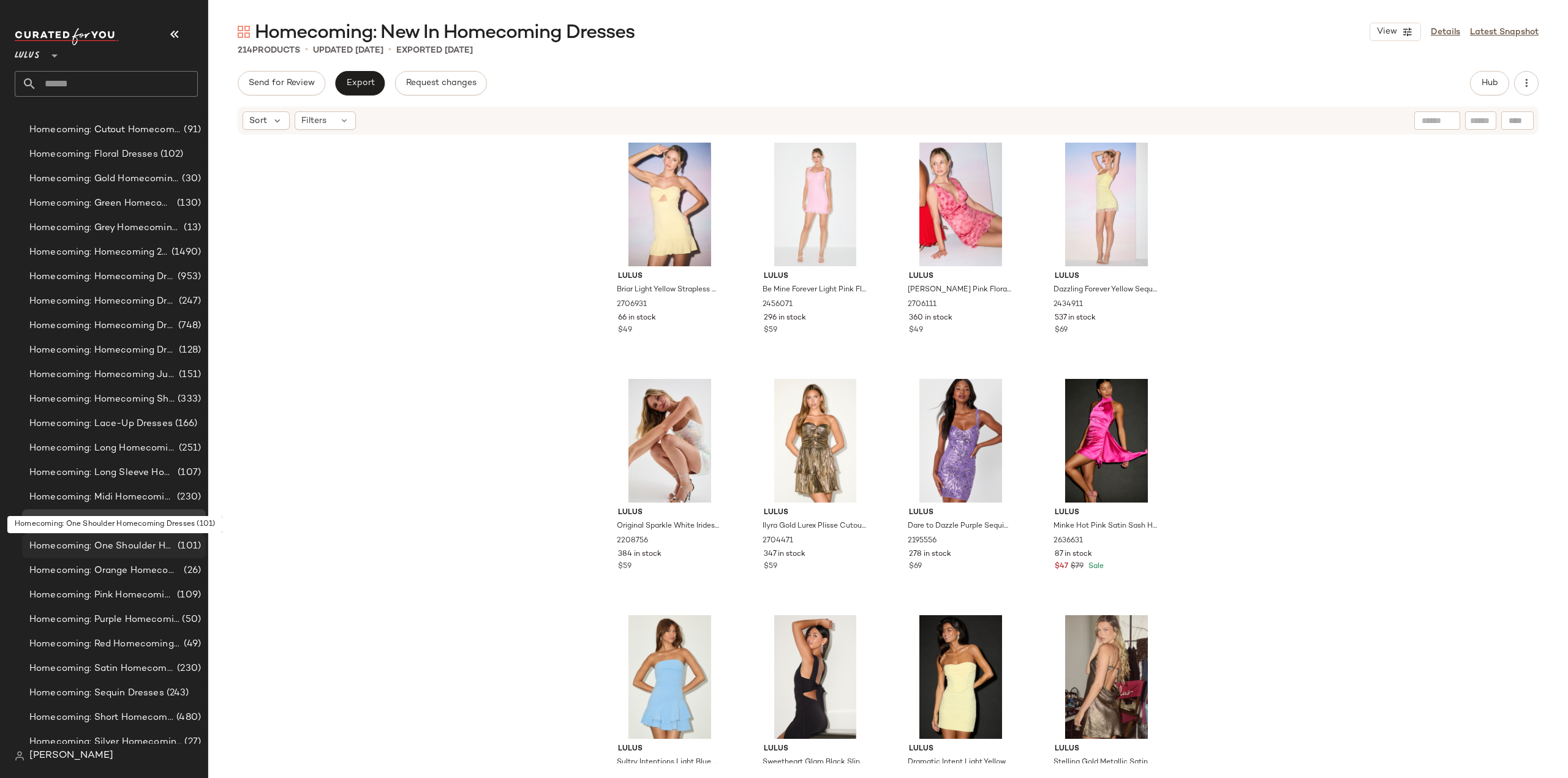
click at [75, 546] on span "Homecoming: One Shoulder Homecoming Dresses" at bounding box center [103, 547] width 146 height 14
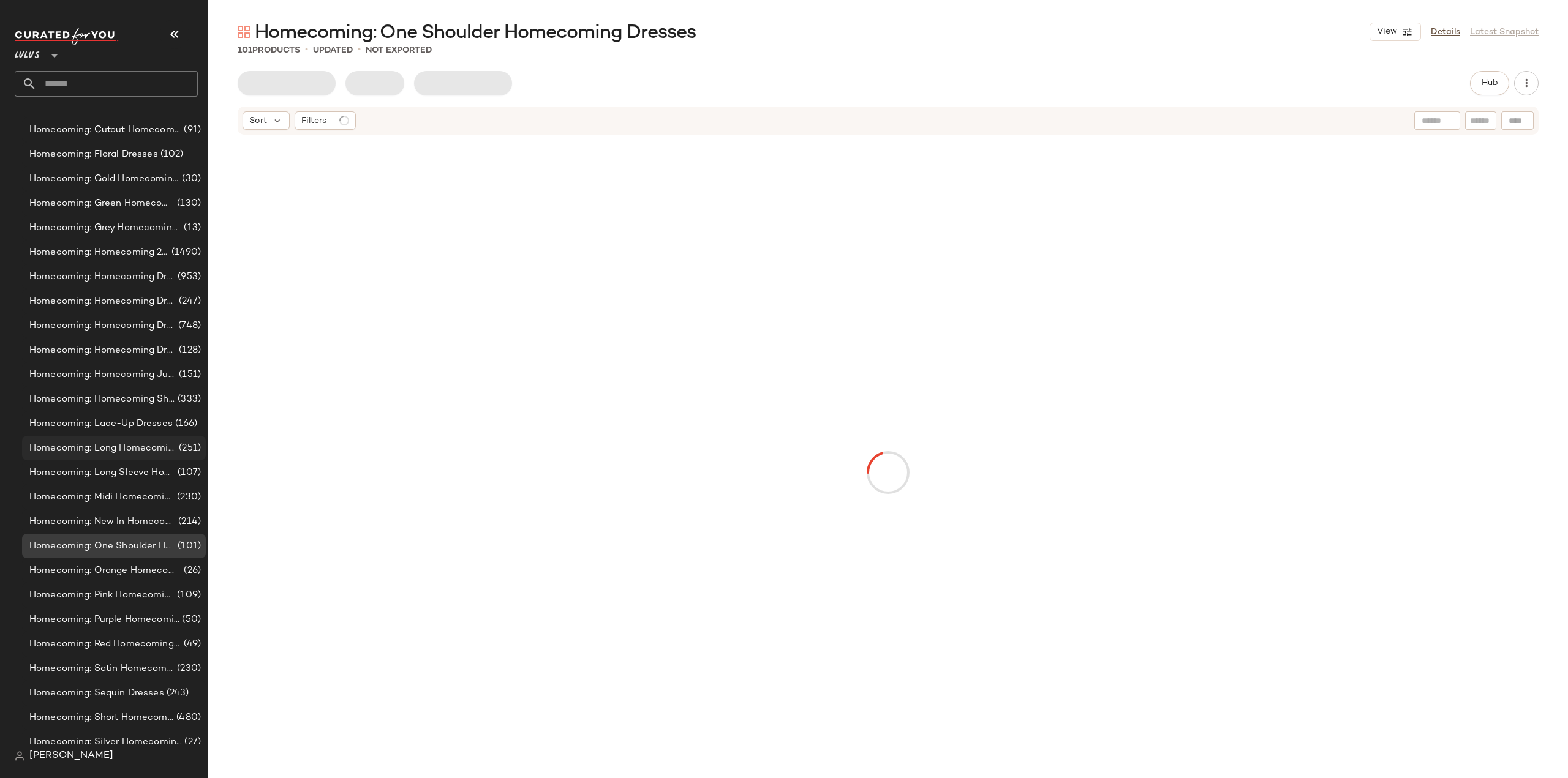
scroll to position [7822, 0]
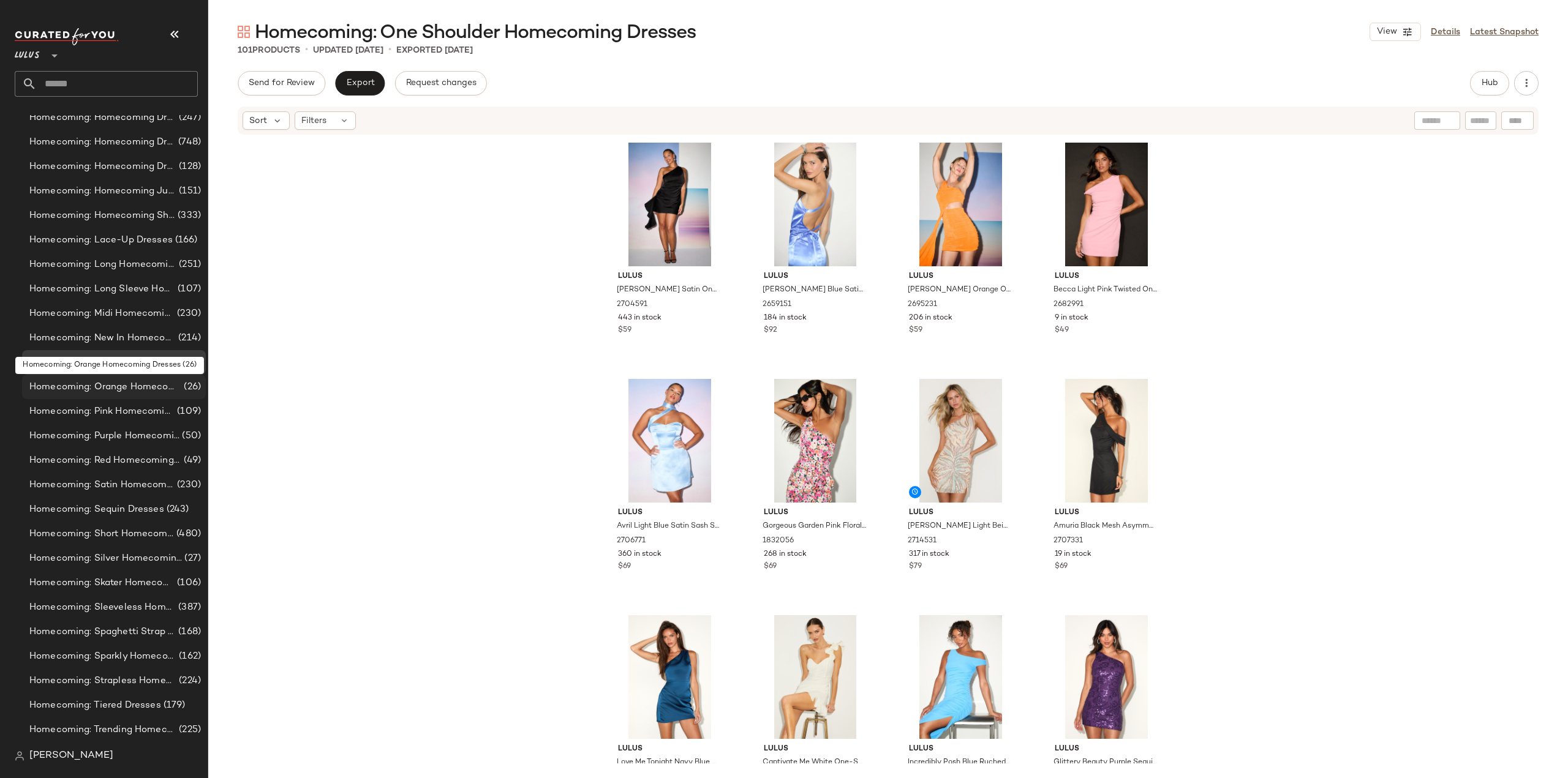
click at [96, 387] on span "Homecoming: Orange Homecoming Dresses" at bounding box center [106, 387] width 152 height 14
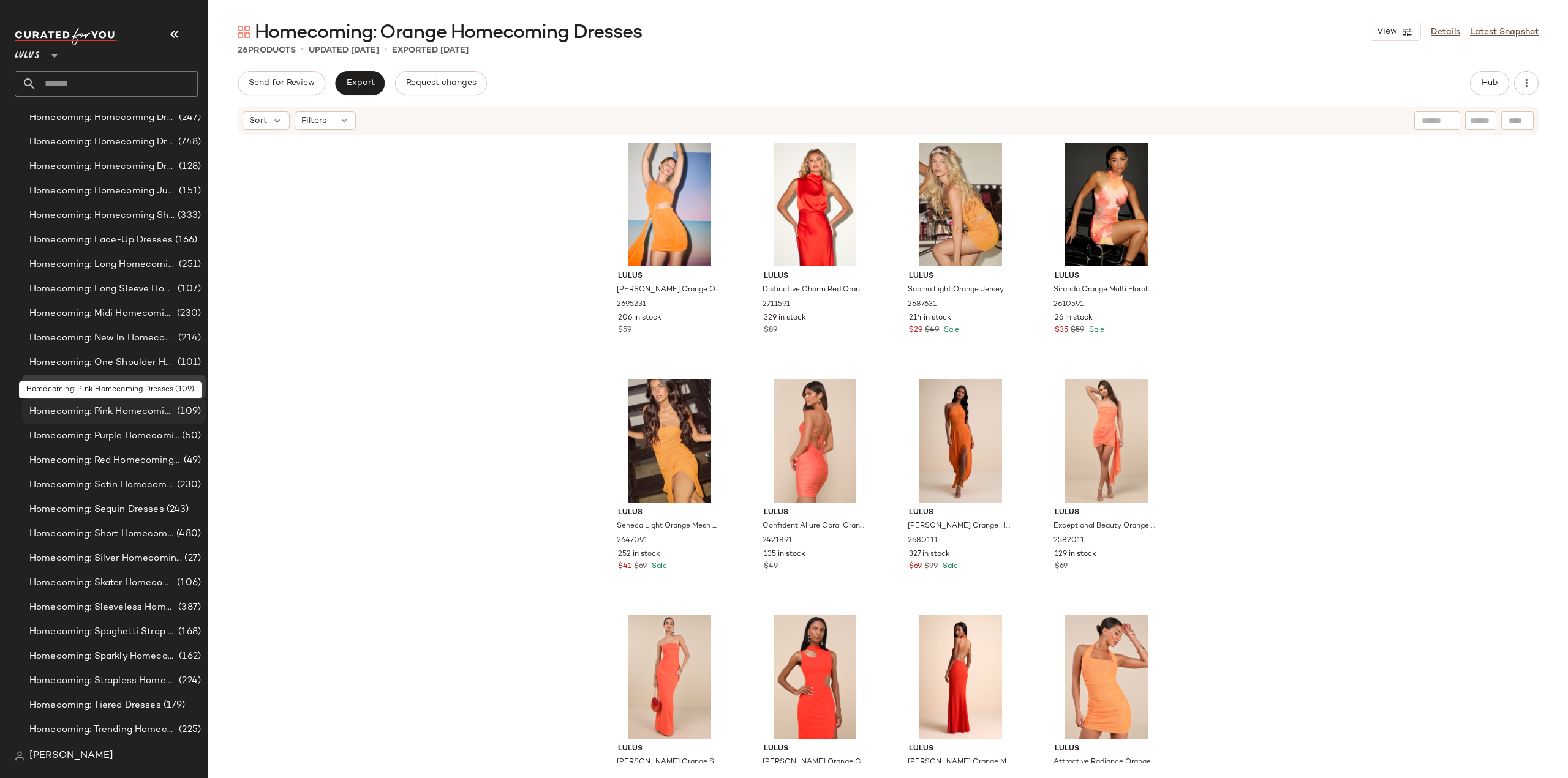
click at [84, 413] on span "Homecoming: Pink Homecoming Dresses" at bounding box center [102, 412] width 145 height 14
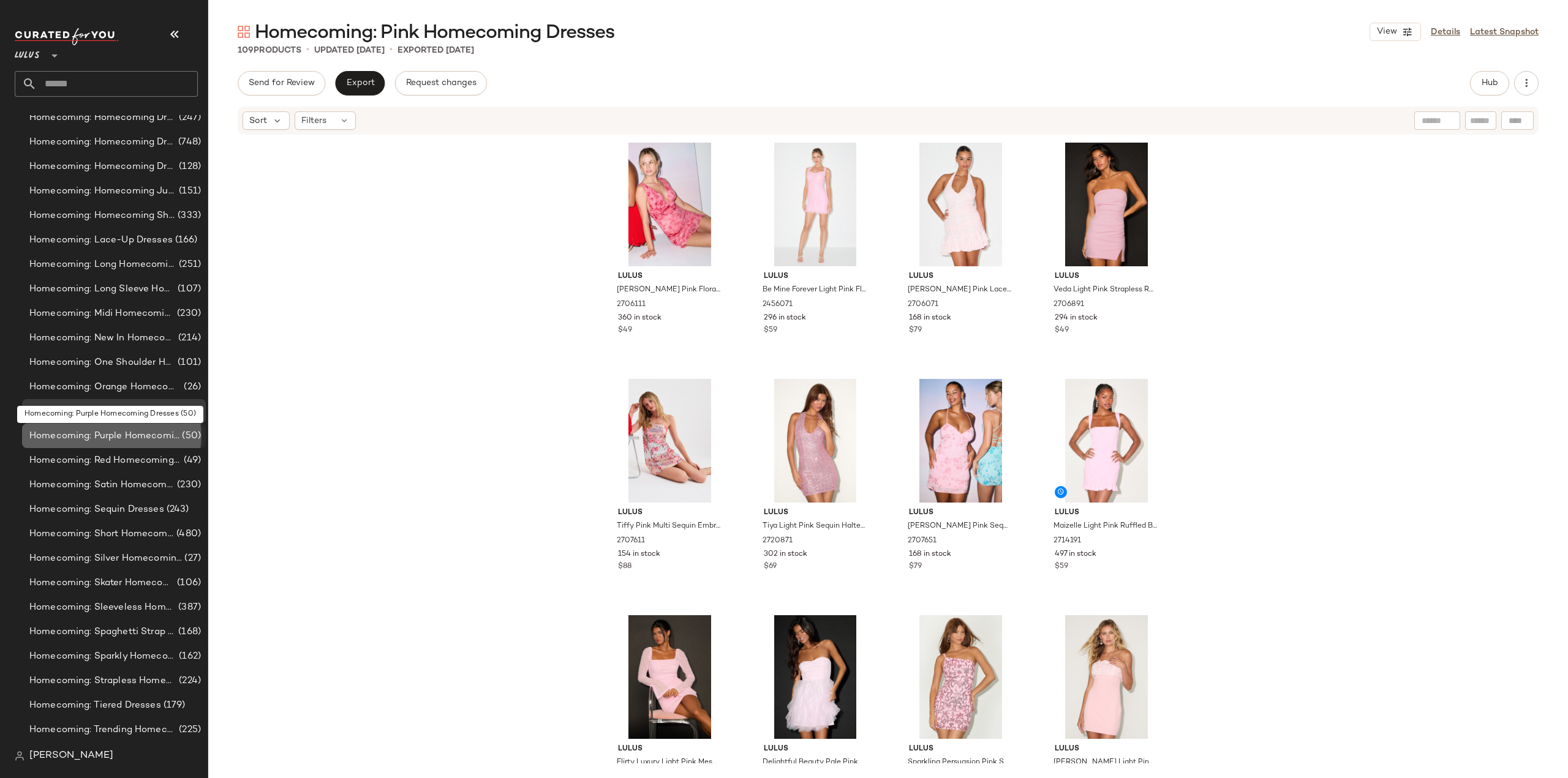
click at [107, 440] on span "Homecoming: Purple Homecoming Dresses" at bounding box center [105, 436] width 150 height 14
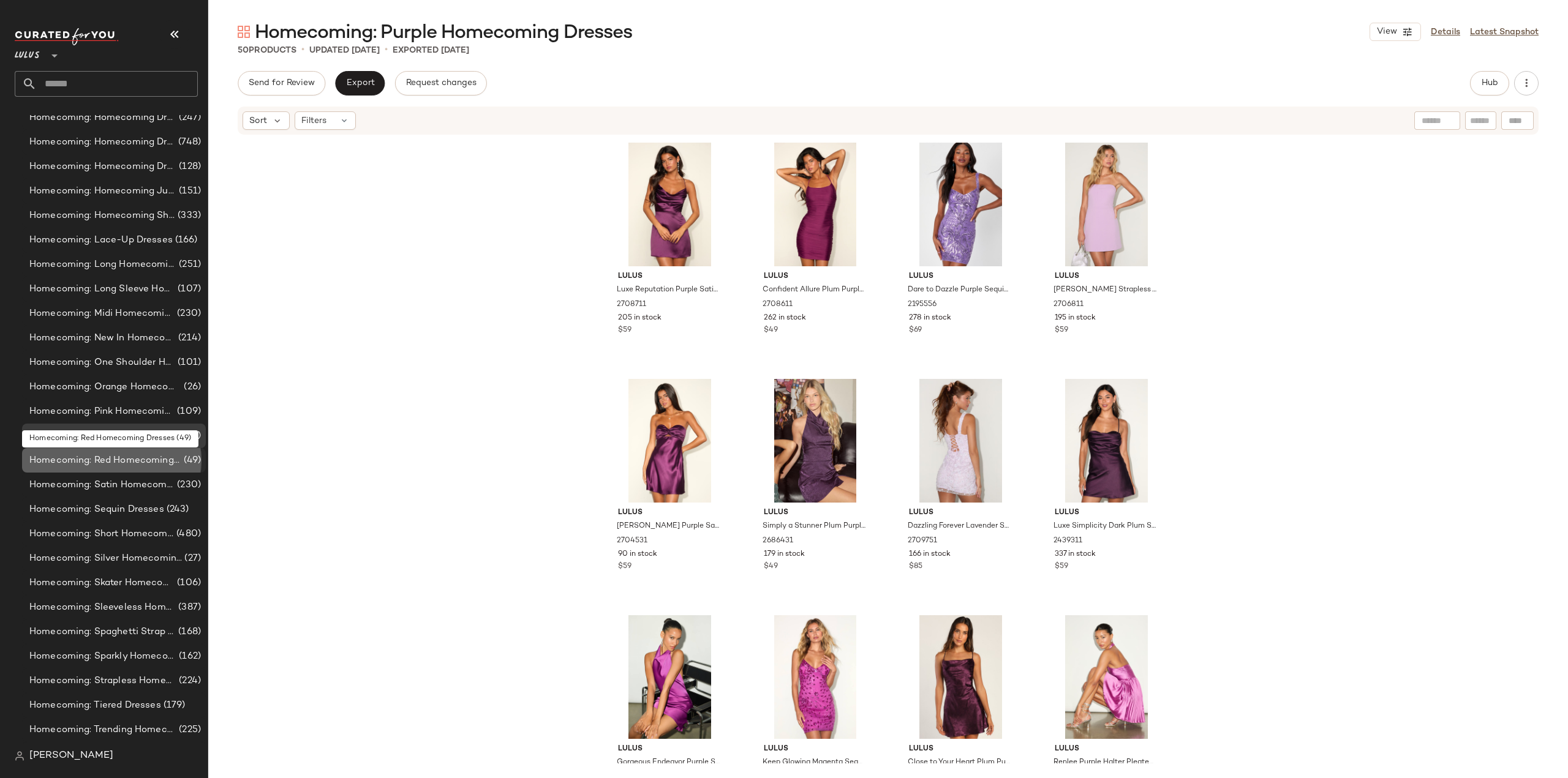
click at [71, 460] on span "Homecoming: Red Homecoming Dresses" at bounding box center [106, 461] width 152 height 14
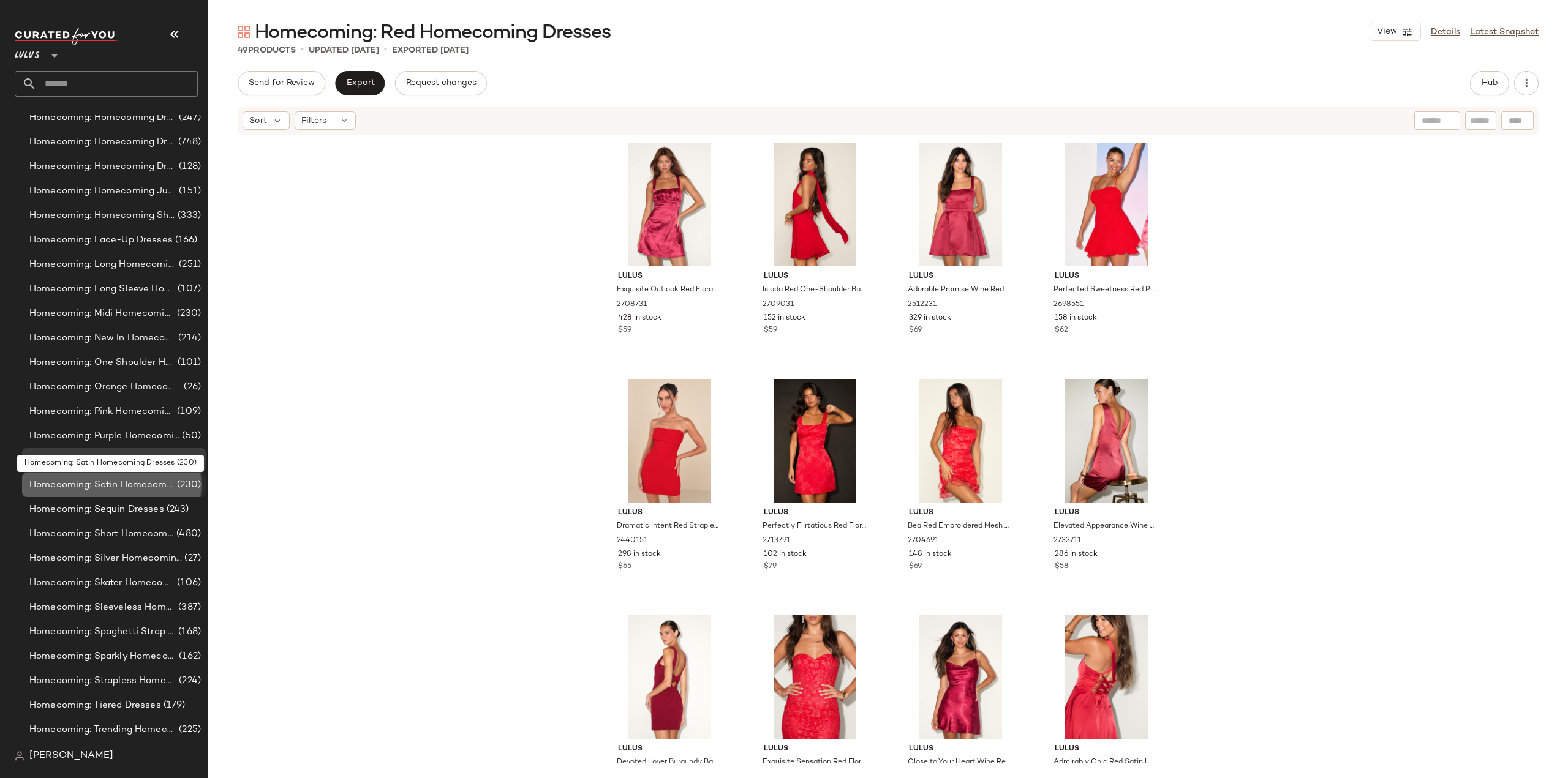
click at [66, 486] on span "Homecoming: Satin Homecoming Dresses" at bounding box center [102, 485] width 145 height 14
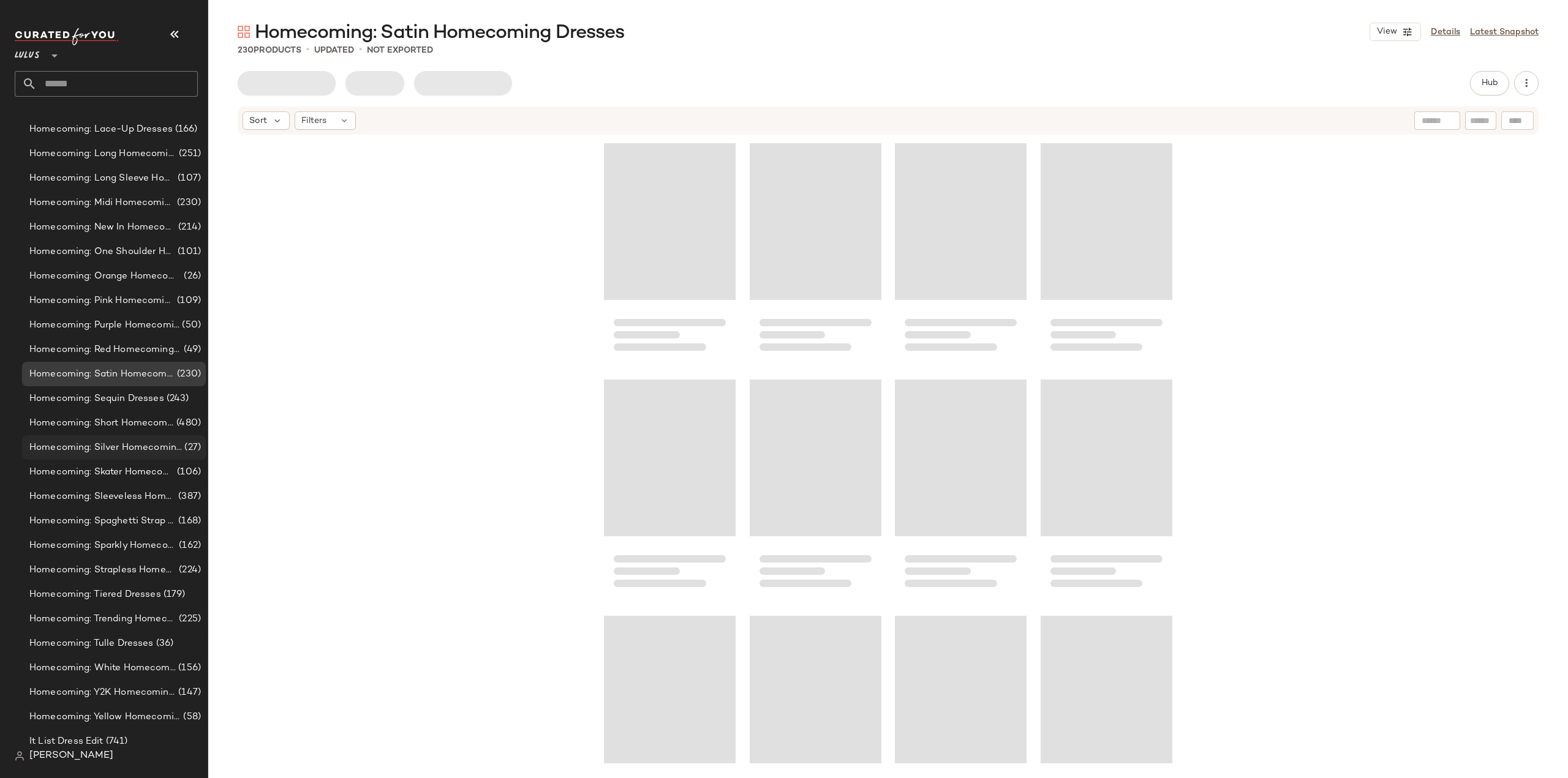
scroll to position [7945, 0]
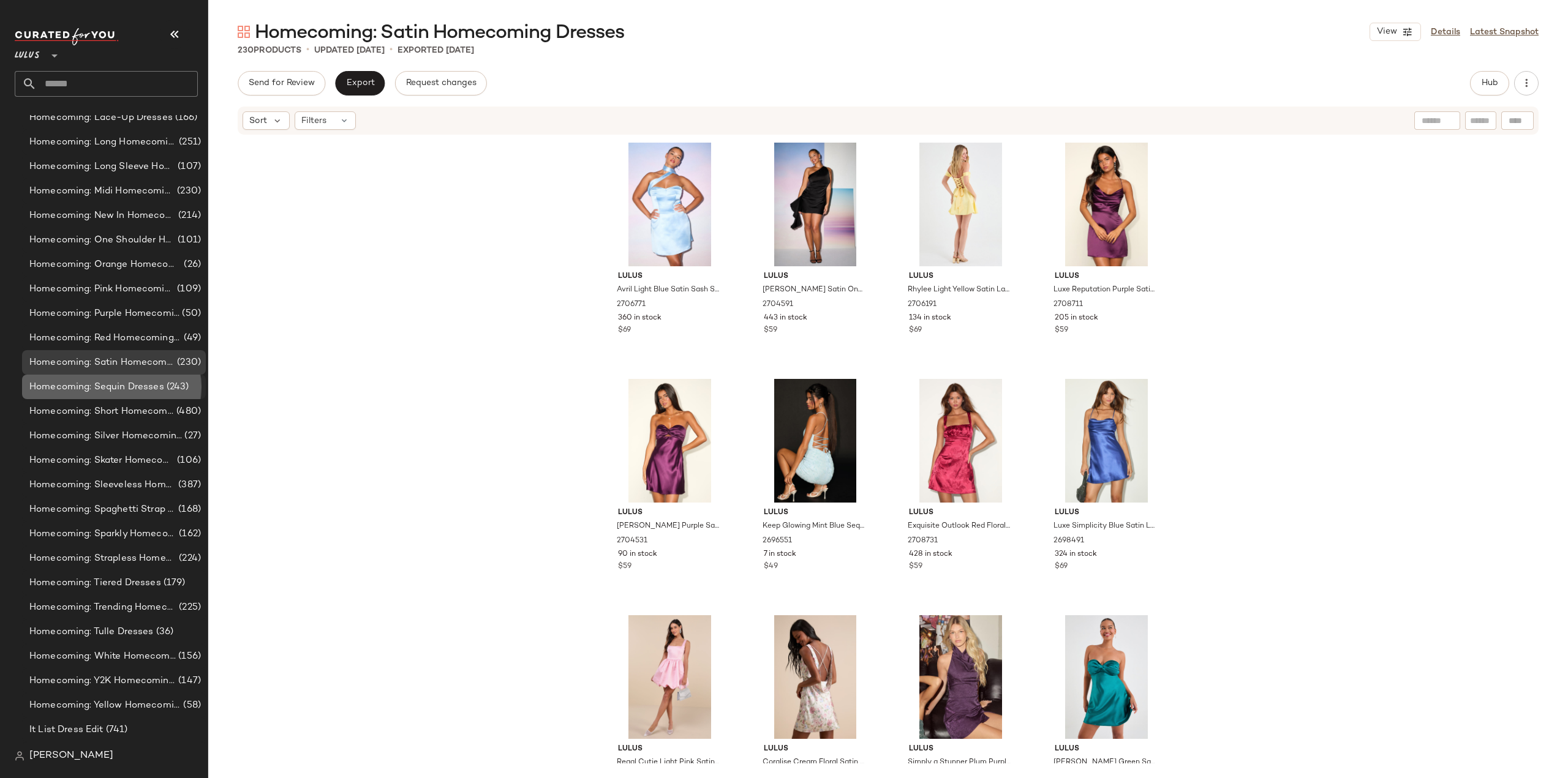
click at [84, 387] on span "Homecoming: Sequin Dresses" at bounding box center [97, 387] width 135 height 14
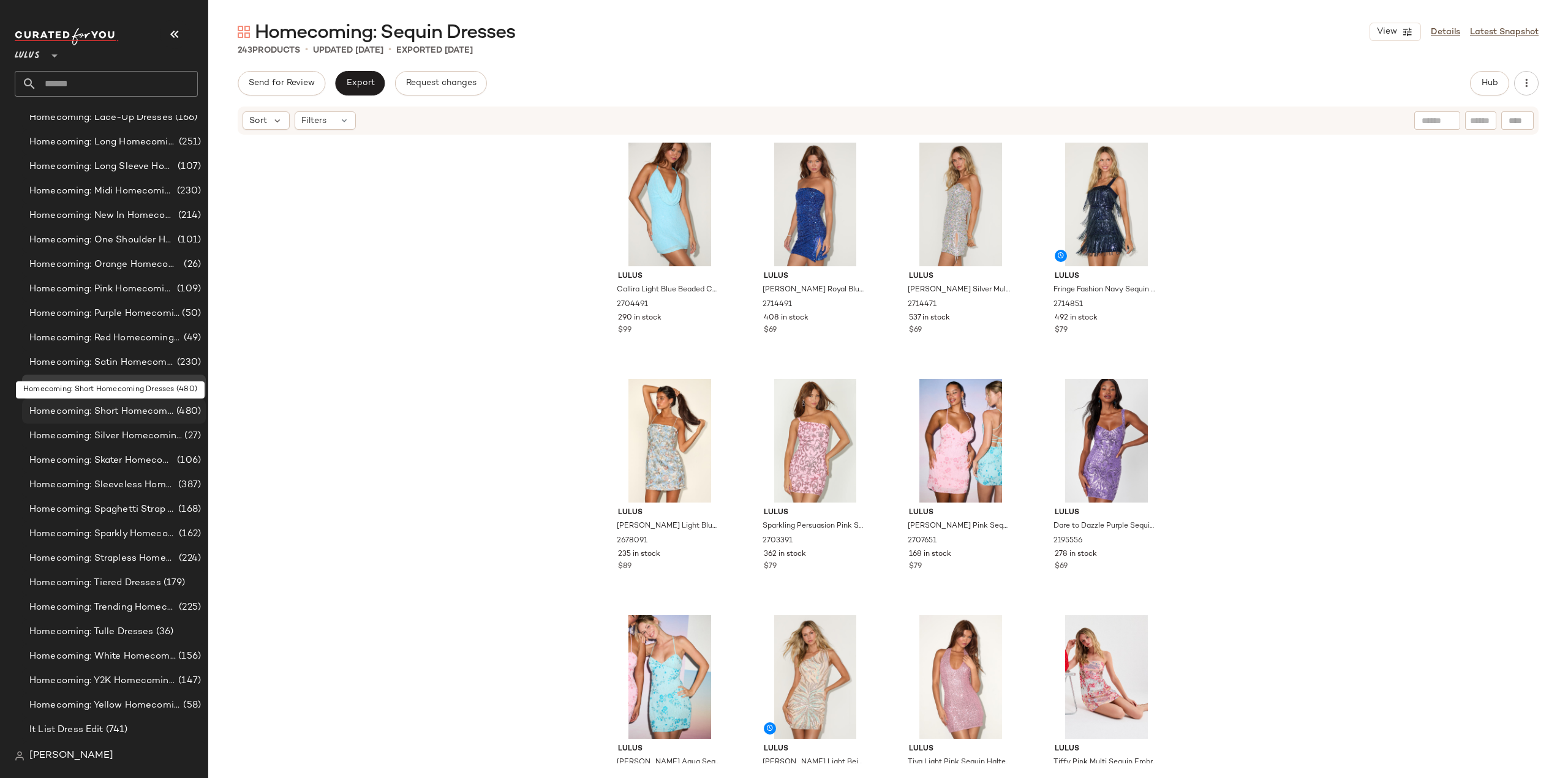
click at [83, 415] on span "Homecoming: Short Homecoming Dresses" at bounding box center [102, 412] width 144 height 14
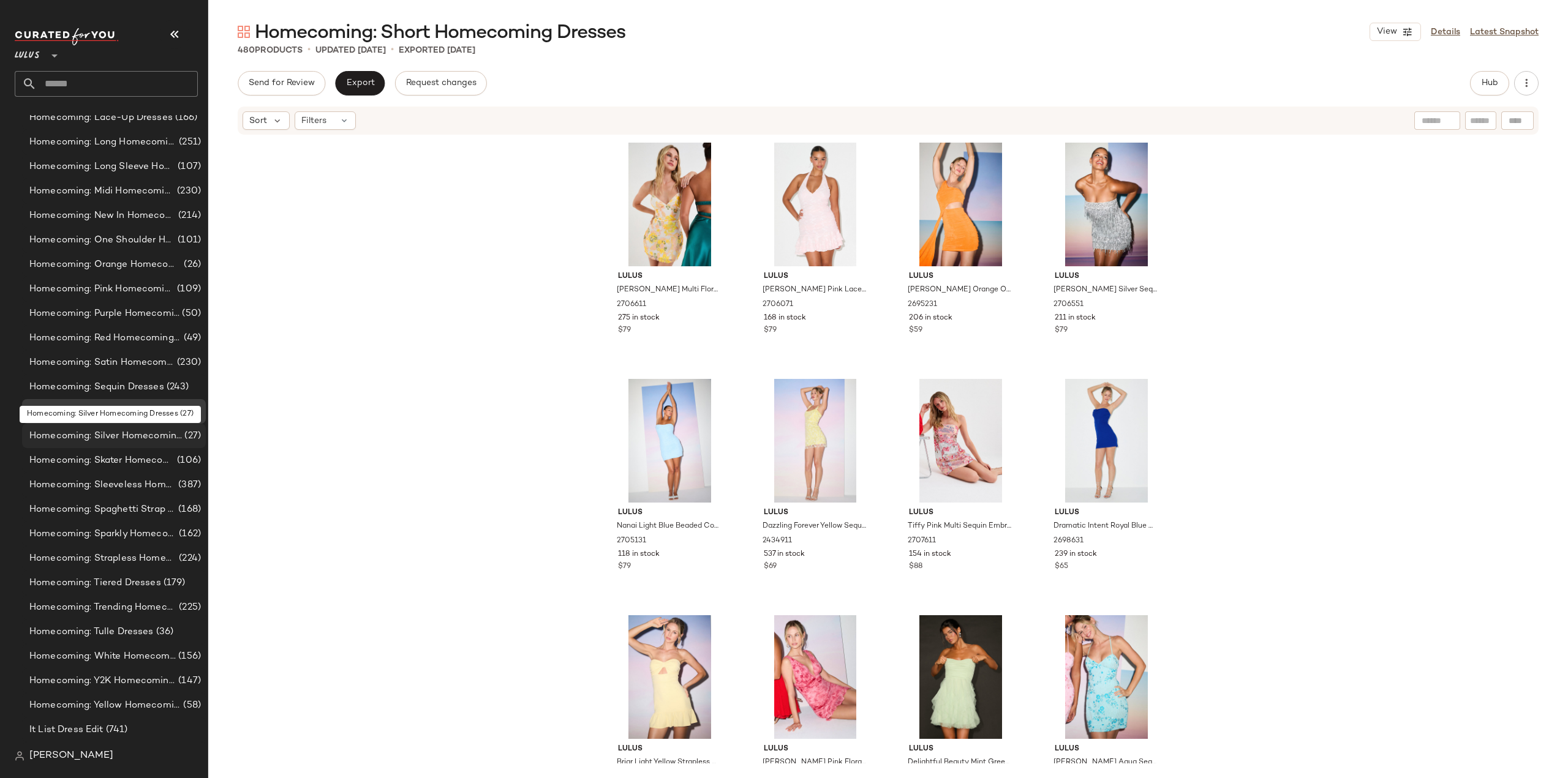
click at [76, 433] on span "Homecoming: Silver Homecoming Dresses" at bounding box center [106, 436] width 152 height 14
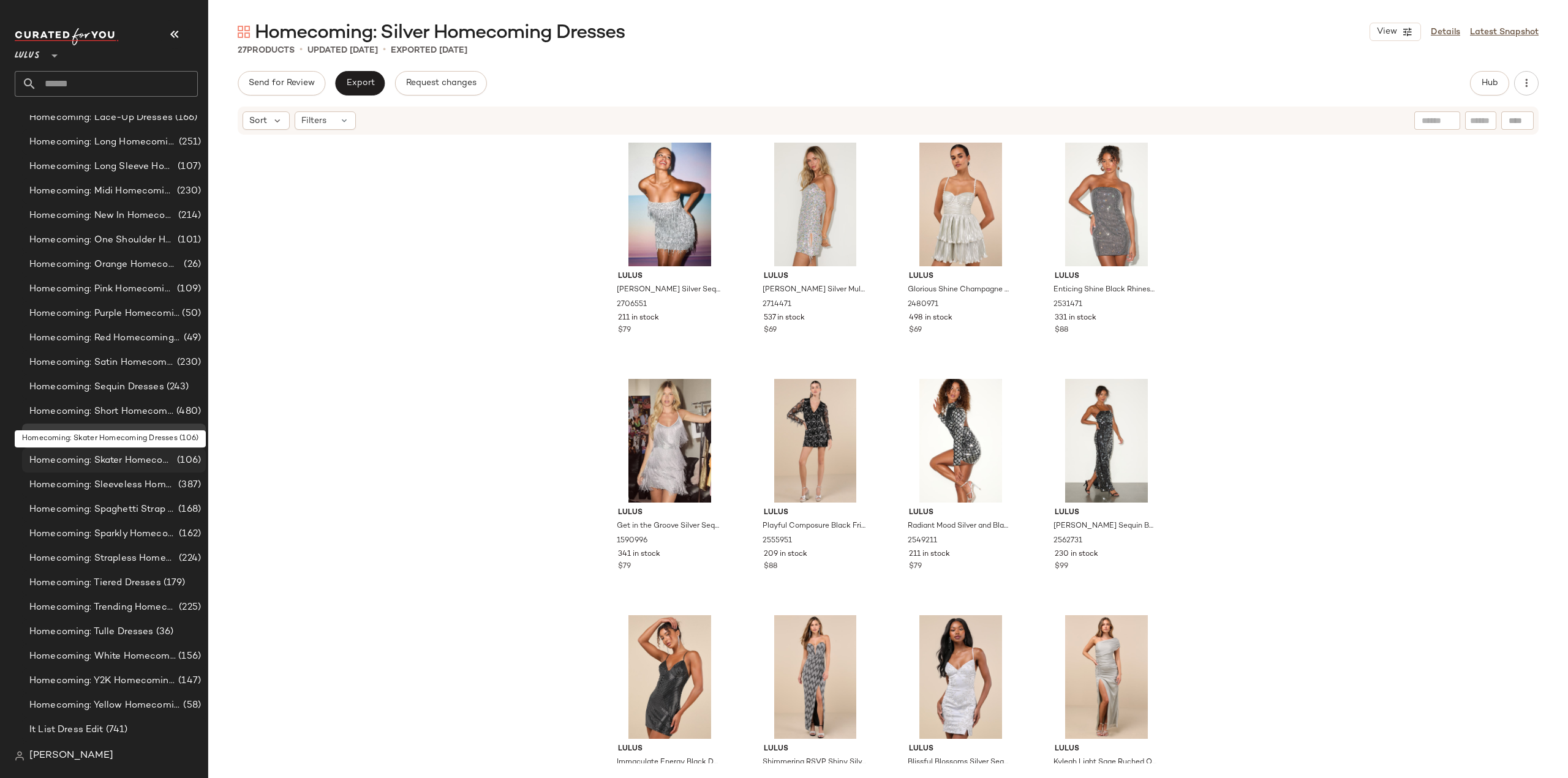
click at [71, 458] on span "Homecoming: Skater Homecoming Dresses" at bounding box center [102, 461] width 145 height 14
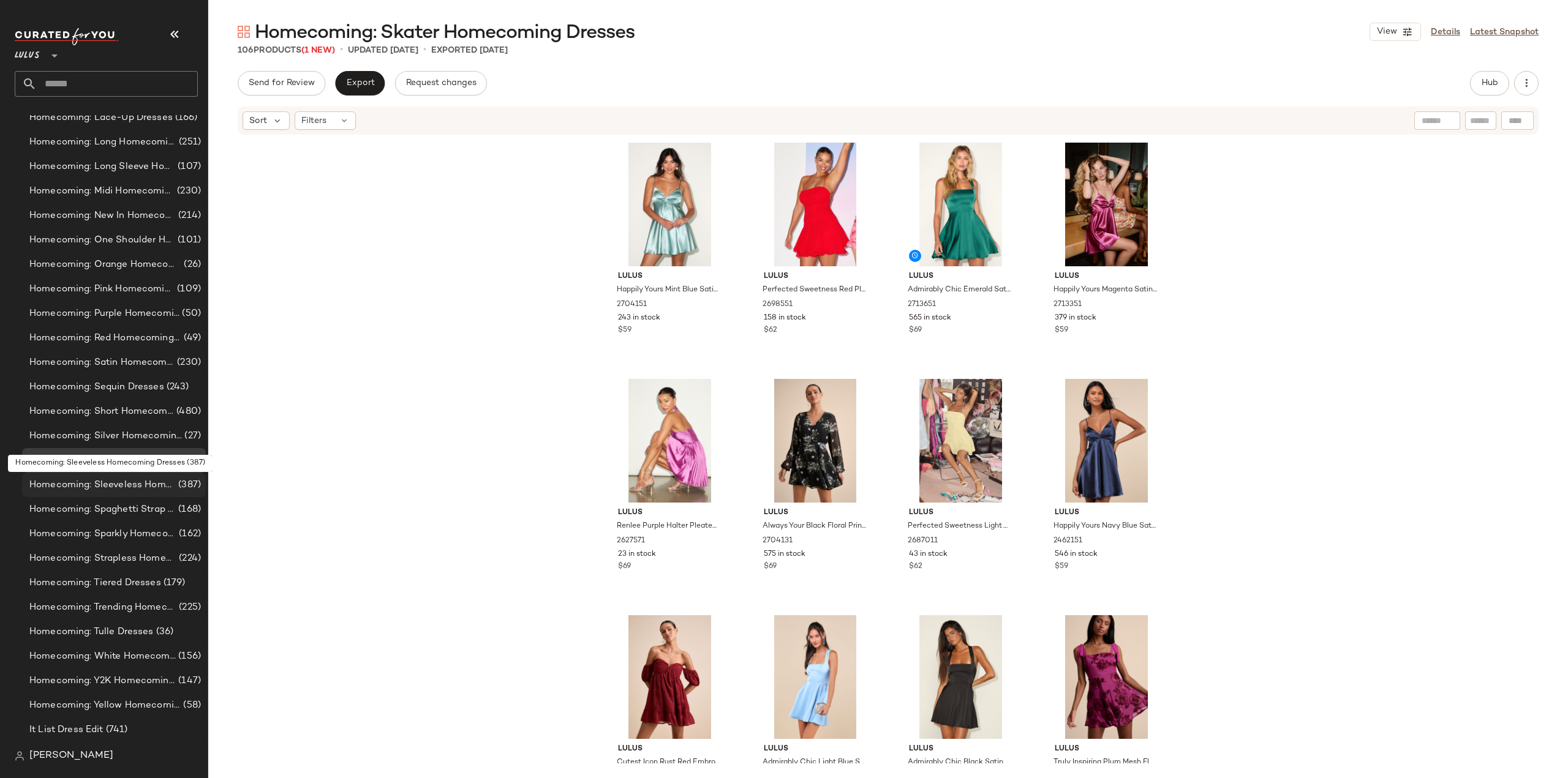
click at [69, 487] on span "Homecoming: Sleeveless Homecoming Dresses" at bounding box center [103, 485] width 147 height 14
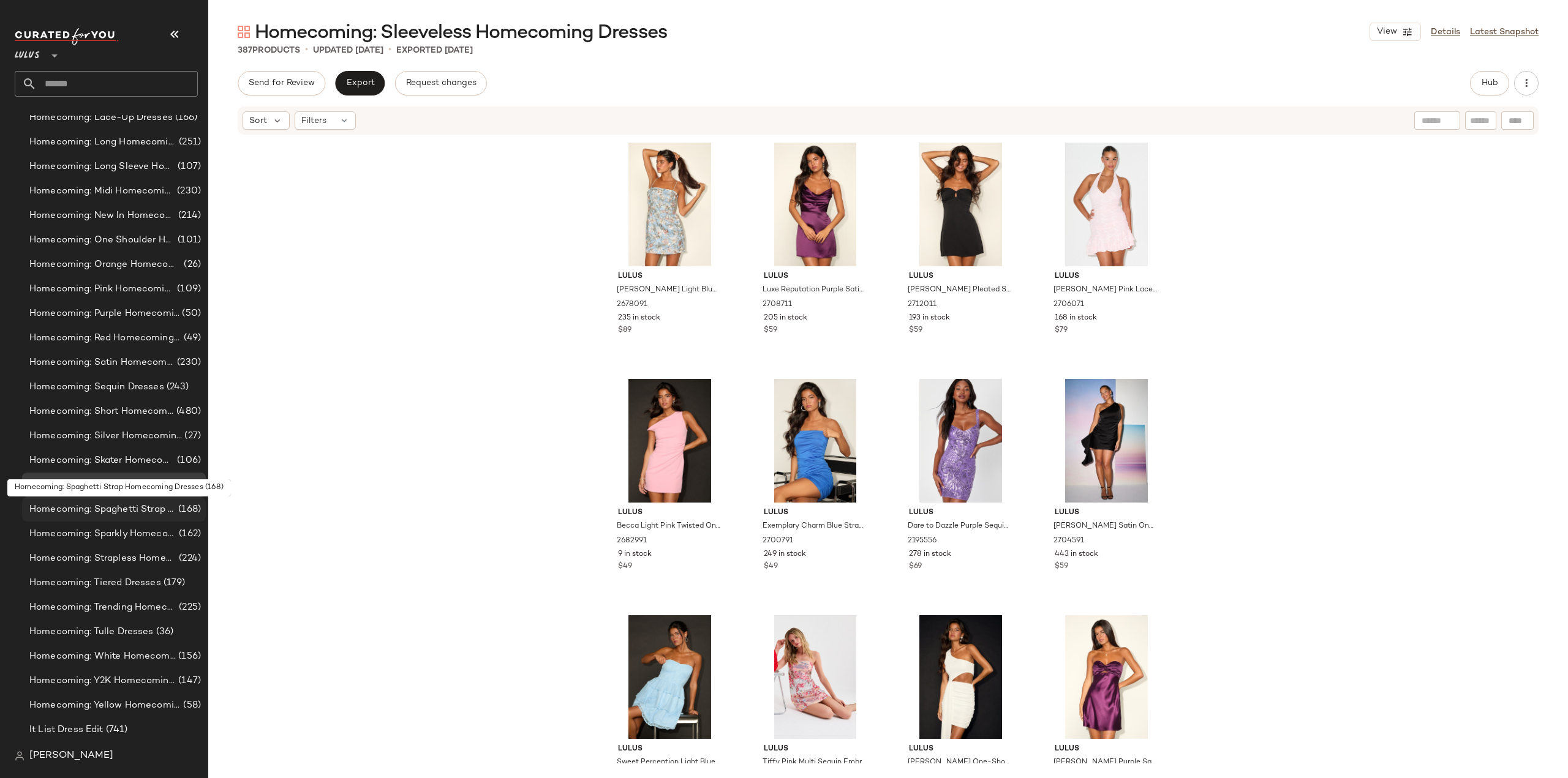
click at [66, 512] on span "Homecoming: Spaghetti Strap Homecoming Dresses" at bounding box center [103, 510] width 147 height 14
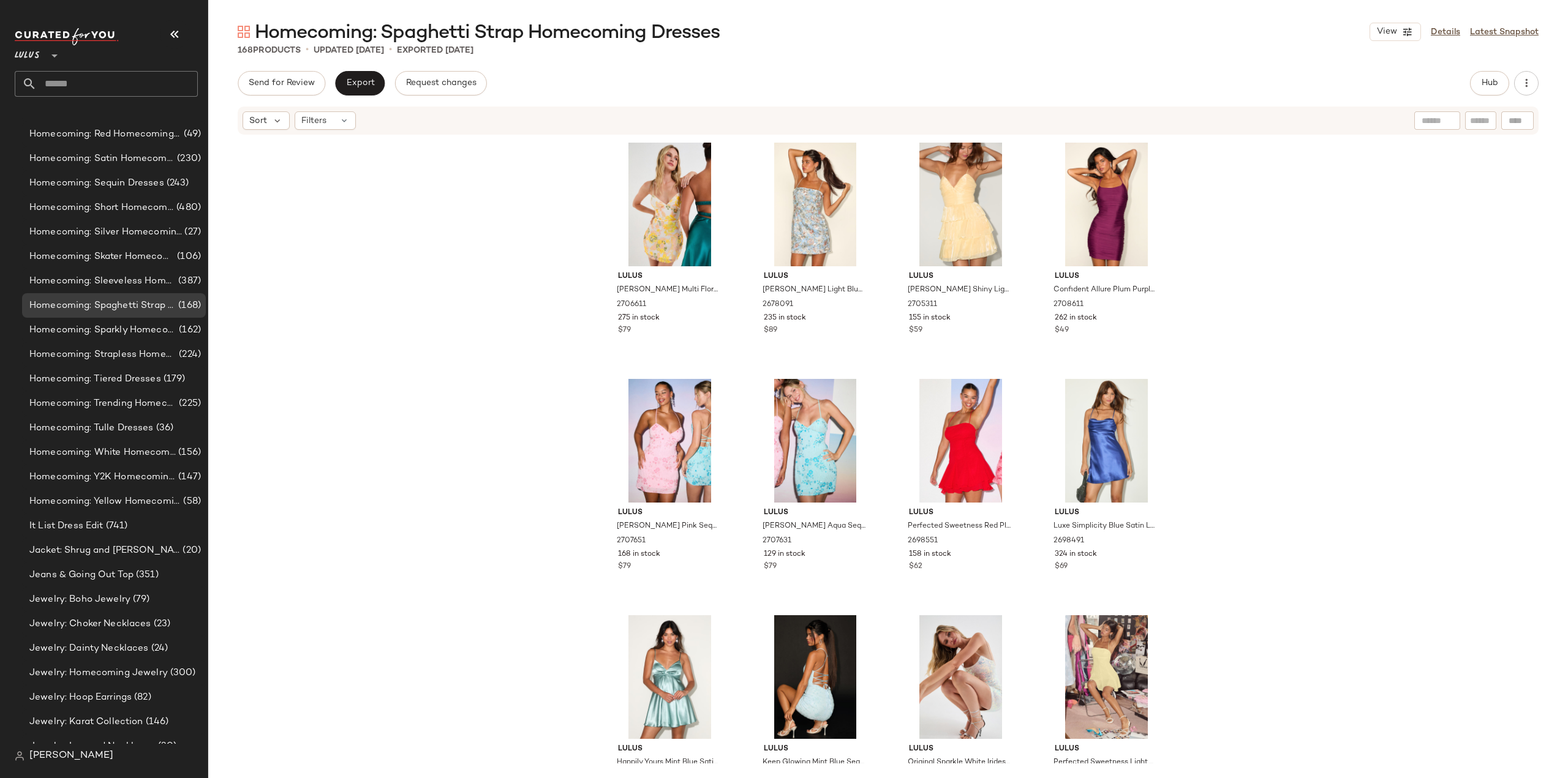
scroll to position [8168, 0]
